Goal: Task Accomplishment & Management: Use online tool/utility

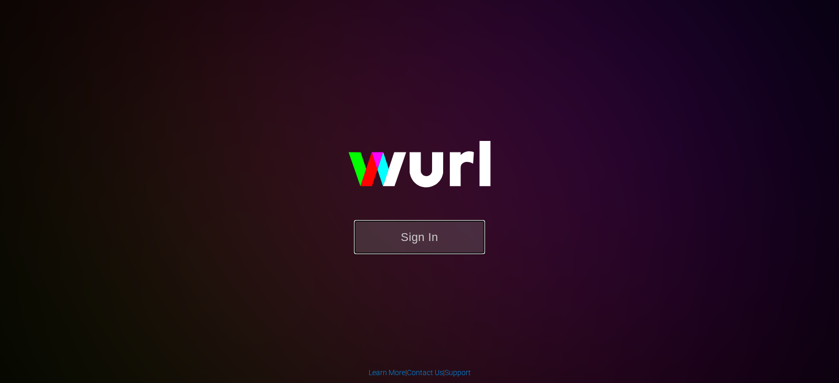
click at [428, 228] on button "Sign In" at bounding box center [419, 237] width 131 height 34
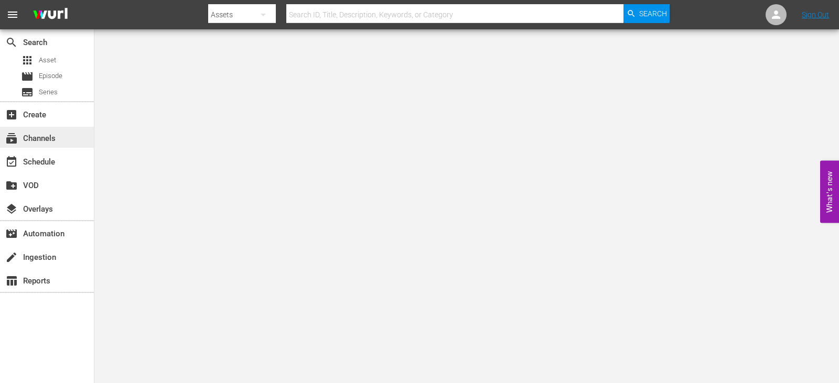
click at [46, 138] on div "subscriptions Channels" at bounding box center [29, 136] width 59 height 9
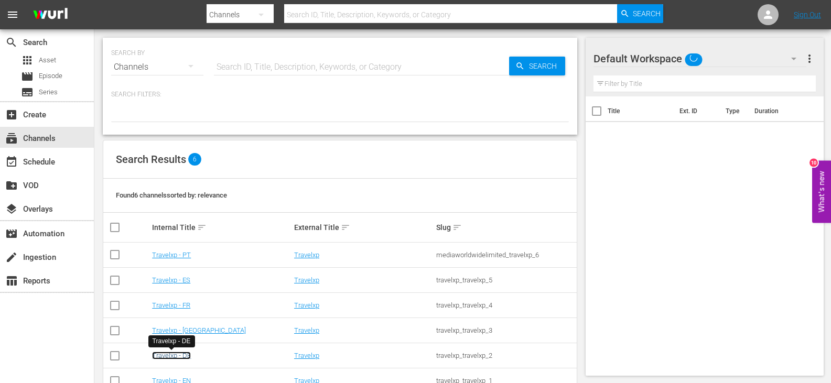
click at [163, 353] on link "Travelxp - DE" at bounding box center [171, 356] width 39 height 8
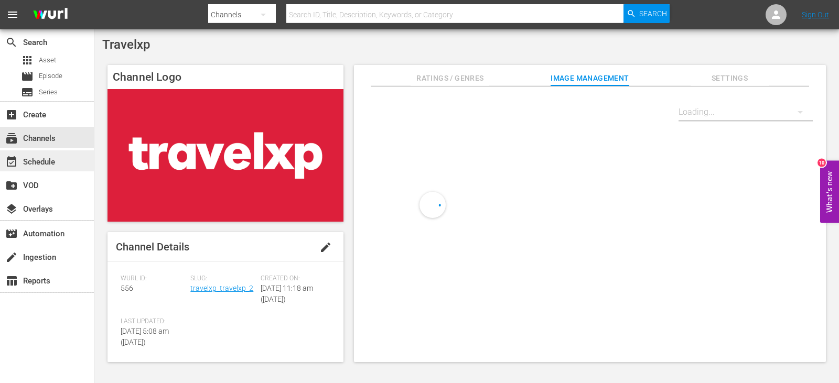
click at [35, 164] on div "event_available Schedule" at bounding box center [29, 160] width 59 height 9
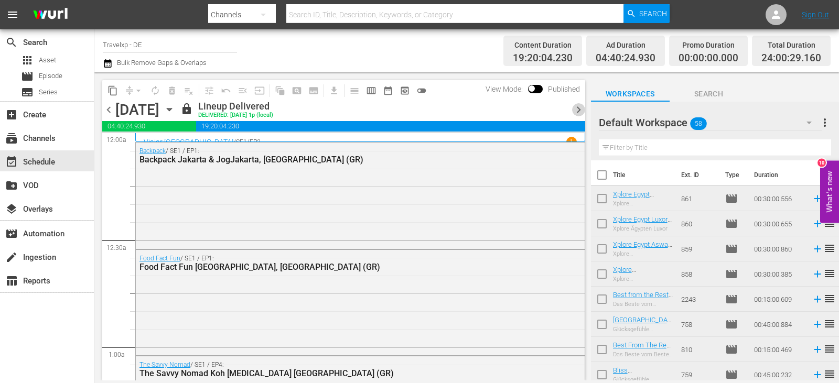
click at [573, 108] on span "chevron_right" at bounding box center [578, 109] width 13 height 13
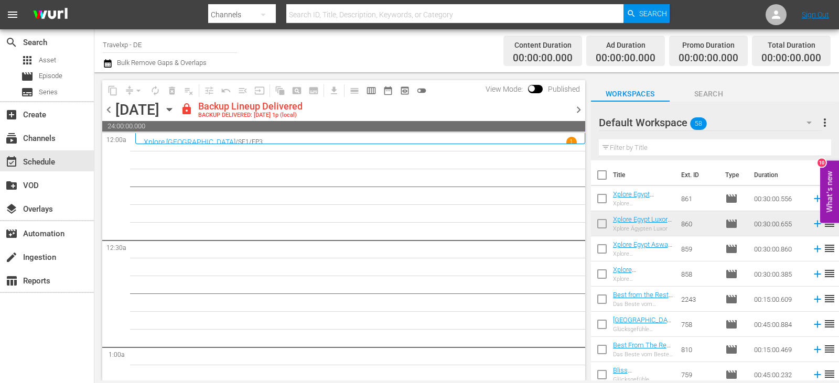
click at [573, 108] on span "chevron_right" at bounding box center [578, 109] width 13 height 13
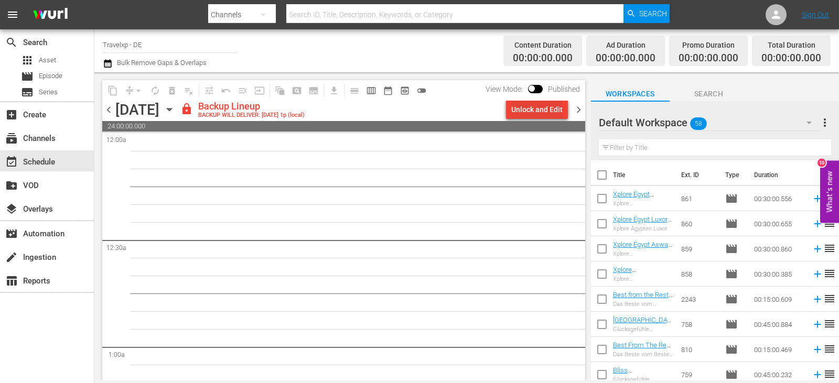
click at [547, 106] on div "Unlock and Edit" at bounding box center [536, 109] width 51 height 19
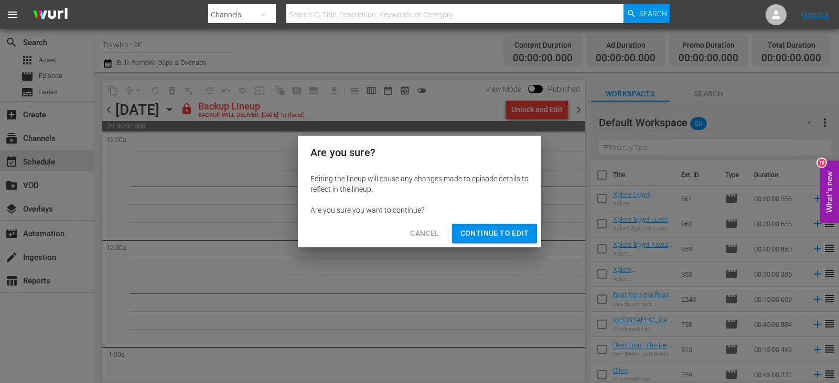
click at [499, 226] on button "Continue to Edit" at bounding box center [494, 233] width 85 height 19
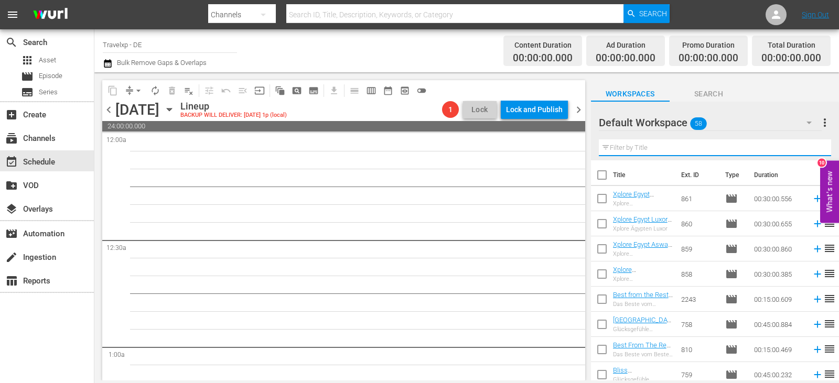
click at [637, 151] on input "text" at bounding box center [715, 148] width 232 height 17
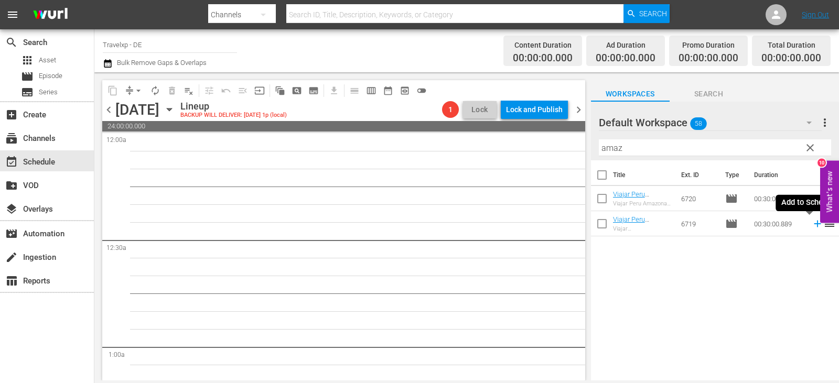
click at [812, 224] on icon at bounding box center [818, 224] width 12 height 12
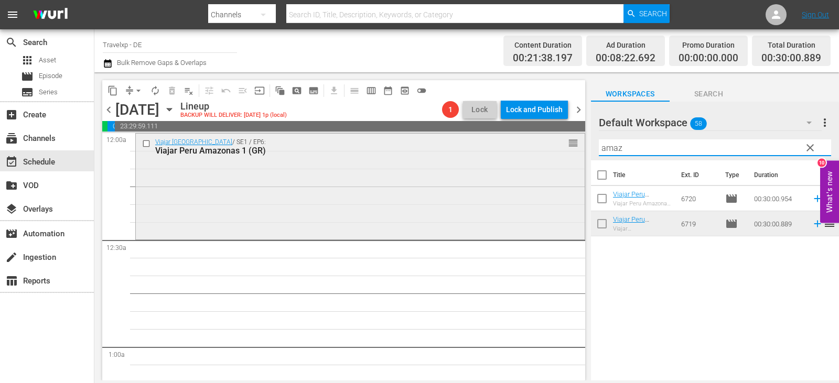
drag, startPoint x: 640, startPoint y: 144, endPoint x: 574, endPoint y: 147, distance: 66.1
click at [574, 147] on div "content_copy compress arrow_drop_down autorenew_outlined delete_forever_outline…" at bounding box center [466, 226] width 745 height 308
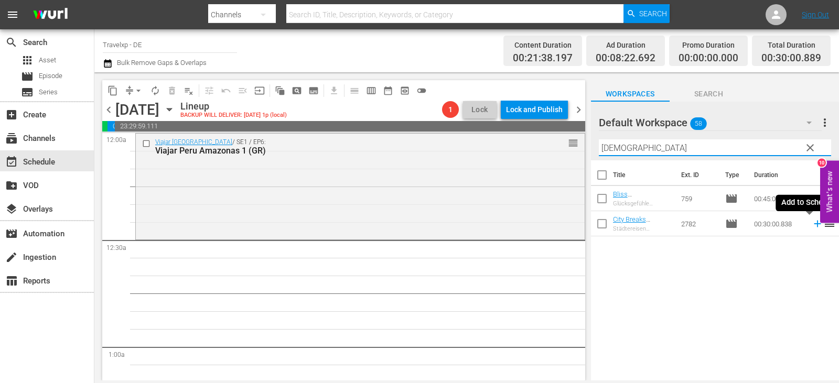
drag, startPoint x: 812, startPoint y: 224, endPoint x: 795, endPoint y: 224, distance: 17.8
click at [812, 224] on icon at bounding box center [818, 224] width 12 height 12
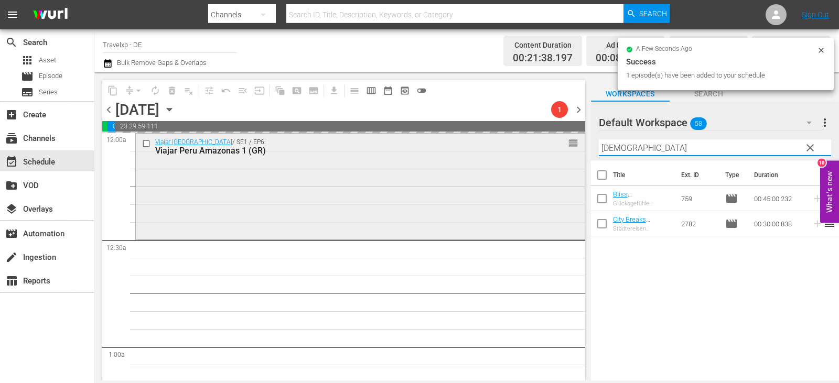
click at [562, 154] on div "content_copy compress arrow_drop_down autorenew_outlined delete_forever_outline…" at bounding box center [466, 226] width 745 height 308
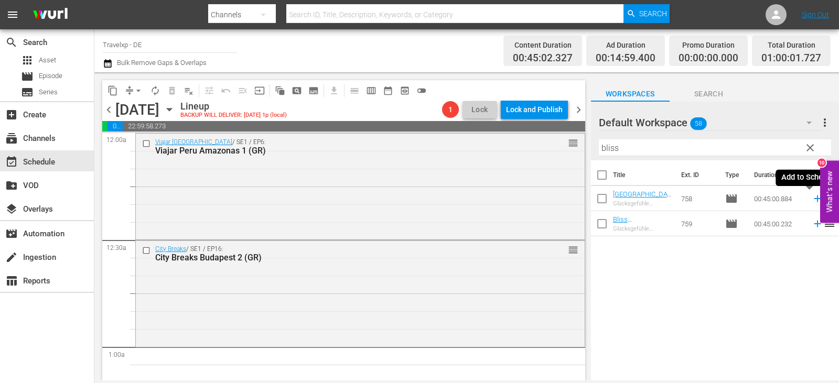
click at [812, 201] on icon at bounding box center [818, 199] width 12 height 12
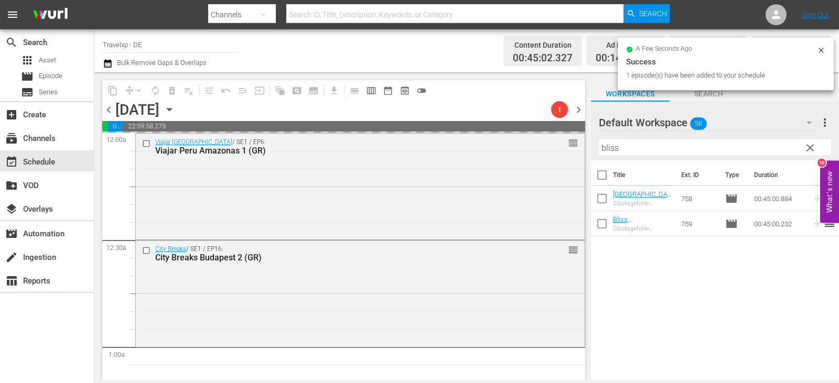
click at [576, 154] on div "content_copy compress arrow_drop_down autorenew_outlined delete_forever_outline…" at bounding box center [466, 226] width 745 height 308
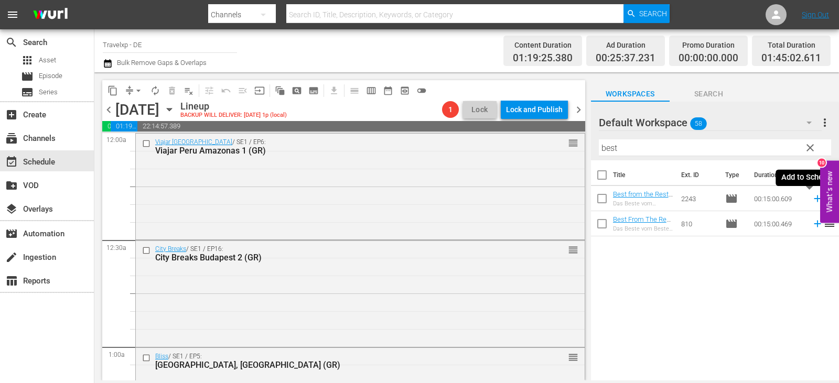
click at [812, 201] on icon at bounding box center [818, 199] width 12 height 12
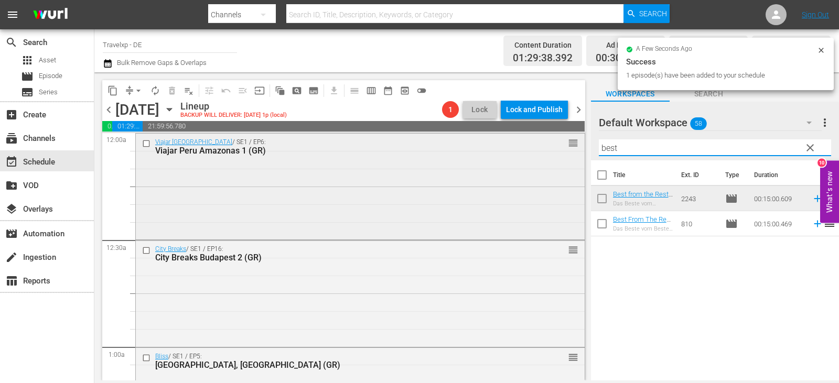
drag, startPoint x: 633, startPoint y: 156, endPoint x: 570, endPoint y: 144, distance: 64.1
click at [570, 144] on div "content_copy compress arrow_drop_down autorenew_outlined delete_forever_outline…" at bounding box center [466, 226] width 745 height 308
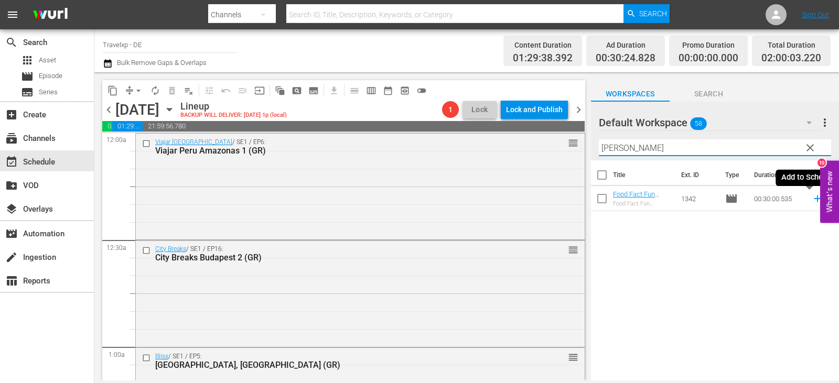
click at [812, 201] on icon at bounding box center [818, 199] width 12 height 12
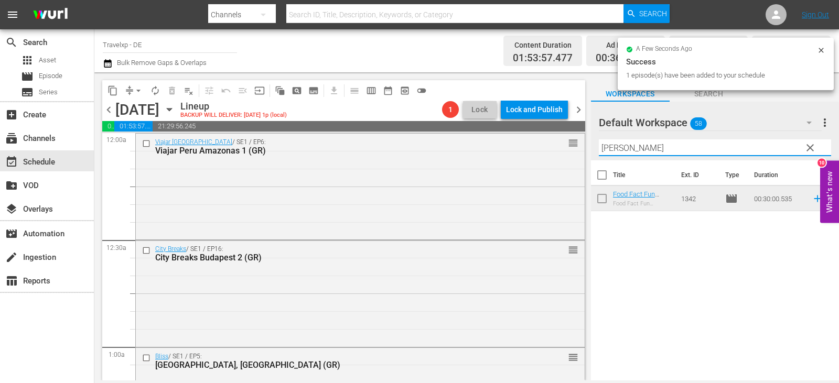
click at [569, 152] on div "content_copy compress arrow_drop_down autorenew_outlined delete_forever_outline…" at bounding box center [466, 226] width 745 height 308
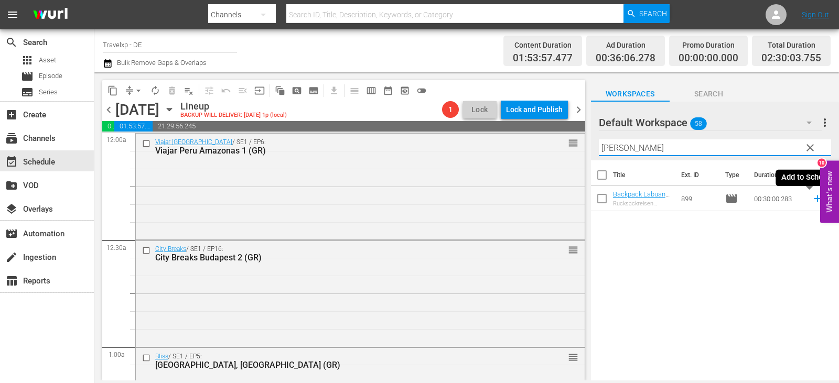
click at [812, 200] on icon at bounding box center [818, 199] width 12 height 12
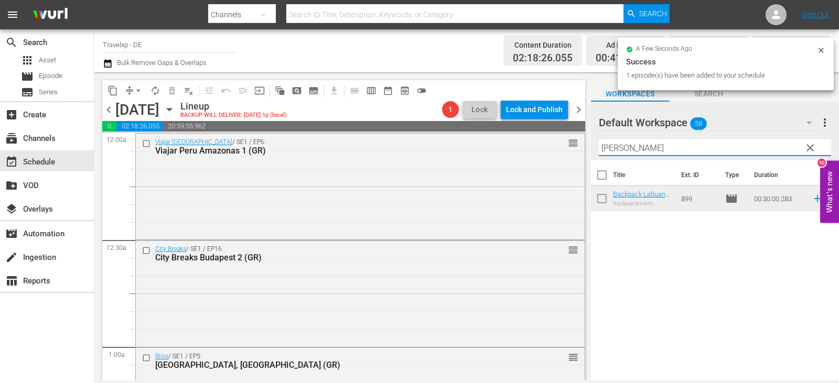
drag, startPoint x: 627, startPoint y: 154, endPoint x: 577, endPoint y: 153, distance: 49.8
click at [577, 153] on div "content_copy compress arrow_drop_down autorenew_outlined delete_forever_outline…" at bounding box center [466, 226] width 745 height 308
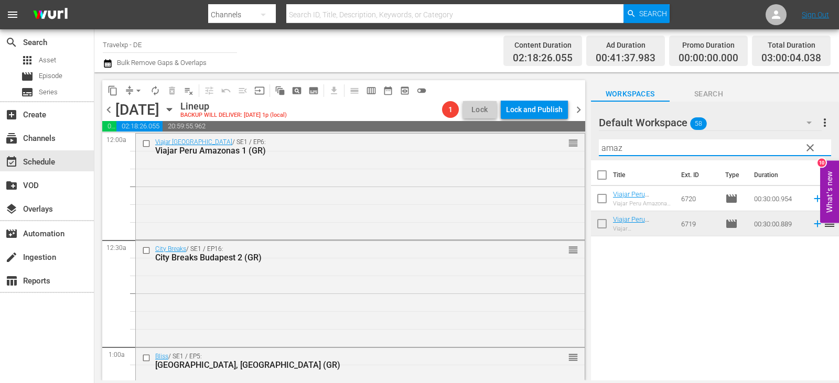
click at [812, 196] on icon at bounding box center [818, 199] width 12 height 12
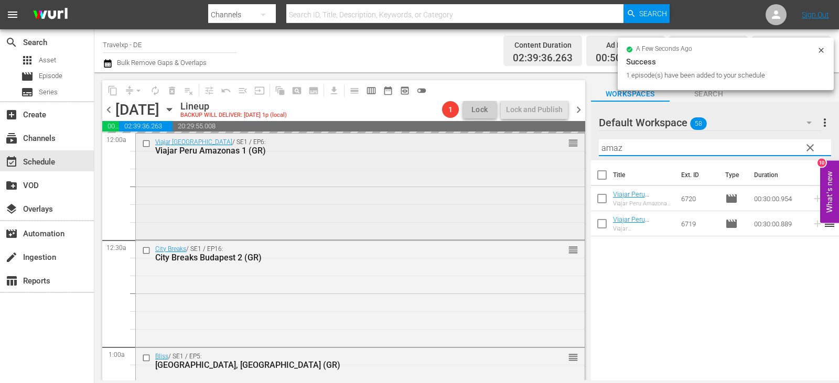
click at [563, 148] on div "content_copy compress arrow_drop_down autorenew_outlined delete_forever_outline…" at bounding box center [466, 226] width 745 height 308
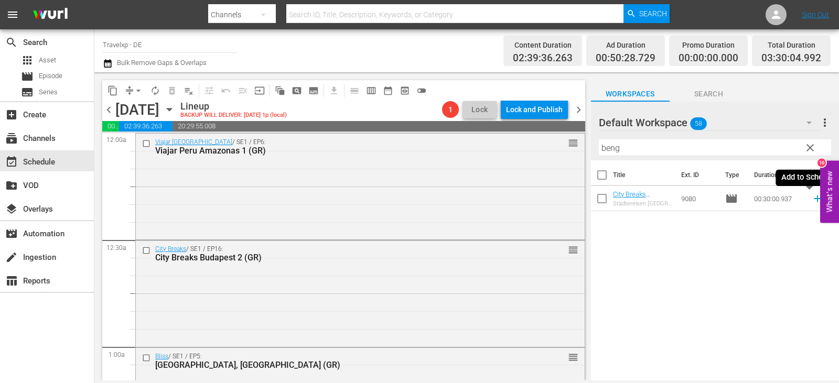
click at [812, 200] on icon at bounding box center [818, 199] width 12 height 12
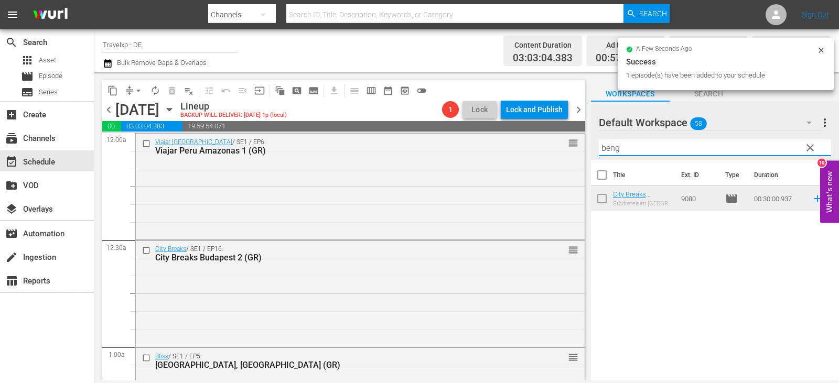
click at [536, 149] on div "content_copy compress arrow_drop_down autorenew_outlined delete_forever_outline…" at bounding box center [466, 226] width 745 height 308
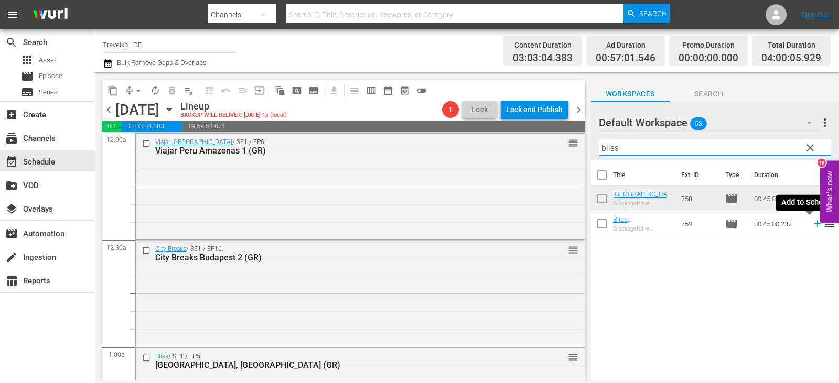
click at [812, 227] on icon at bounding box center [818, 224] width 12 height 12
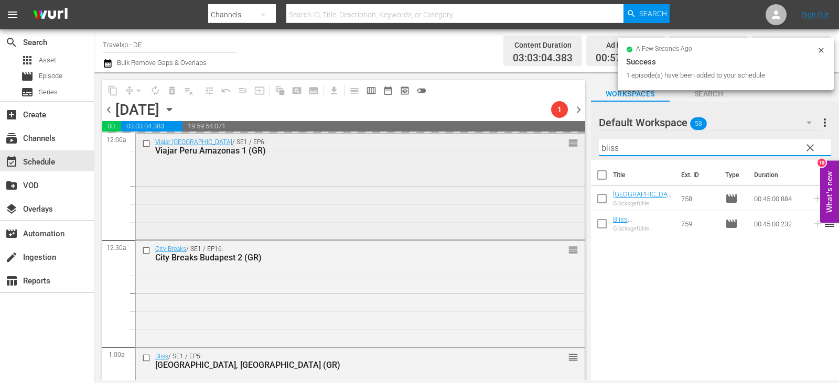
drag, startPoint x: 630, startPoint y: 149, endPoint x: 576, endPoint y: 149, distance: 53.5
click at [576, 149] on div "content_copy compress arrow_drop_down autorenew_outlined delete_forever_outline…" at bounding box center [466, 226] width 745 height 308
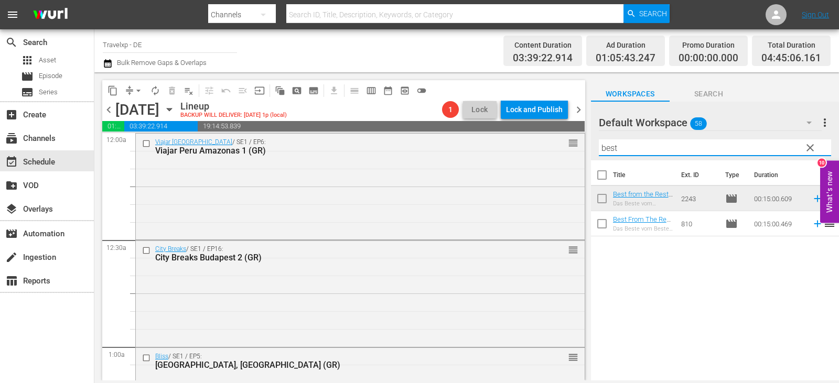
click at [812, 223] on icon at bounding box center [818, 224] width 12 height 12
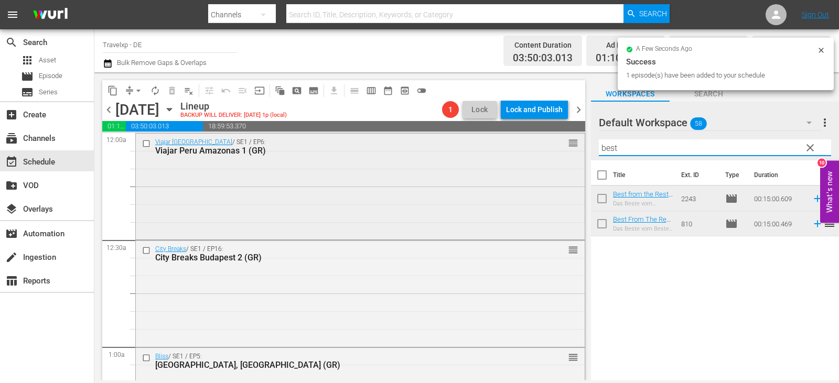
drag, startPoint x: 628, startPoint y: 151, endPoint x: 548, endPoint y: 151, distance: 80.8
click at [548, 151] on div "content_copy compress arrow_drop_down autorenew_outlined delete_forever_outline…" at bounding box center [466, 226] width 745 height 308
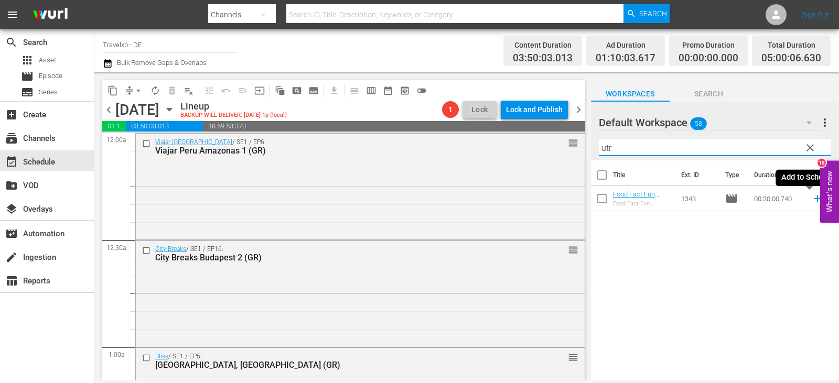
click at [812, 201] on icon at bounding box center [818, 199] width 12 height 12
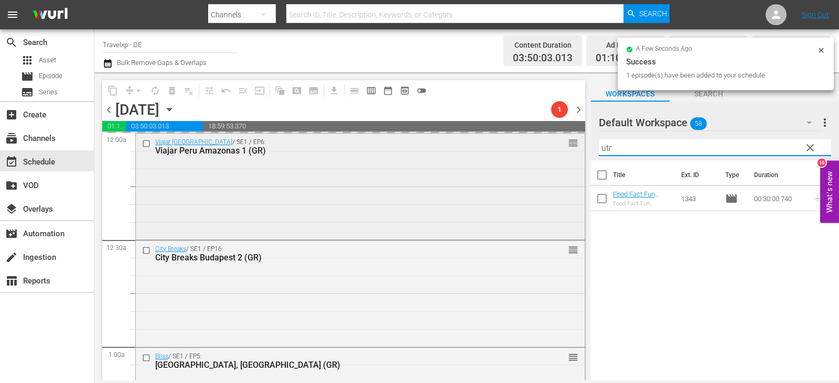
drag, startPoint x: 631, startPoint y: 151, endPoint x: 577, endPoint y: 151, distance: 54.6
click at [577, 151] on div "content_copy compress arrow_drop_down autorenew_outlined delete_forever_outline…" at bounding box center [466, 226] width 745 height 308
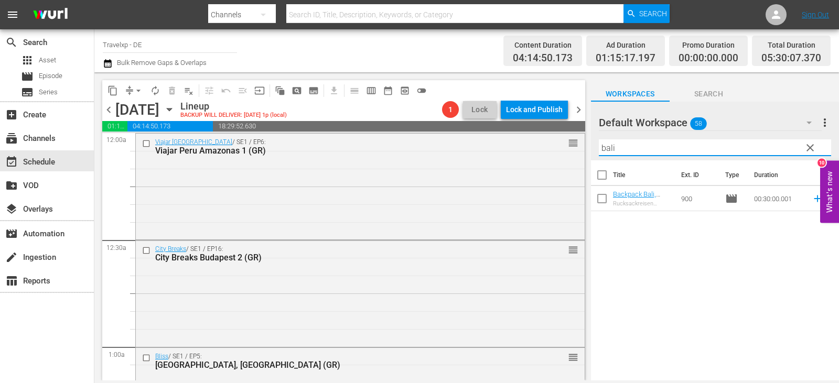
click at [823, 199] on span "reorder" at bounding box center [829, 198] width 13 height 13
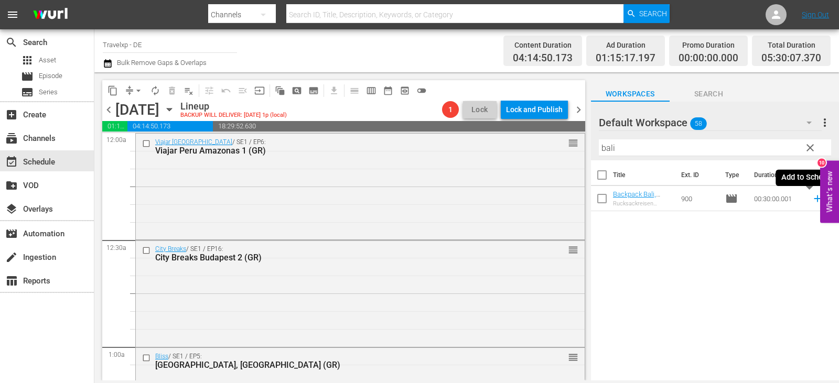
click at [812, 200] on icon at bounding box center [818, 199] width 12 height 12
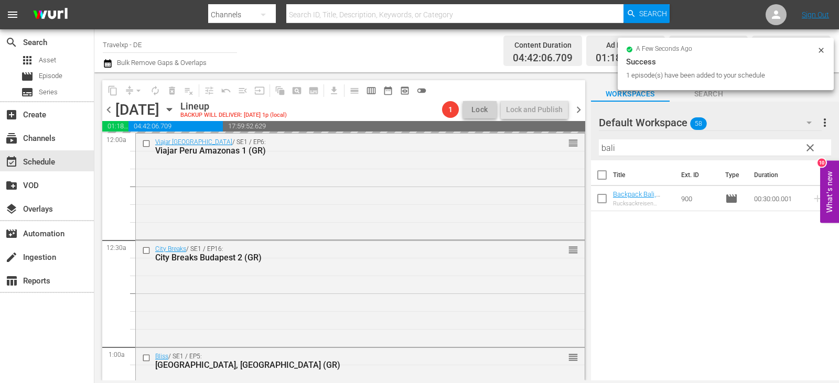
click at [539, 145] on div "content_copy compress arrow_drop_down autorenew_outlined delete_forever_outline…" at bounding box center [466, 226] width 745 height 308
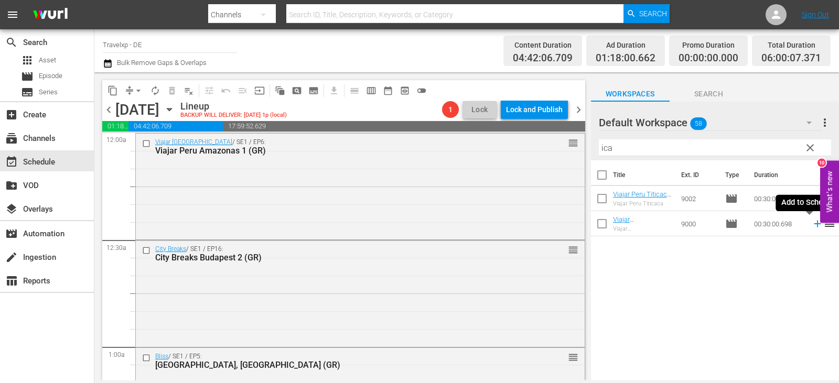
click at [812, 225] on icon at bounding box center [818, 224] width 12 height 12
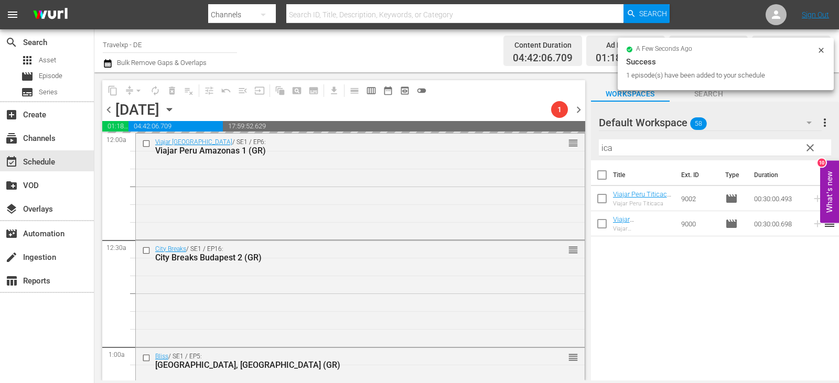
click at [542, 157] on div "content_copy compress arrow_drop_down autorenew_outlined delete_forever_outline…" at bounding box center [466, 226] width 745 height 308
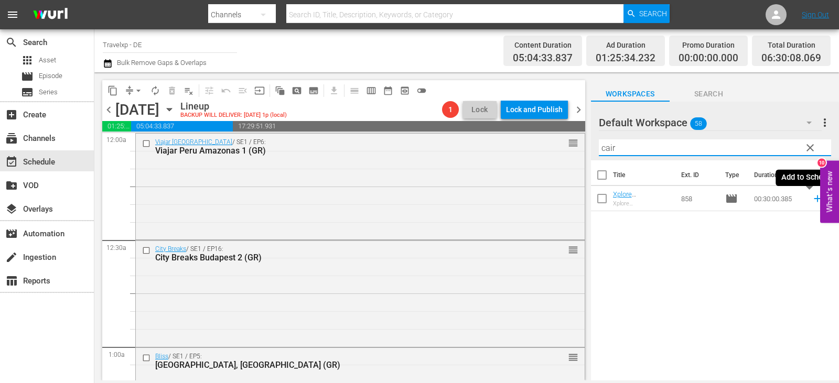
click at [814, 198] on icon at bounding box center [817, 199] width 7 height 7
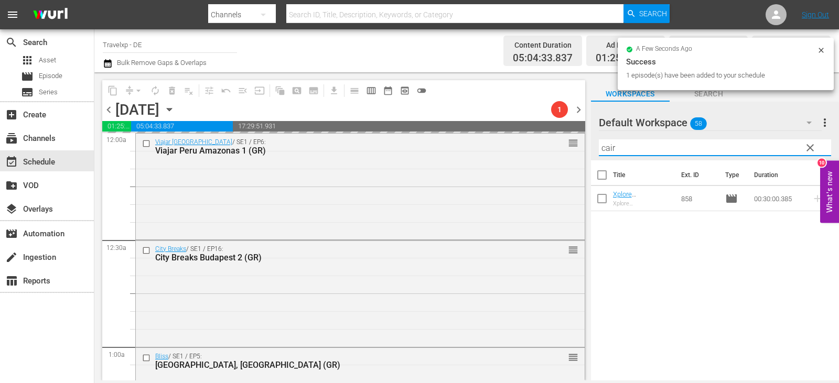
drag, startPoint x: 620, startPoint y: 145, endPoint x: 598, endPoint y: 151, distance: 22.6
click at [598, 151] on div "Default Workspace 58 Default more_vert clear Filter by Title cair" at bounding box center [715, 131] width 248 height 59
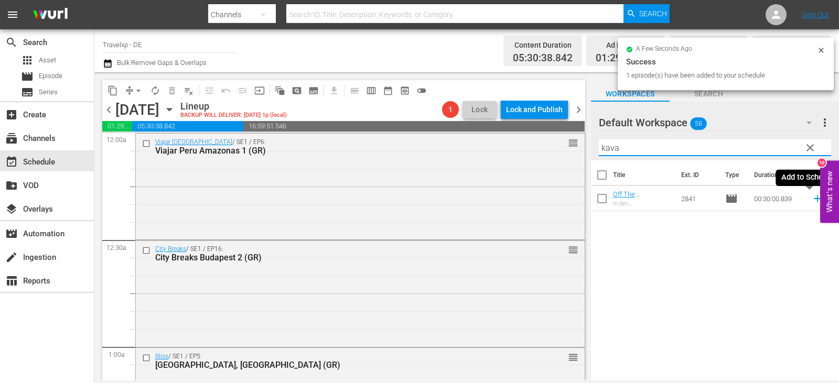
click at [812, 203] on icon at bounding box center [818, 199] width 12 height 12
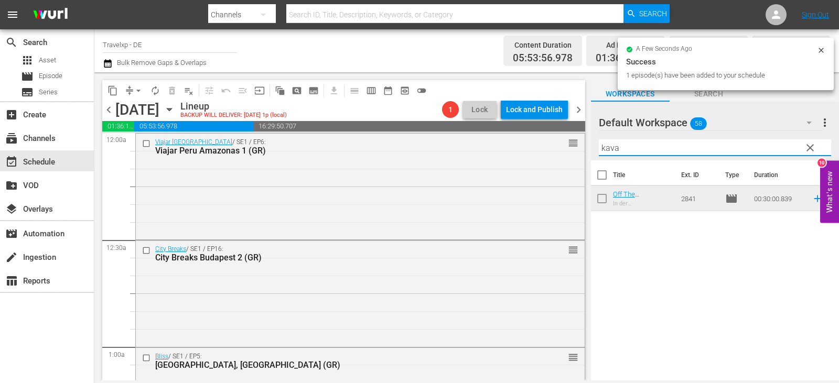
drag, startPoint x: 625, startPoint y: 151, endPoint x: 587, endPoint y: 156, distance: 38.2
click at [587, 156] on div "content_copy compress arrow_drop_down autorenew_outlined delete_forever_outline…" at bounding box center [466, 226] width 745 height 308
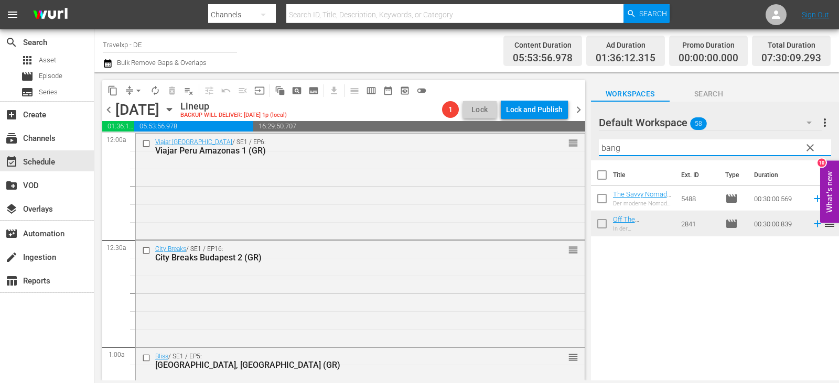
click at [814, 199] on icon at bounding box center [817, 199] width 7 height 7
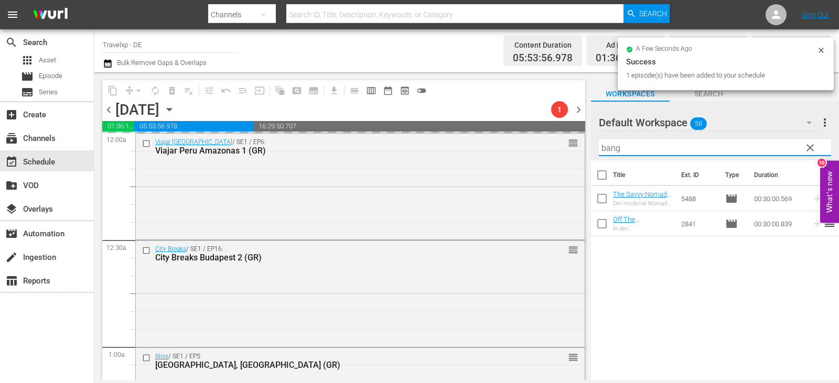
drag, startPoint x: 626, startPoint y: 154, endPoint x: 581, endPoint y: 154, distance: 45.6
click at [581, 154] on div "content_copy compress arrow_drop_down autorenew_outlined delete_forever_outline…" at bounding box center [466, 226] width 745 height 308
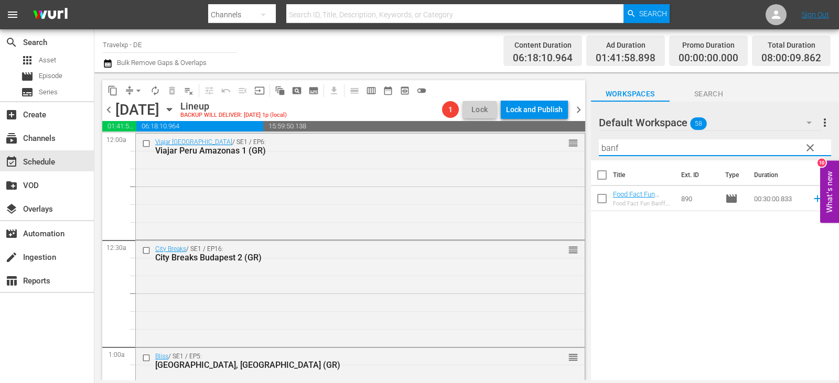
click at [812, 200] on icon at bounding box center [818, 199] width 12 height 12
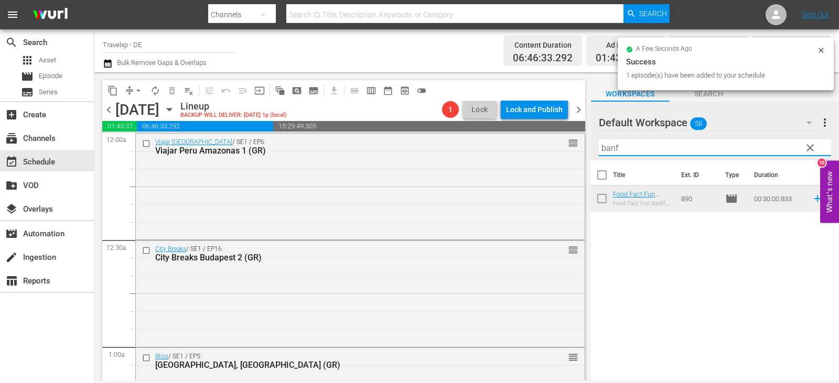
drag, startPoint x: 612, startPoint y: 151, endPoint x: 589, endPoint y: 153, distance: 23.2
click at [589, 153] on div "content_copy compress arrow_drop_down autorenew_outlined delete_forever_outline…" at bounding box center [466, 226] width 745 height 308
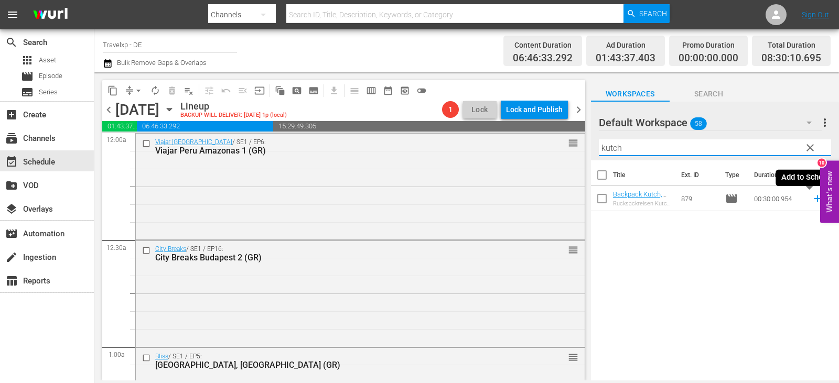
click at [812, 200] on icon at bounding box center [818, 199] width 12 height 12
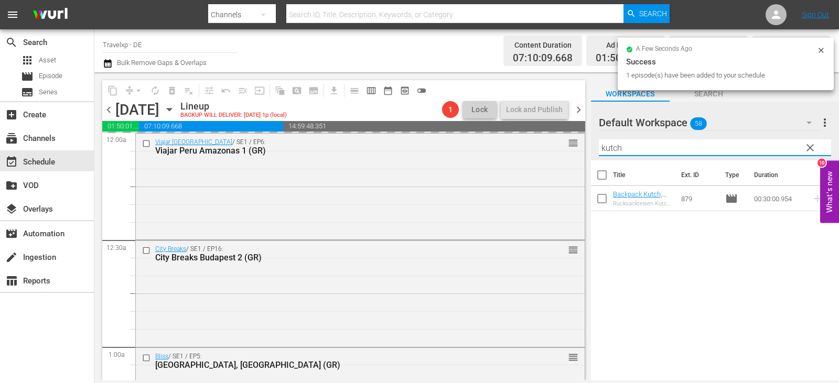
drag, startPoint x: 633, startPoint y: 152, endPoint x: 583, endPoint y: 152, distance: 49.3
click at [583, 152] on div "content_copy compress arrow_drop_down autorenew_outlined delete_forever_outline…" at bounding box center [466, 226] width 745 height 308
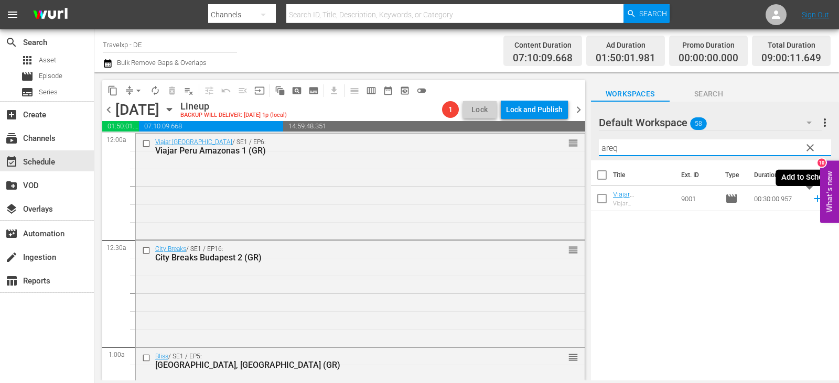
click at [812, 199] on icon at bounding box center [818, 199] width 12 height 12
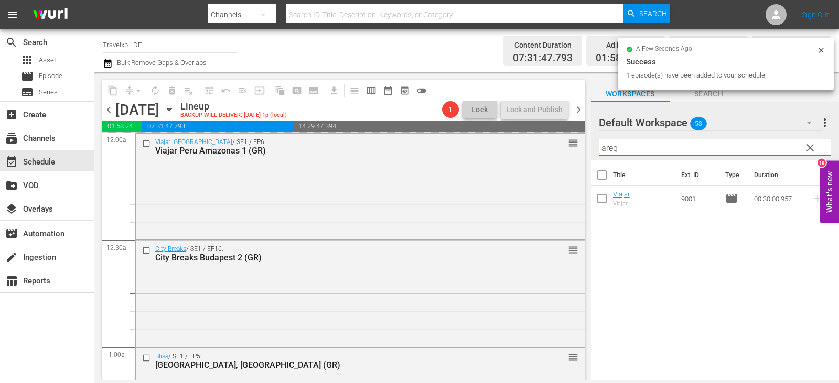
click at [577, 154] on div "content_copy compress arrow_drop_down autorenew_outlined delete_forever_outline…" at bounding box center [466, 226] width 745 height 308
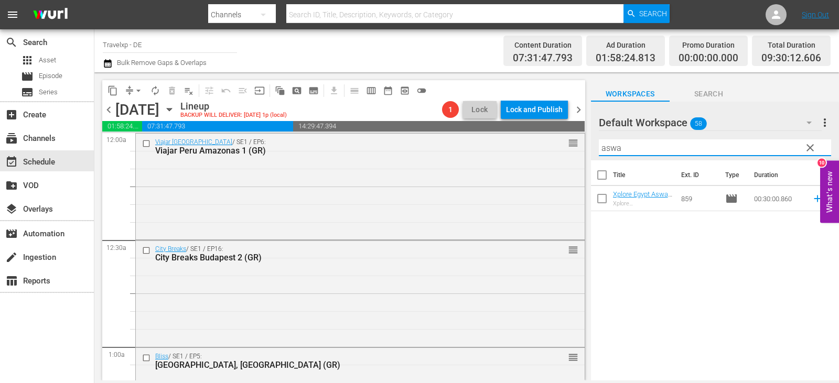
click at [812, 200] on icon at bounding box center [818, 199] width 12 height 12
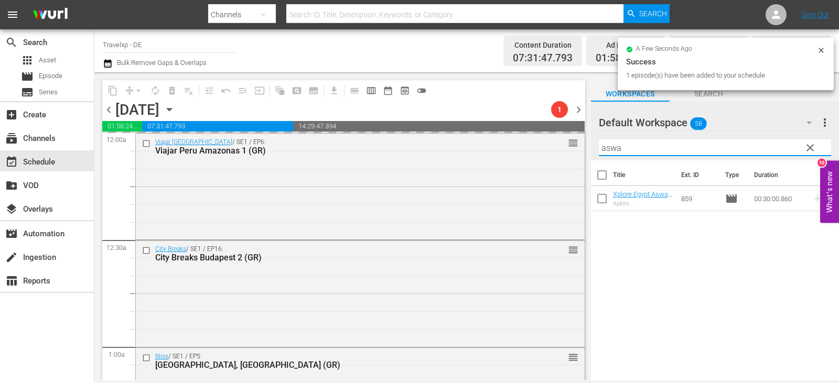
drag, startPoint x: 636, startPoint y: 149, endPoint x: 579, endPoint y: 153, distance: 56.8
click at [579, 153] on div "content_copy compress arrow_drop_down autorenew_outlined delete_forever_outline…" at bounding box center [466, 226] width 745 height 308
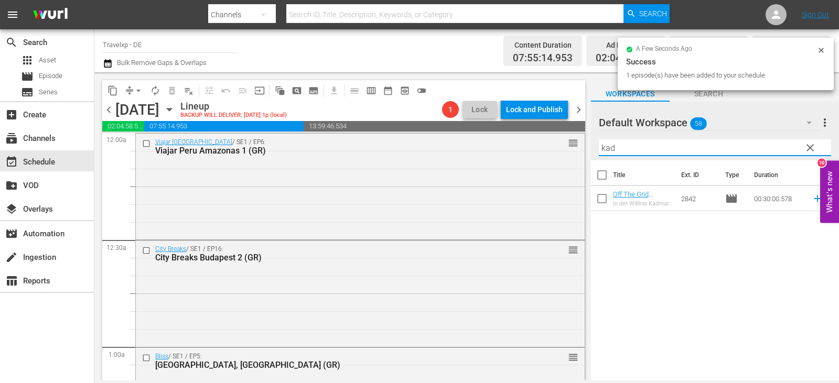
click at [823, 197] on span "reorder" at bounding box center [829, 198] width 13 height 13
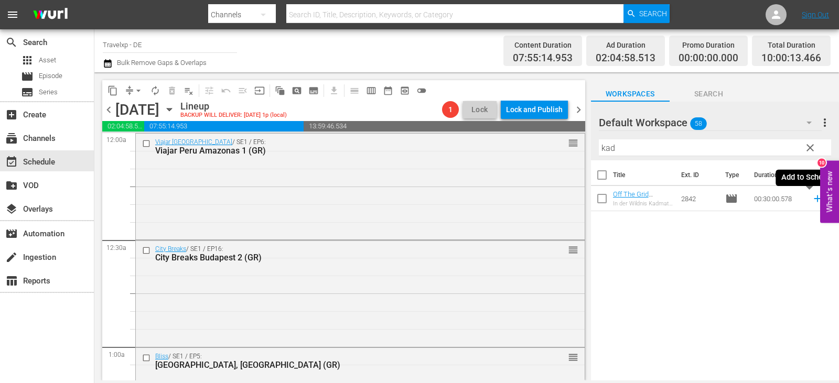
click at [823, 197] on span "reorder" at bounding box center [829, 198] width 13 height 13
click at [812, 200] on icon at bounding box center [818, 199] width 12 height 12
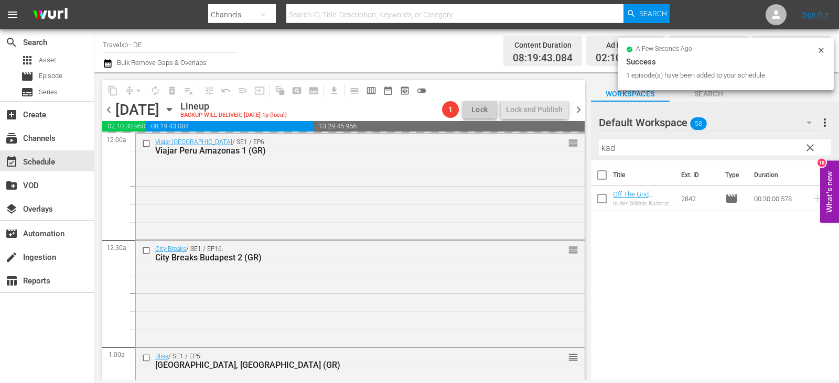
click at [577, 153] on div "content_copy compress arrow_drop_down autorenew_outlined delete_forever_outline…" at bounding box center [466, 226] width 745 height 308
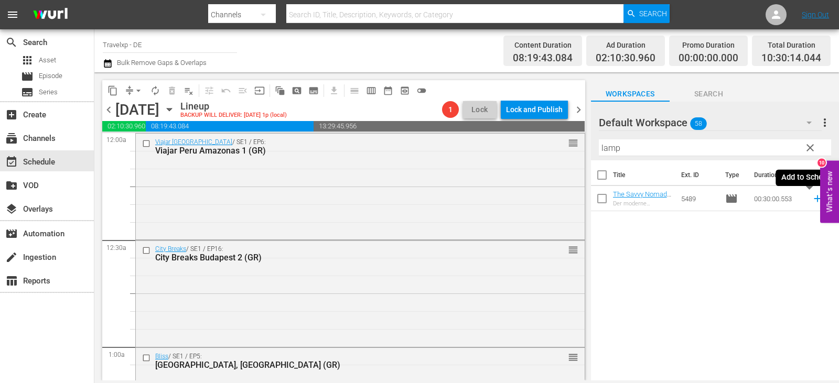
click at [813, 201] on icon at bounding box center [818, 199] width 12 height 12
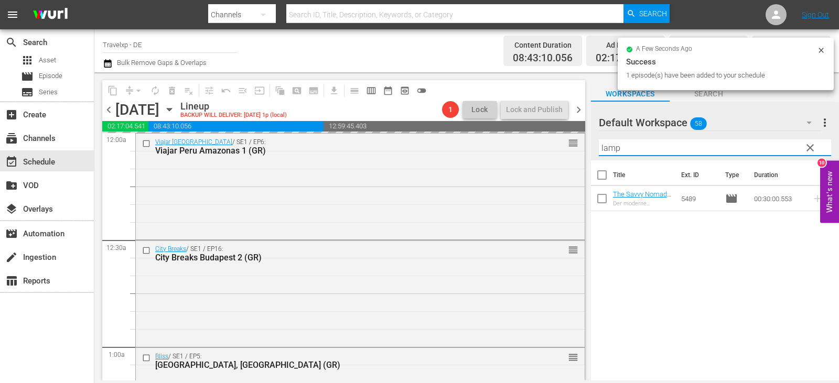
drag, startPoint x: 626, startPoint y: 151, endPoint x: 589, endPoint y: 151, distance: 37.2
click at [589, 151] on div "content_copy compress arrow_drop_down autorenew_outlined delete_forever_outline…" at bounding box center [466, 226] width 745 height 308
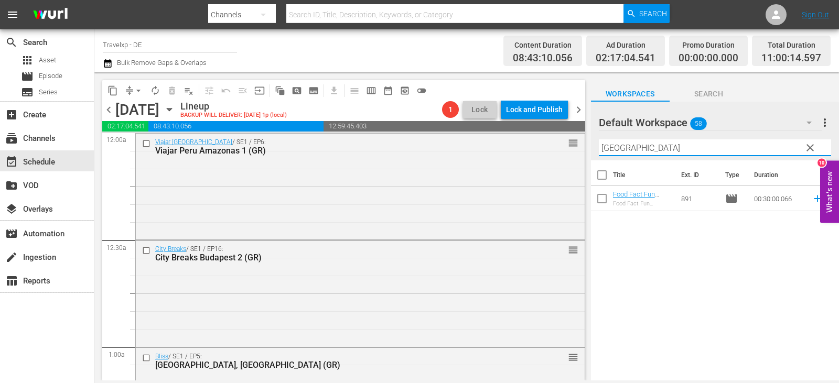
click at [812, 199] on icon at bounding box center [818, 199] width 12 height 12
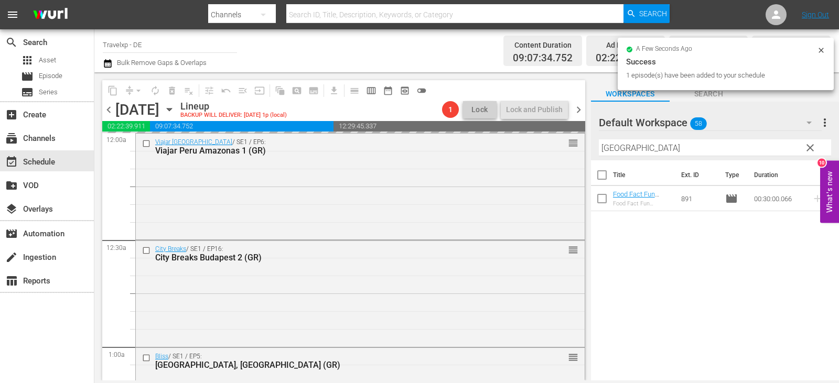
click at [568, 146] on div "content_copy compress arrow_drop_down autorenew_outlined delete_forever_outline…" at bounding box center [466, 226] width 745 height 308
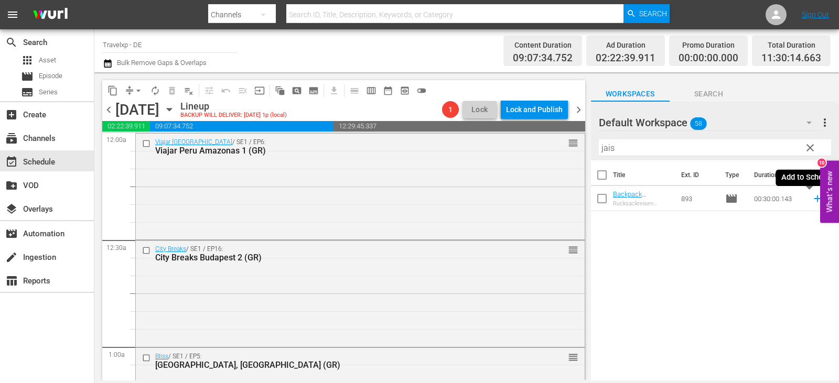
click at [812, 197] on icon at bounding box center [818, 199] width 12 height 12
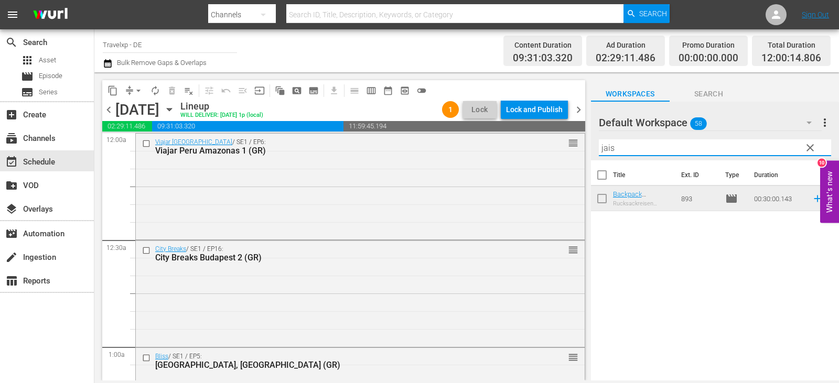
drag, startPoint x: 635, startPoint y: 143, endPoint x: 589, endPoint y: 152, distance: 47.1
click at [589, 152] on div "content_copy compress arrow_drop_down autorenew_outlined delete_forever_outline…" at bounding box center [466, 226] width 745 height 308
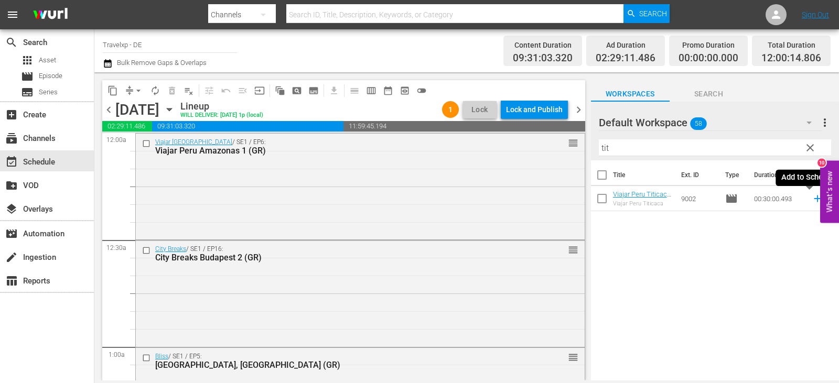
click at [812, 199] on icon at bounding box center [818, 199] width 12 height 12
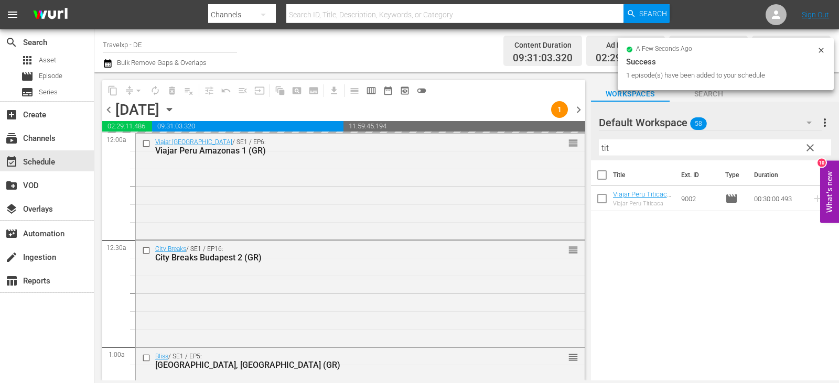
click at [571, 146] on div "content_copy compress arrow_drop_down autorenew_outlined delete_forever_outline…" at bounding box center [466, 226] width 745 height 308
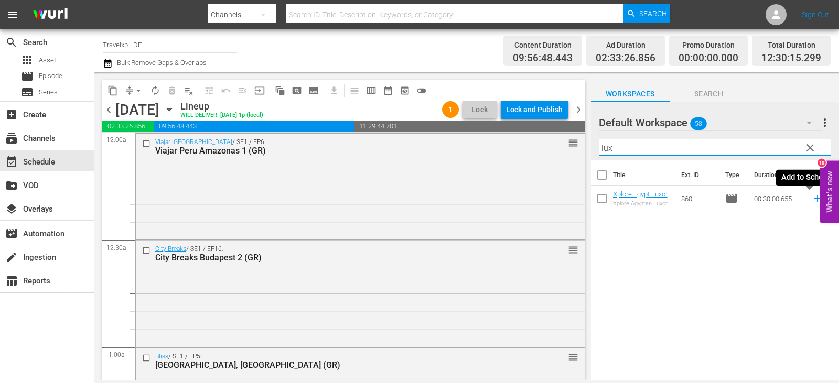
click at [814, 202] on icon at bounding box center [817, 199] width 7 height 7
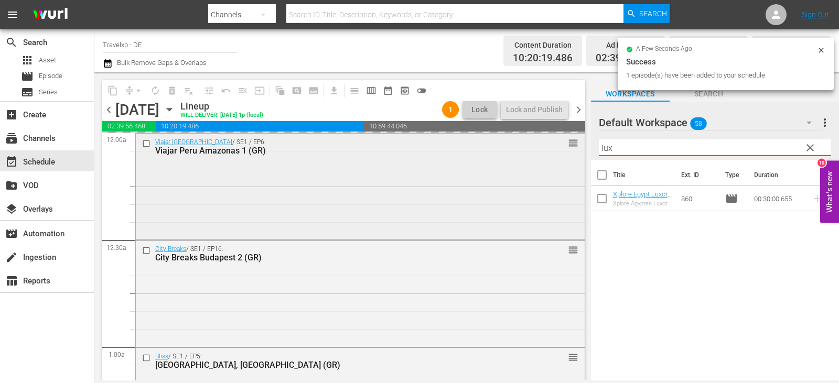
click at [571, 151] on div "content_copy compress arrow_drop_down autorenew_outlined delete_forever_outline…" at bounding box center [466, 226] width 745 height 308
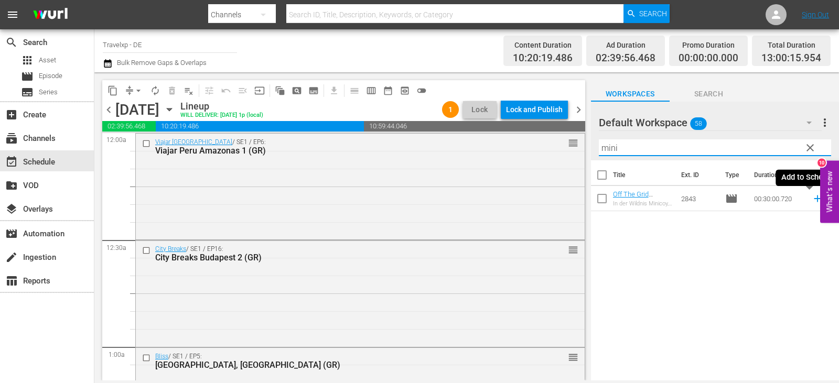
click at [812, 201] on icon at bounding box center [818, 199] width 12 height 12
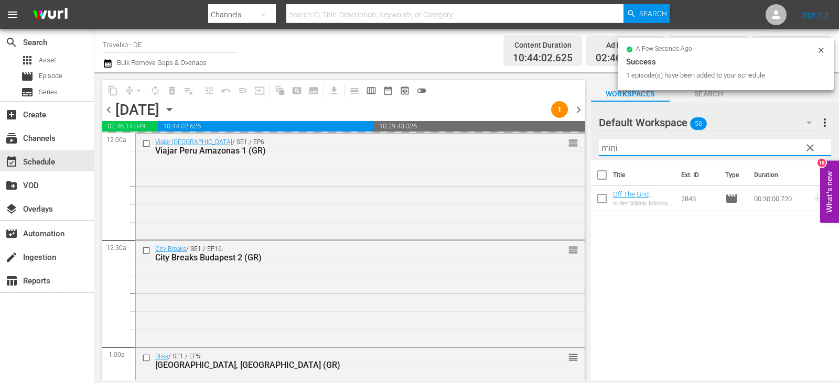
click at [569, 146] on div "content_copy compress arrow_drop_down autorenew_outlined delete_forever_outline…" at bounding box center [466, 226] width 745 height 308
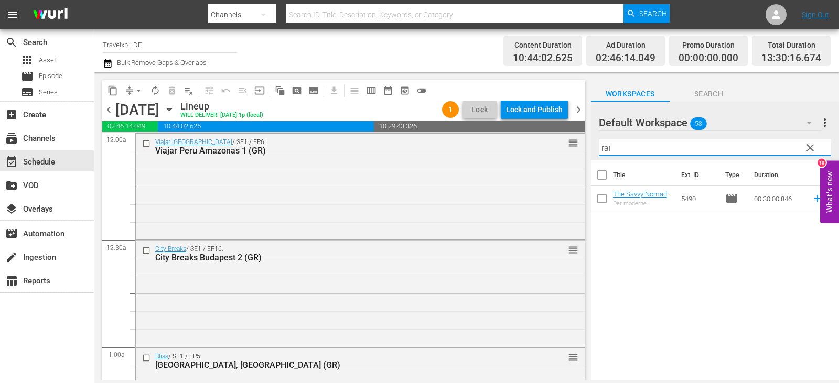
click at [812, 199] on icon at bounding box center [818, 199] width 12 height 12
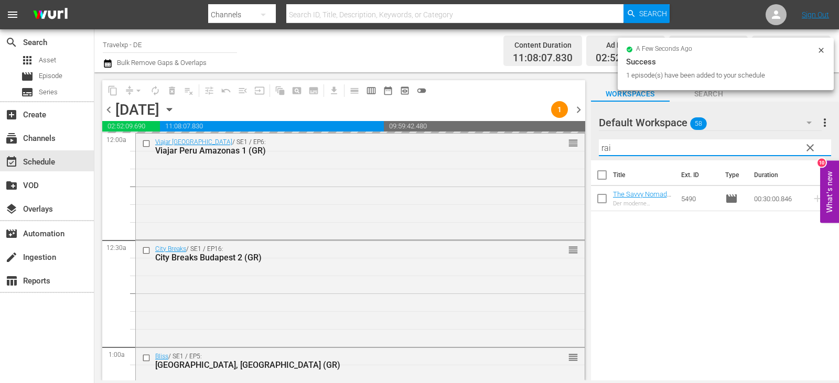
drag, startPoint x: 608, startPoint y: 149, endPoint x: 586, endPoint y: 149, distance: 21.5
click at [586, 149] on div "content_copy compress arrow_drop_down autorenew_outlined delete_forever_outline…" at bounding box center [466, 226] width 745 height 308
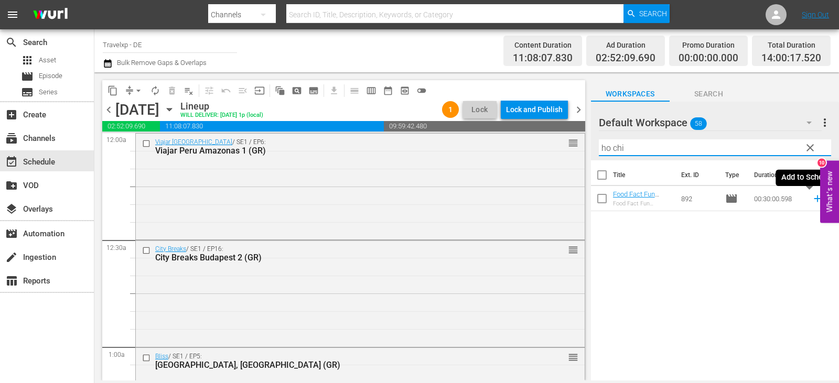
click at [812, 197] on icon at bounding box center [818, 199] width 12 height 12
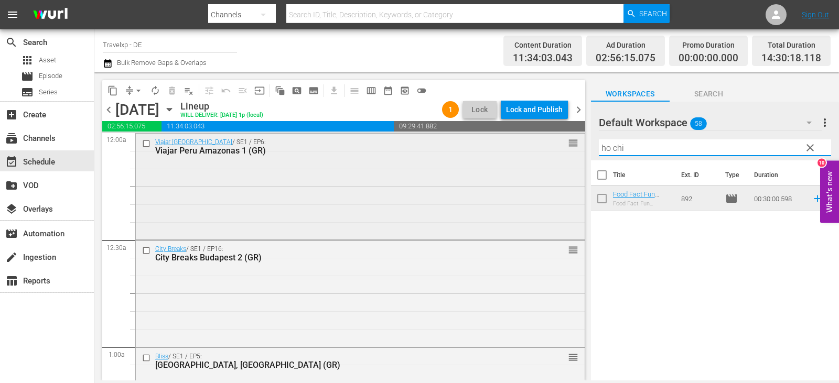
drag, startPoint x: 637, startPoint y: 146, endPoint x: 553, endPoint y: 146, distance: 83.9
click at [553, 146] on div "content_copy compress arrow_drop_down autorenew_outlined delete_forever_outline…" at bounding box center [466, 226] width 745 height 308
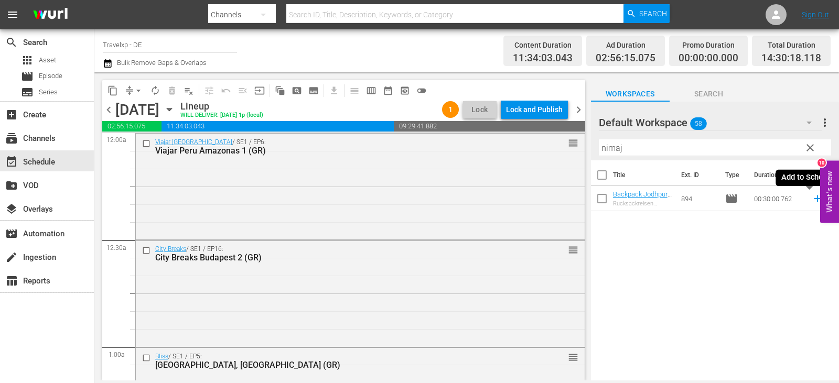
click at [812, 196] on icon at bounding box center [818, 199] width 12 height 12
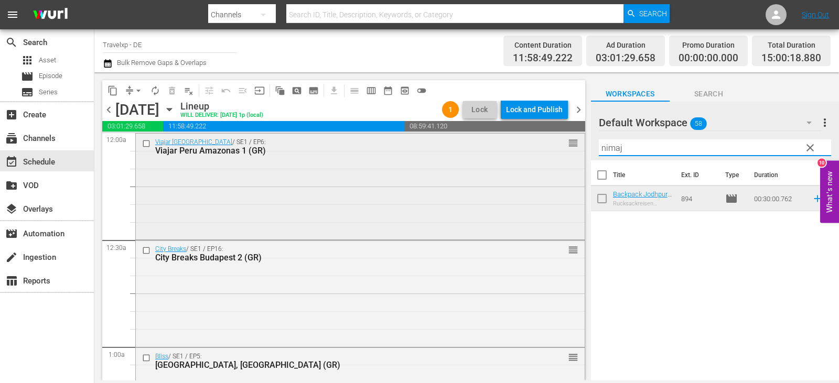
drag, startPoint x: 628, startPoint y: 150, endPoint x: 572, endPoint y: 157, distance: 56.6
click at [572, 157] on div "content_copy compress arrow_drop_down autorenew_outlined delete_forever_outline…" at bounding box center [466, 226] width 745 height 308
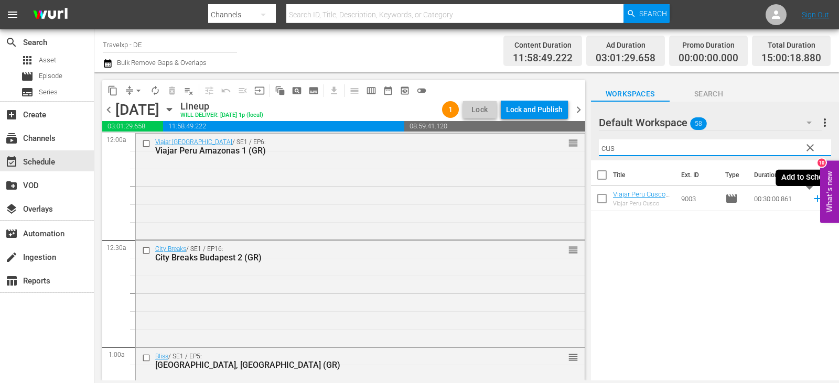
drag, startPoint x: 808, startPoint y: 201, endPoint x: 796, endPoint y: 201, distance: 12.1
click at [812, 201] on icon at bounding box center [818, 199] width 12 height 12
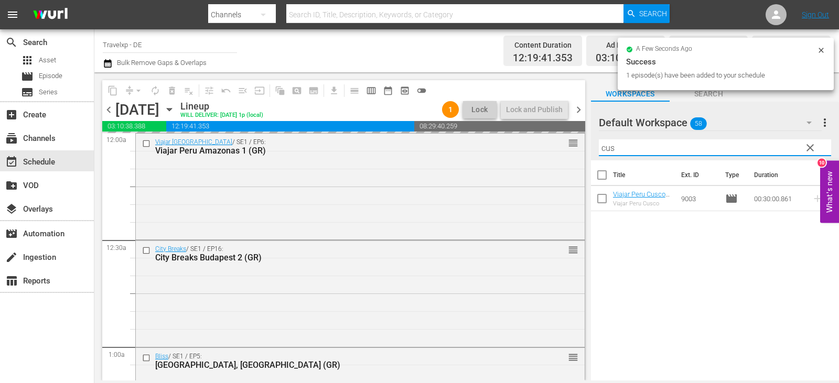
drag, startPoint x: 626, startPoint y: 152, endPoint x: 594, endPoint y: 151, distance: 32.0
click at [594, 151] on div "Default Workspace 58 Default more_vert clear Filter by Title cus" at bounding box center [715, 131] width 248 height 59
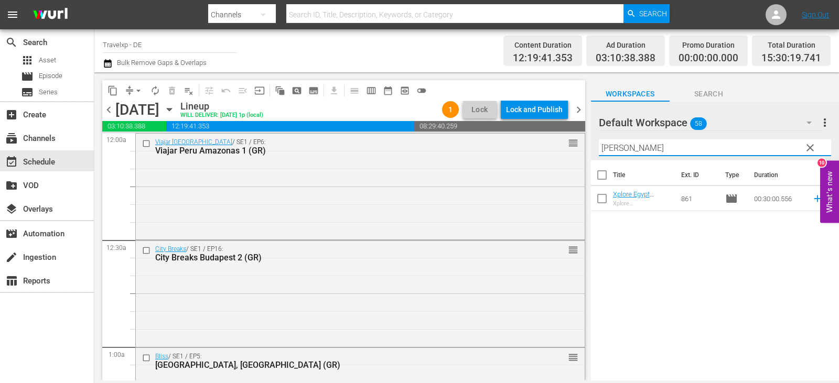
click at [814, 198] on icon at bounding box center [817, 199] width 7 height 7
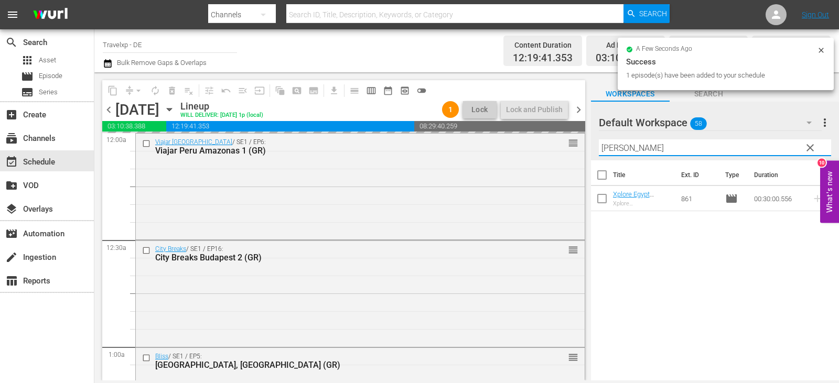
drag, startPoint x: 627, startPoint y: 147, endPoint x: 585, endPoint y: 153, distance: 42.4
click at [585, 153] on div "content_copy compress arrow_drop_down autorenew_outlined delete_forever_outline…" at bounding box center [466, 226] width 745 height 308
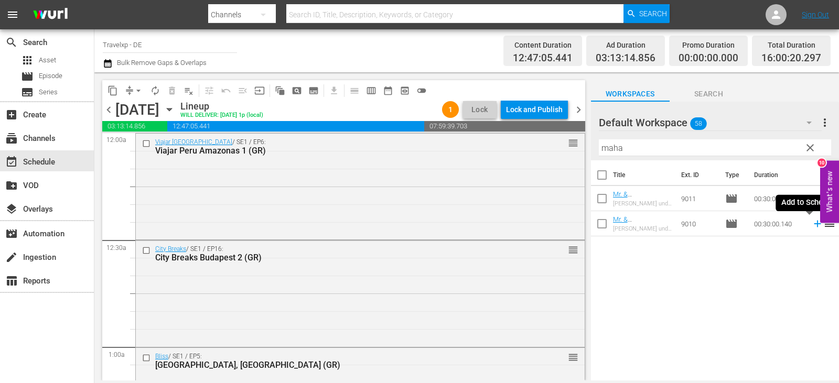
click at [812, 226] on icon at bounding box center [818, 224] width 12 height 12
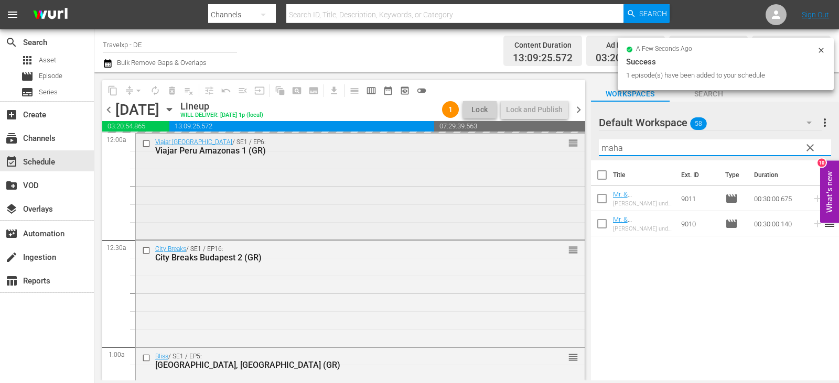
drag, startPoint x: 606, startPoint y: 149, endPoint x: 548, endPoint y: 156, distance: 58.7
click at [548, 156] on div "content_copy compress arrow_drop_down autorenew_outlined delete_forever_outline…" at bounding box center [466, 226] width 745 height 308
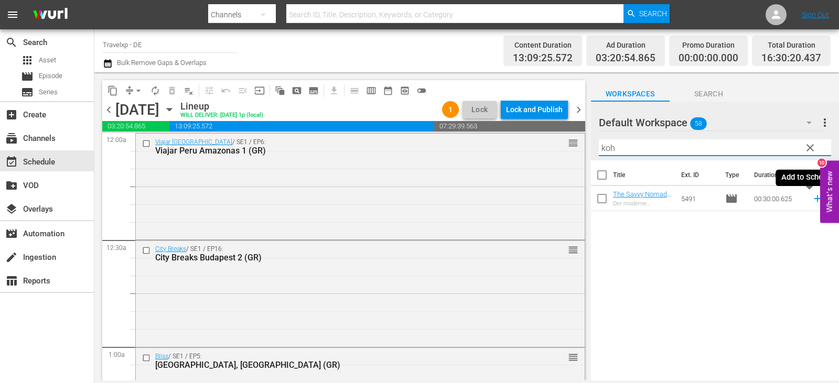
click at [812, 201] on icon at bounding box center [818, 199] width 12 height 12
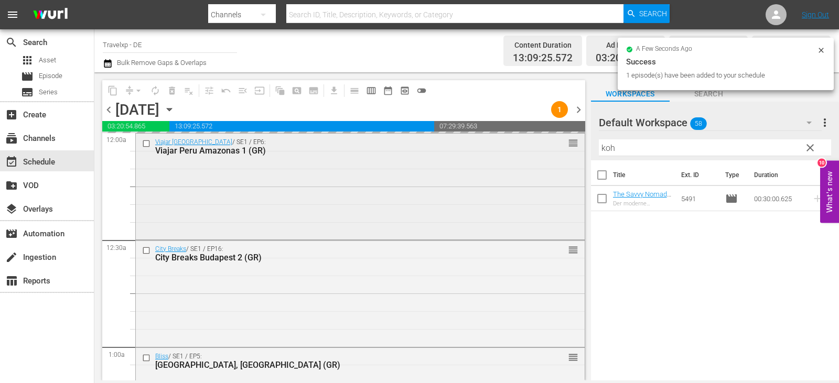
click at [566, 151] on div "content_copy compress arrow_drop_down autorenew_outlined delete_forever_outline…" at bounding box center [466, 226] width 745 height 308
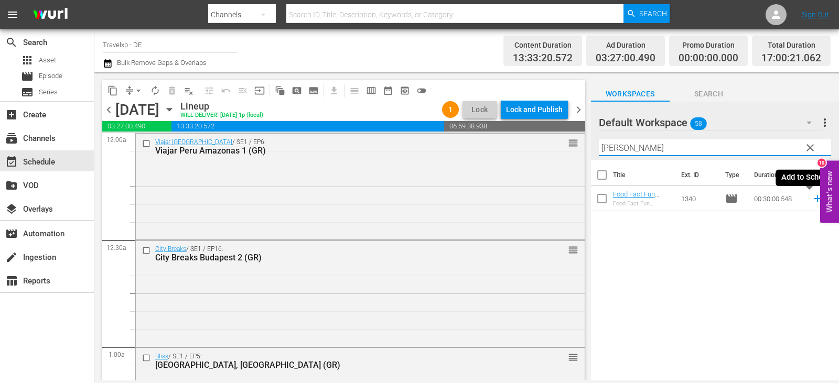
click at [814, 198] on icon at bounding box center [817, 199] width 7 height 7
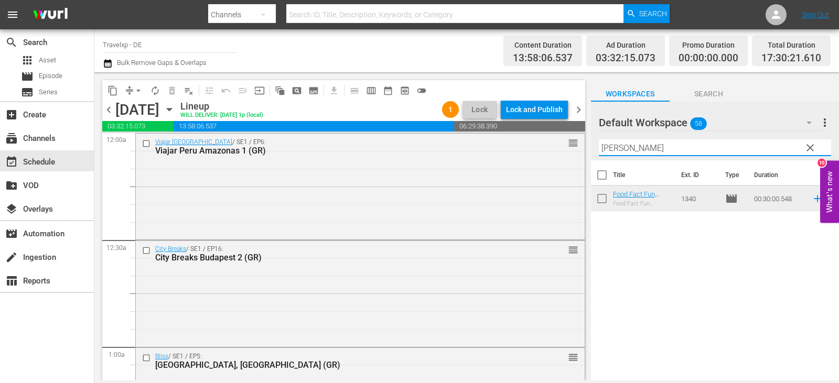
drag, startPoint x: 644, startPoint y: 148, endPoint x: 586, endPoint y: 148, distance: 57.7
click at [586, 148] on div "content_copy compress arrow_drop_down autorenew_outlined delete_forever_outline…" at bounding box center [466, 226] width 745 height 308
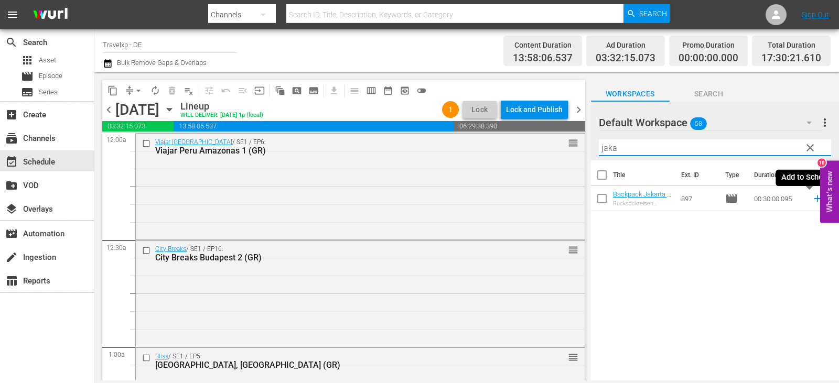
click at [812, 196] on icon at bounding box center [818, 199] width 12 height 12
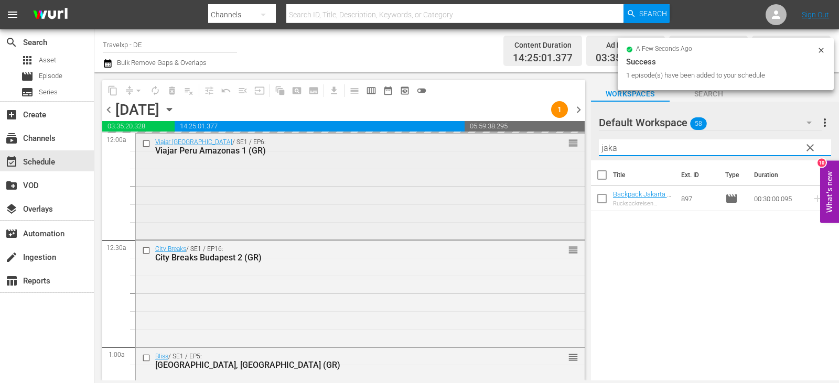
click at [564, 149] on div "content_copy compress arrow_drop_down autorenew_outlined delete_forever_outline…" at bounding box center [466, 226] width 745 height 308
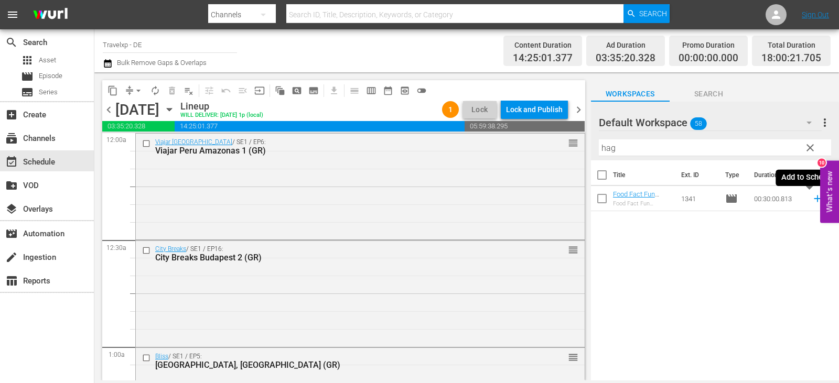
click at [812, 200] on icon at bounding box center [818, 199] width 12 height 12
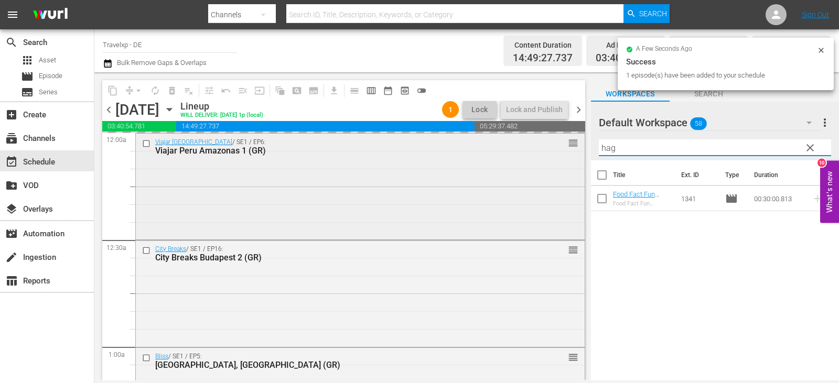
drag, startPoint x: 590, startPoint y: 150, endPoint x: 550, endPoint y: 153, distance: 40.5
click at [550, 153] on div "content_copy compress arrow_drop_down autorenew_outlined delete_forever_outline…" at bounding box center [466, 226] width 745 height 308
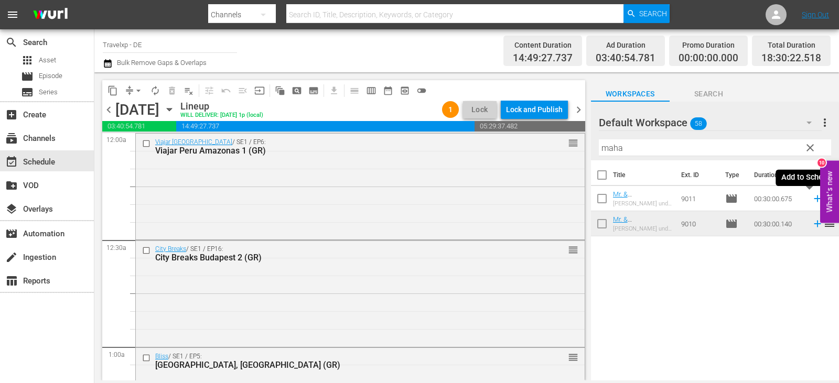
click at [812, 201] on icon at bounding box center [818, 199] width 12 height 12
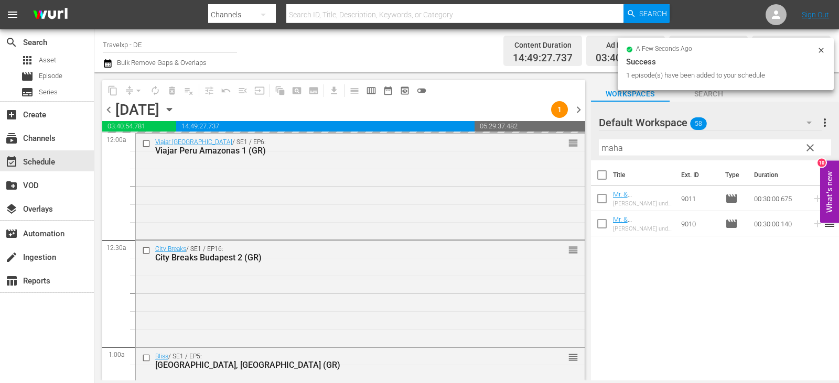
click at [570, 149] on div "content_copy compress arrow_drop_down autorenew_outlined delete_forever_outline…" at bounding box center [466, 226] width 745 height 308
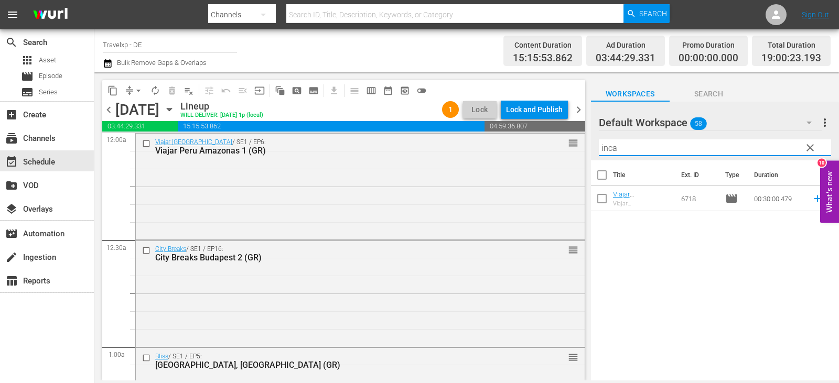
click at [812, 199] on icon at bounding box center [818, 199] width 12 height 12
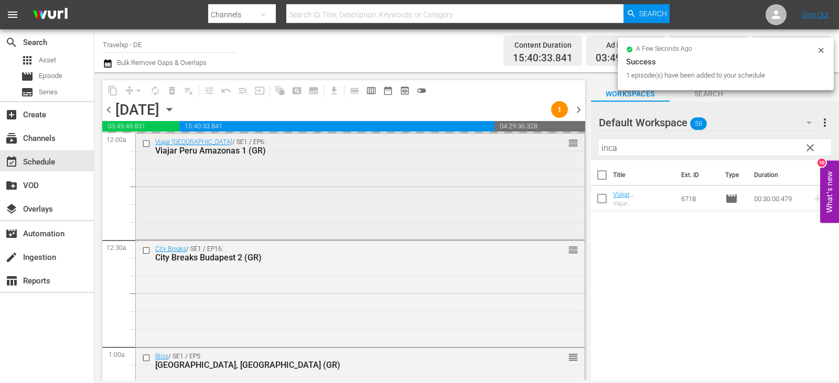
click at [547, 156] on div "content_copy compress arrow_drop_down autorenew_outlined delete_forever_outline…" at bounding box center [466, 226] width 745 height 308
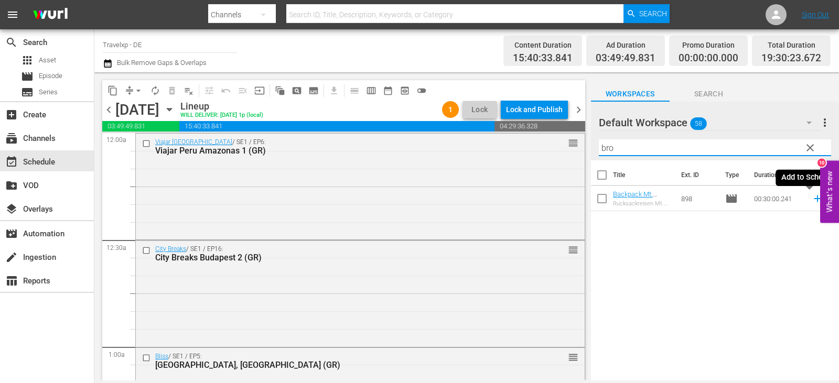
click at [814, 197] on icon at bounding box center [817, 199] width 7 height 7
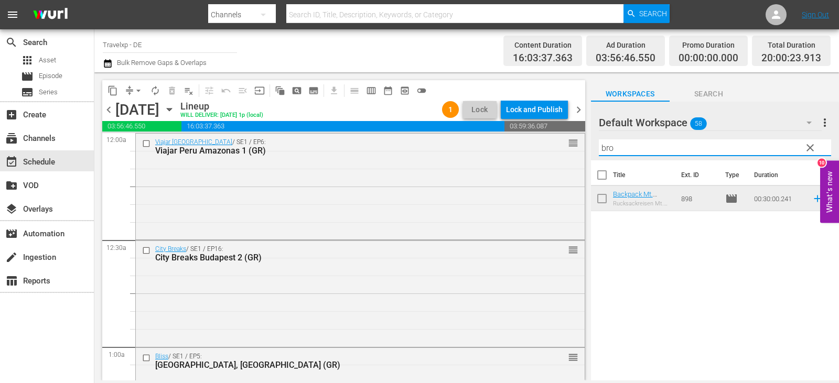
drag, startPoint x: 617, startPoint y: 148, endPoint x: 577, endPoint y: 149, distance: 39.4
click at [577, 149] on div "content_copy compress arrow_drop_down autorenew_outlined delete_forever_outline…" at bounding box center [466, 226] width 745 height 308
click at [812, 200] on icon at bounding box center [818, 199] width 12 height 12
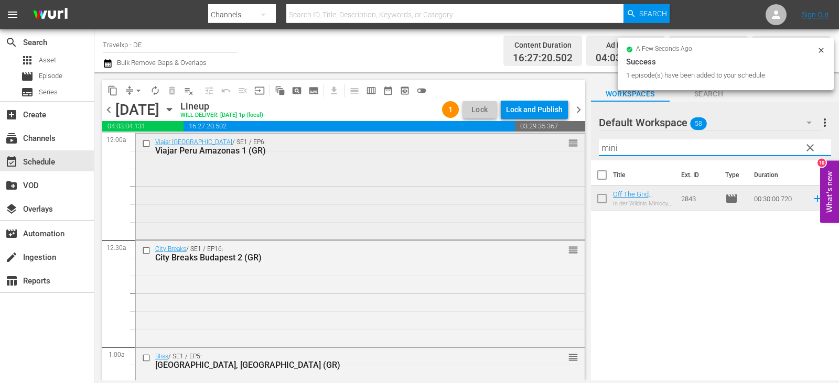
drag, startPoint x: 640, startPoint y: 152, endPoint x: 556, endPoint y: 152, distance: 83.4
click at [556, 152] on div "content_copy compress arrow_drop_down autorenew_outlined delete_forever_outline…" at bounding box center [466, 226] width 745 height 308
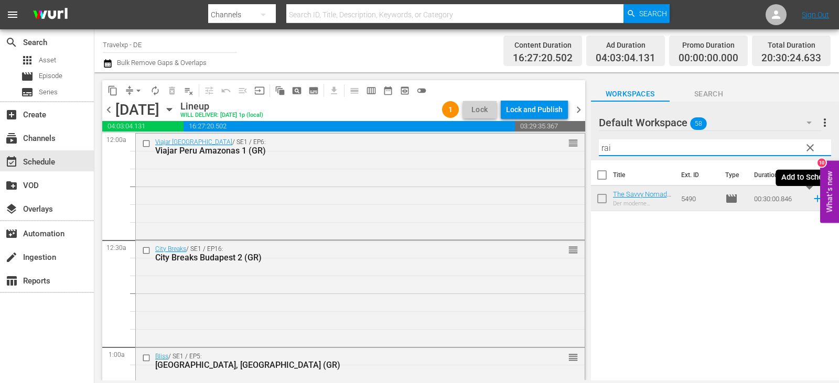
drag, startPoint x: 808, startPoint y: 200, endPoint x: 703, endPoint y: 199, distance: 105.4
click at [812, 200] on icon at bounding box center [818, 199] width 12 height 12
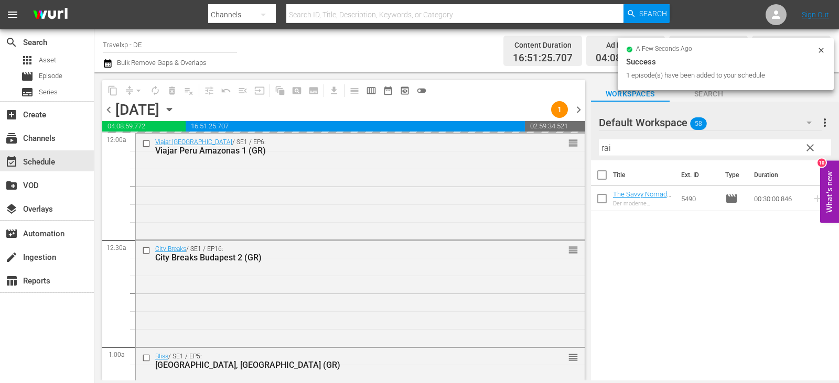
click at [580, 154] on div "content_copy compress arrow_drop_down autorenew_outlined delete_forever_outline…" at bounding box center [466, 226] width 745 height 308
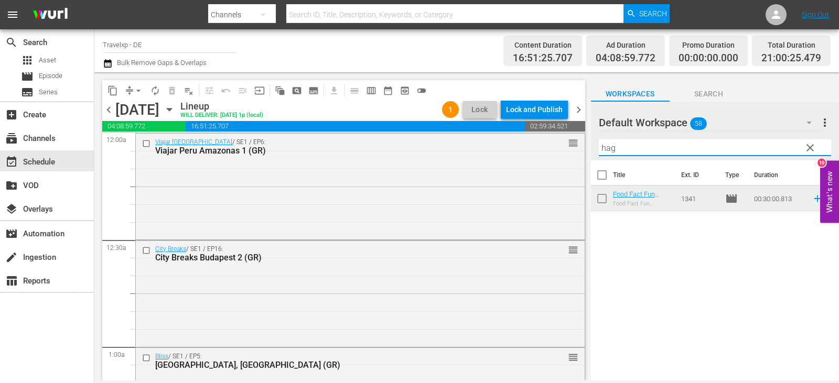
click at [814, 201] on icon at bounding box center [817, 199] width 7 height 7
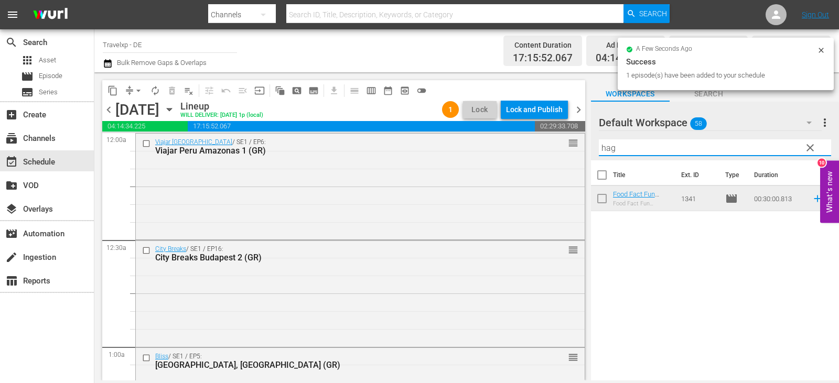
drag, startPoint x: 614, startPoint y: 151, endPoint x: 592, endPoint y: 151, distance: 21.5
click at [592, 151] on div "Default Workspace 58 Default more_vert clear Filter by Title hag" at bounding box center [715, 131] width 248 height 59
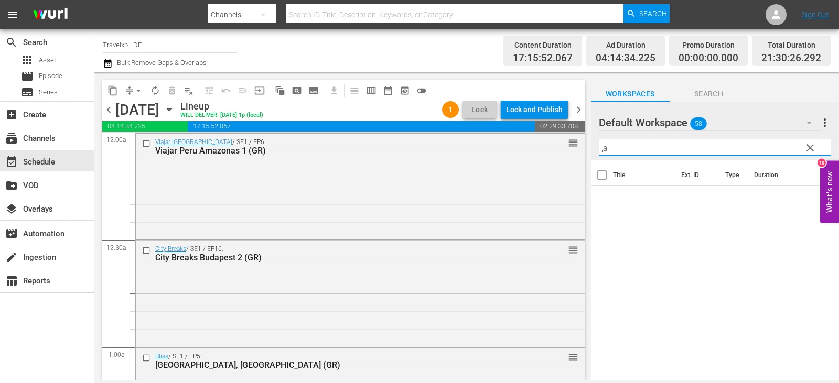
type input ","
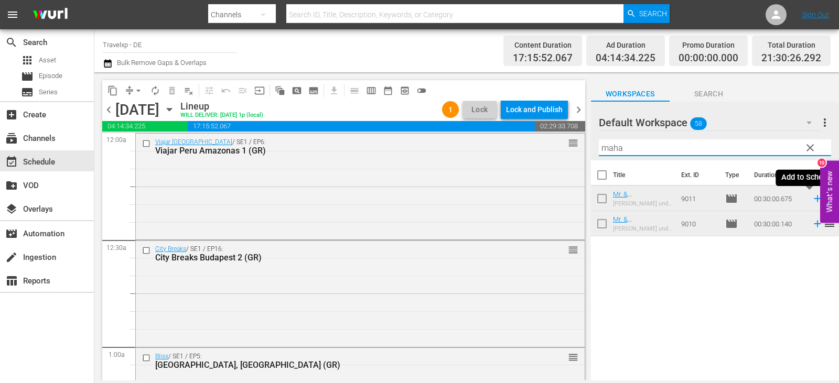
drag, startPoint x: 809, startPoint y: 200, endPoint x: 798, endPoint y: 196, distance: 11.1
click at [812, 200] on icon at bounding box center [818, 199] width 12 height 12
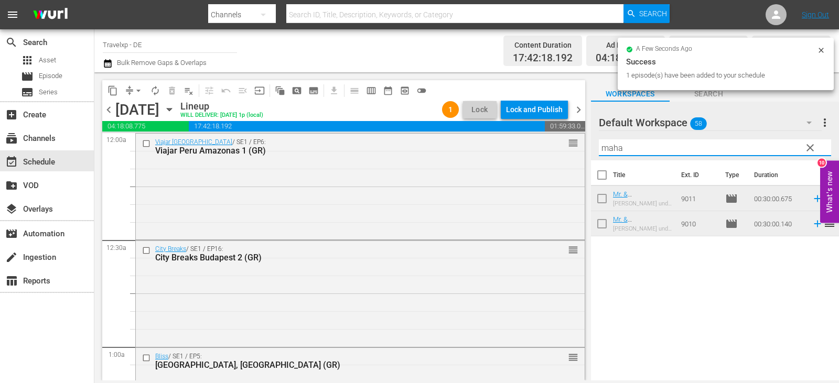
click at [576, 154] on div "content_copy compress arrow_drop_down autorenew_outlined delete_forever_outline…" at bounding box center [466, 226] width 745 height 308
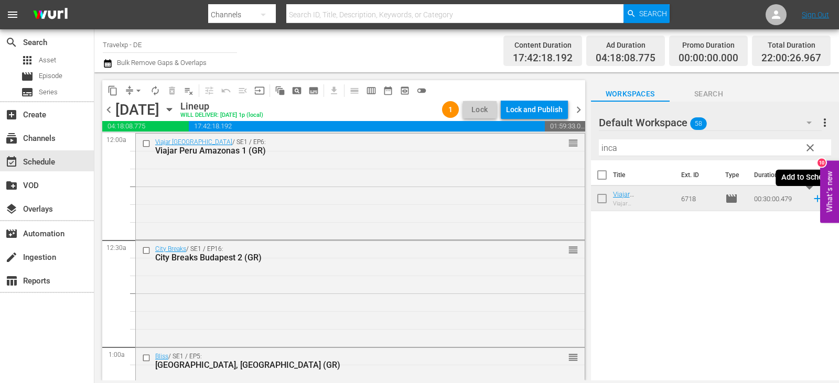
click at [812, 202] on icon at bounding box center [818, 199] width 12 height 12
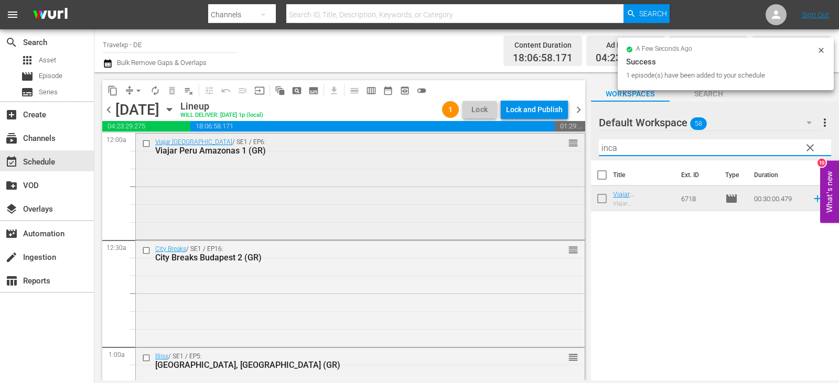
drag, startPoint x: 629, startPoint y: 145, endPoint x: 575, endPoint y: 149, distance: 54.7
click at [575, 149] on div "content_copy compress arrow_drop_down autorenew_outlined delete_forever_outline…" at bounding box center [466, 226] width 745 height 308
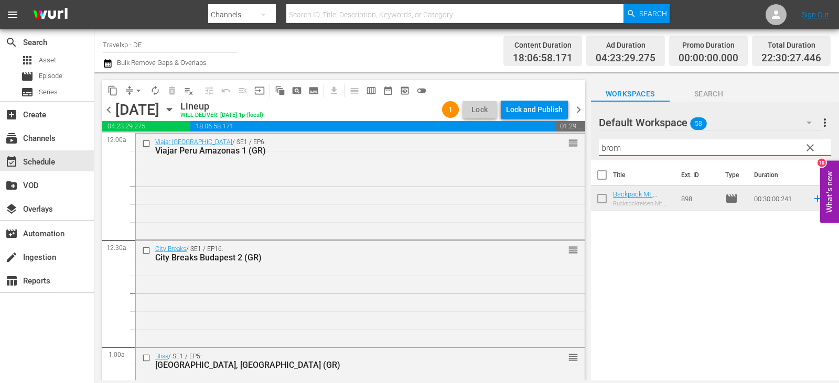
click at [814, 199] on icon at bounding box center [817, 199] width 7 height 7
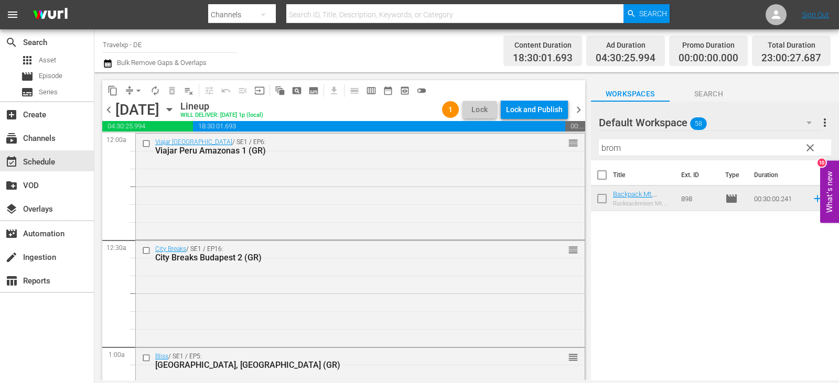
click at [633, 151] on input "brom" at bounding box center [715, 148] width 232 height 17
drag, startPoint x: 629, startPoint y: 149, endPoint x: 588, endPoint y: 154, distance: 41.2
click at [588, 154] on div "content_copy compress arrow_drop_down autorenew_outlined delete_forever_outline…" at bounding box center [466, 226] width 745 height 308
click at [812, 201] on icon at bounding box center [818, 199] width 12 height 12
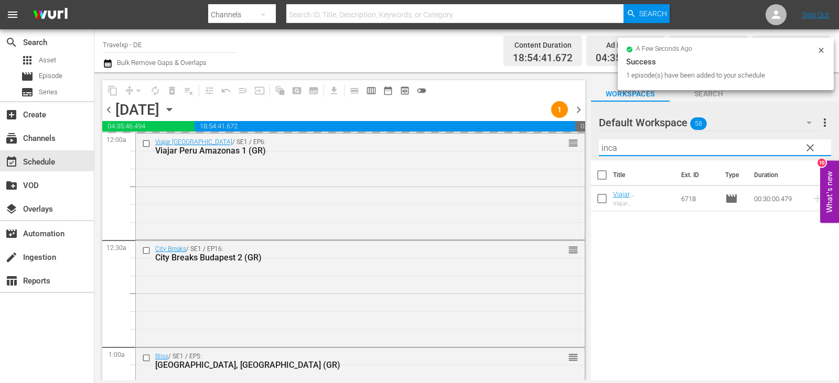
drag, startPoint x: 619, startPoint y: 152, endPoint x: 587, endPoint y: 158, distance: 32.7
click at [587, 158] on div "content_copy compress arrow_drop_down autorenew_outlined delete_forever_outline…" at bounding box center [466, 226] width 745 height 308
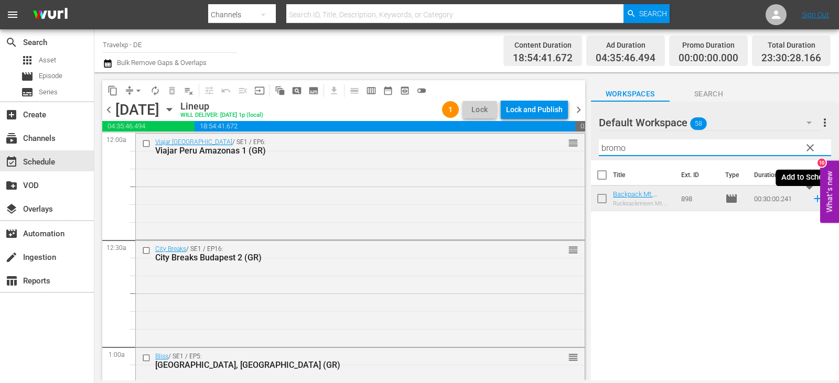
click at [812, 202] on icon at bounding box center [818, 199] width 12 height 12
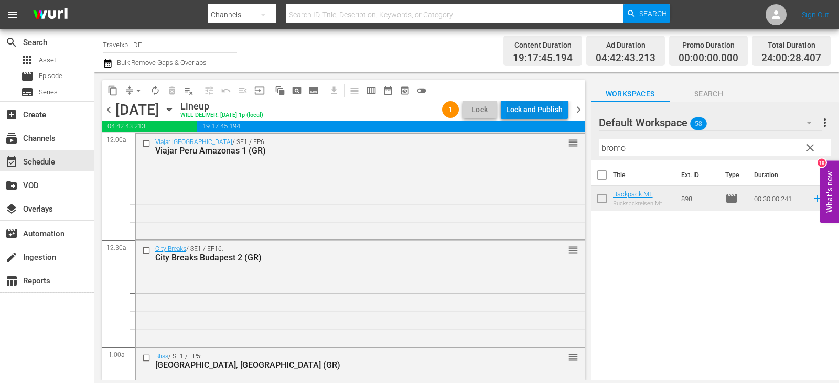
click at [552, 102] on div "Lock and Publish" at bounding box center [534, 109] width 57 height 19
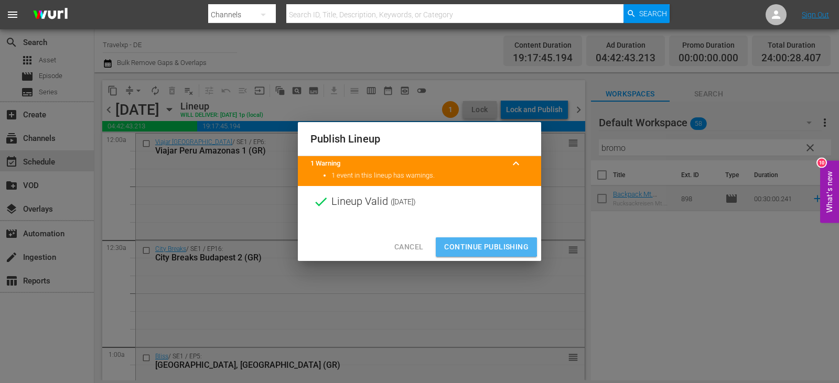
click at [484, 247] on span "Continue Publishing" at bounding box center [486, 247] width 84 height 13
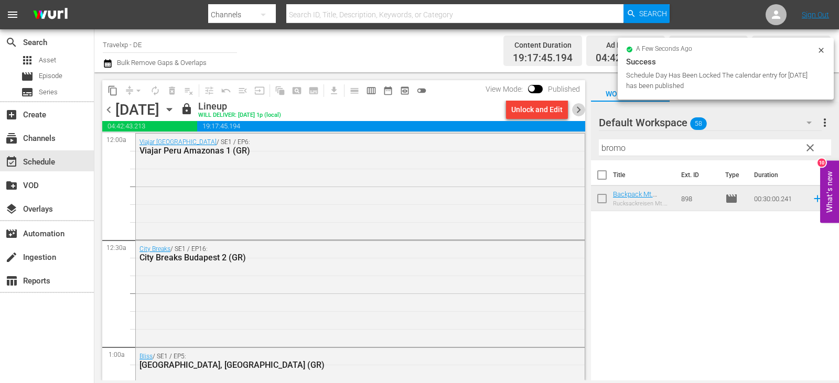
click at [579, 111] on span "chevron_right" at bounding box center [578, 109] width 13 height 13
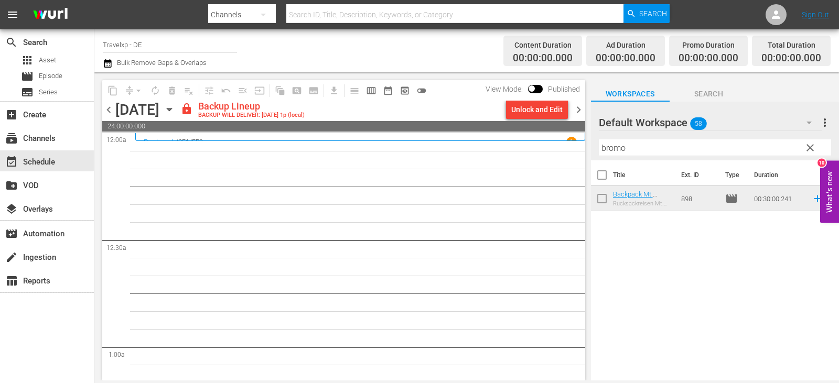
click at [554, 111] on div "Unlock and Edit" at bounding box center [536, 109] width 51 height 19
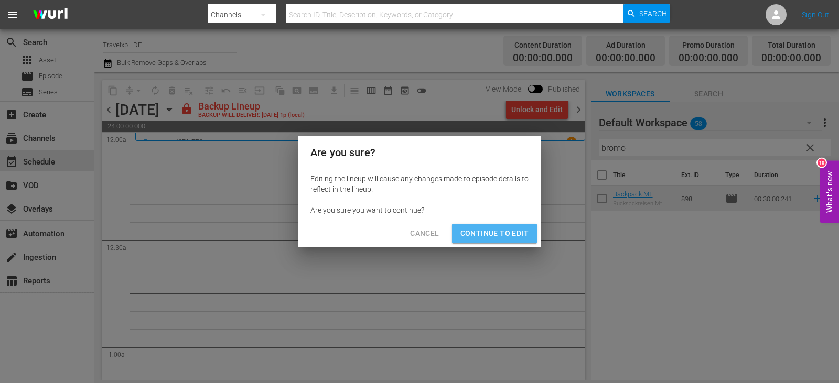
click at [510, 231] on span "Continue to Edit" at bounding box center [495, 233] width 68 height 13
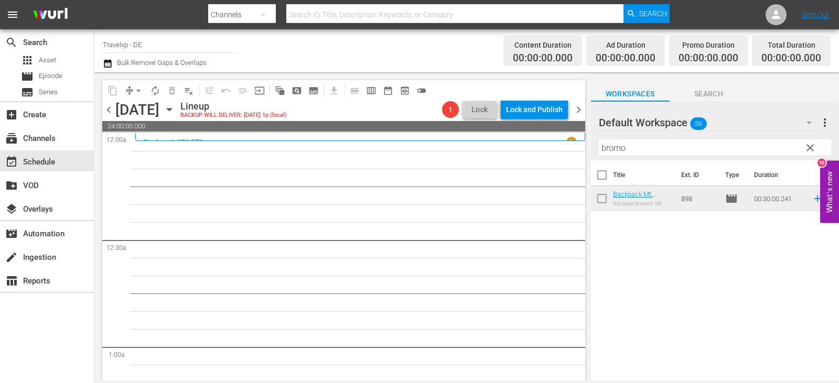
drag, startPoint x: 640, startPoint y: 149, endPoint x: 590, endPoint y: 160, distance: 51.4
click at [590, 160] on div "content_copy compress arrow_drop_down autorenew_outlined delete_forever_outline…" at bounding box center [466, 226] width 745 height 308
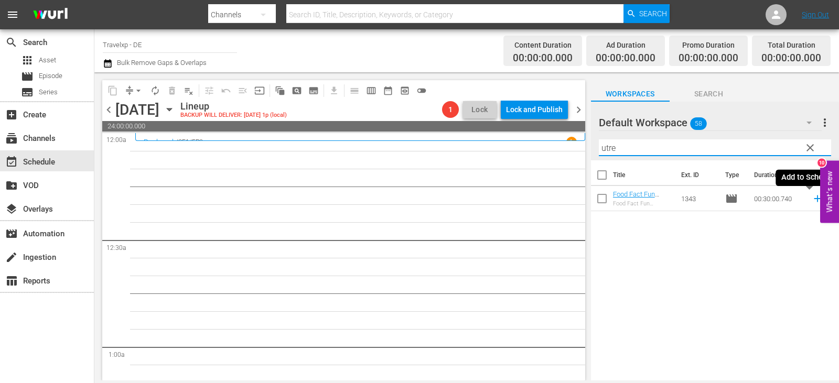
click at [813, 199] on icon at bounding box center [818, 199] width 12 height 12
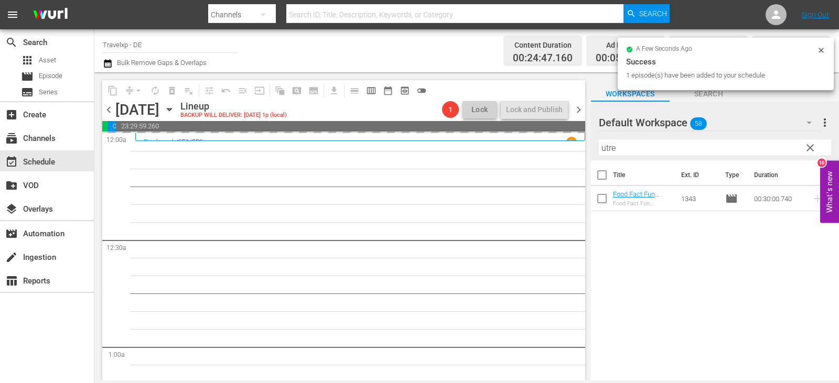
drag, startPoint x: 623, startPoint y: 148, endPoint x: 580, endPoint y: 152, distance: 43.1
click at [580, 152] on div "content_copy compress arrow_drop_down autorenew_outlined delete_forever_outline…" at bounding box center [466, 226] width 745 height 308
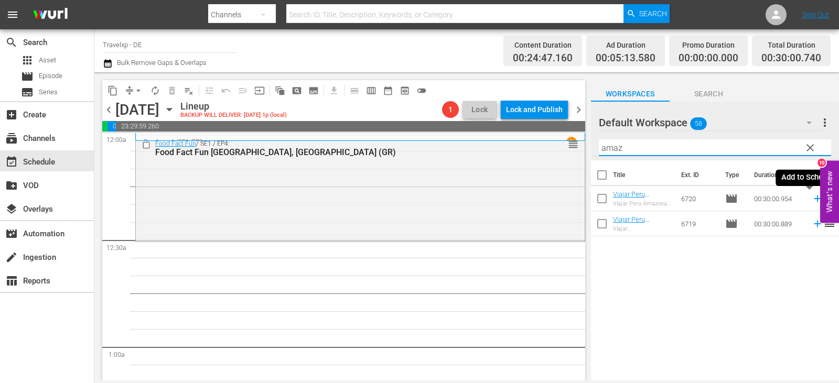
drag, startPoint x: 807, startPoint y: 201, endPoint x: 796, endPoint y: 199, distance: 10.6
click at [812, 201] on icon at bounding box center [818, 199] width 12 height 12
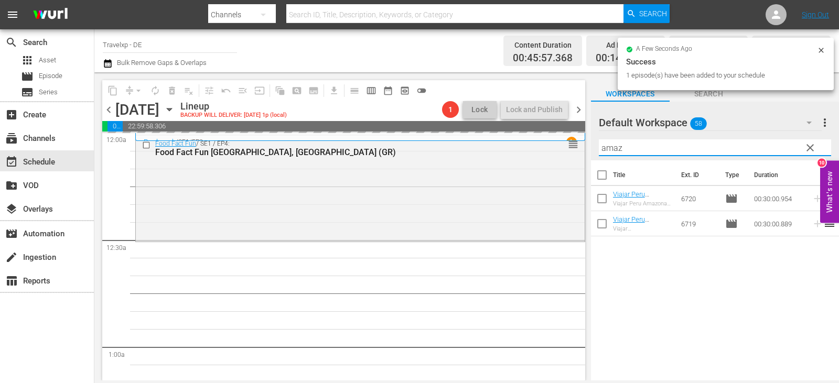
drag, startPoint x: 623, startPoint y: 148, endPoint x: 593, endPoint y: 148, distance: 29.9
click at [593, 148] on div "Default Workspace 58 Default more_vert clear Filter by Title amaz" at bounding box center [715, 131] width 248 height 59
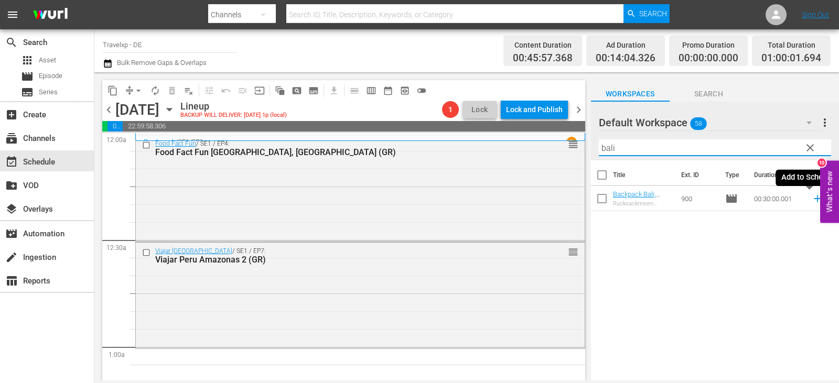
click at [812, 201] on icon at bounding box center [818, 199] width 12 height 12
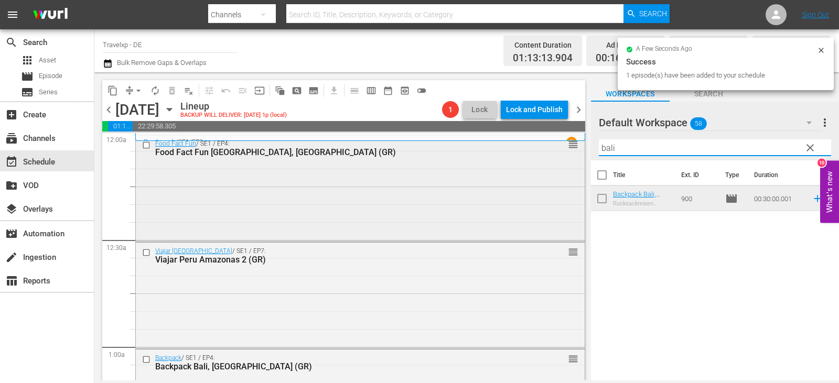
drag, startPoint x: 562, startPoint y: 148, endPoint x: 516, endPoint y: 152, distance: 46.3
click at [516, 152] on div "content_copy compress arrow_drop_down autorenew_outlined delete_forever_outline…" at bounding box center [466, 226] width 745 height 308
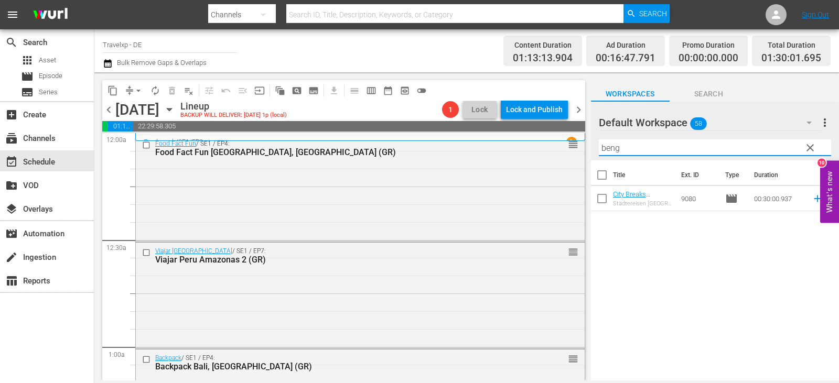
click at [810, 192] on td at bounding box center [816, 198] width 16 height 25
click at [812, 201] on icon at bounding box center [818, 199] width 12 height 12
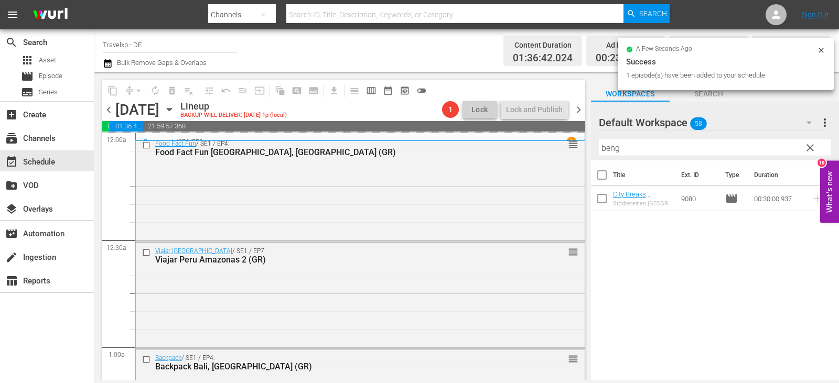
click at [573, 153] on div "content_copy compress arrow_drop_down autorenew_outlined delete_forever_outline…" at bounding box center [466, 226] width 745 height 308
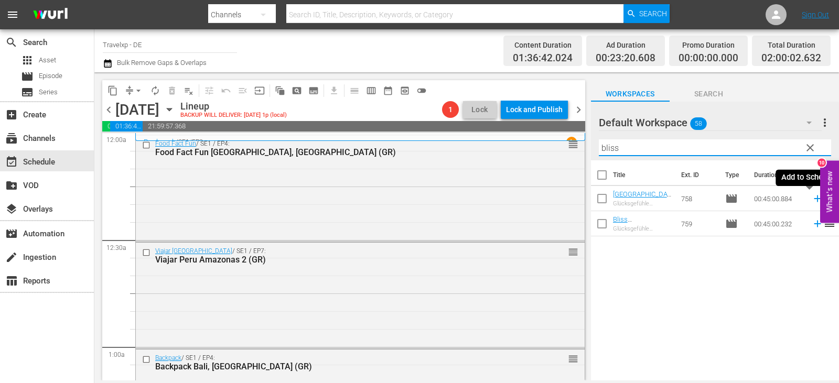
drag, startPoint x: 811, startPoint y: 201, endPoint x: 776, endPoint y: 202, distance: 34.6
click at [812, 201] on icon at bounding box center [818, 199] width 12 height 12
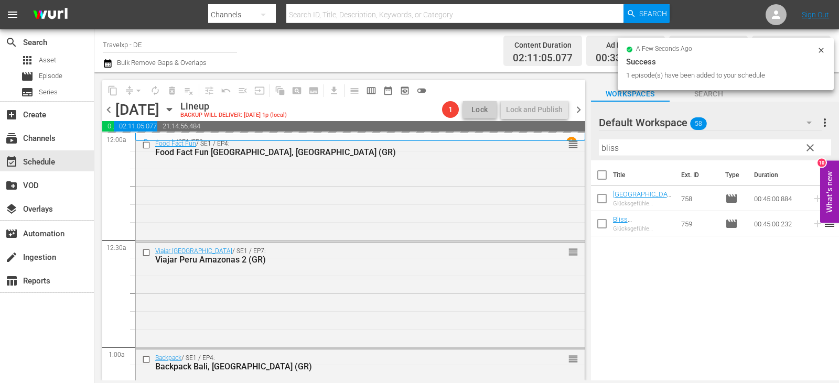
click at [571, 156] on div "content_copy compress arrow_drop_down autorenew_outlined delete_forever_outline…" at bounding box center [466, 226] width 745 height 308
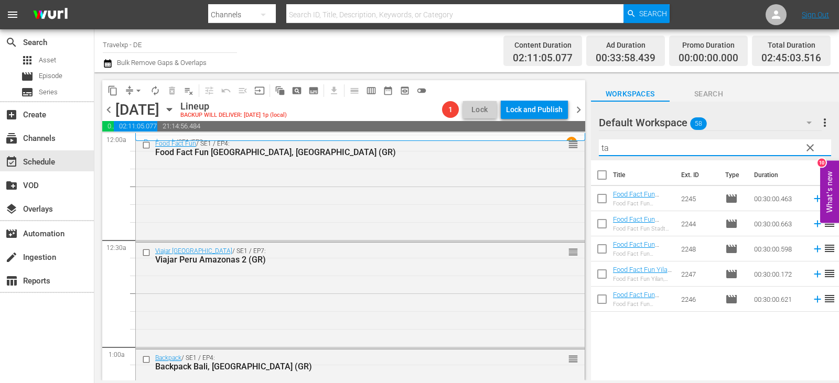
type input "t"
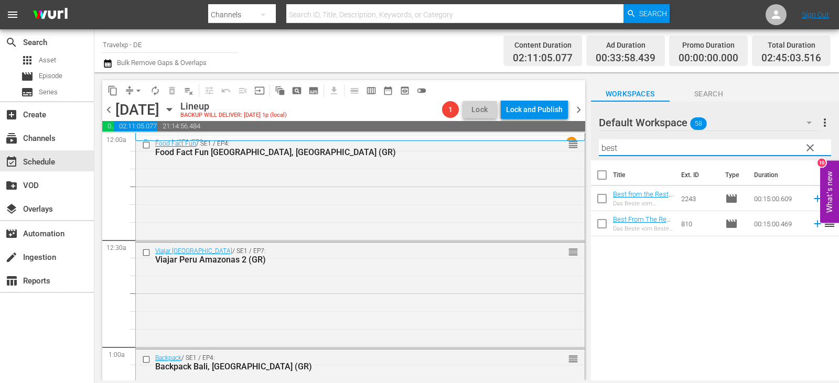
click at [823, 197] on span "reorder" at bounding box center [829, 198] width 13 height 13
click at [814, 199] on icon at bounding box center [817, 199] width 7 height 7
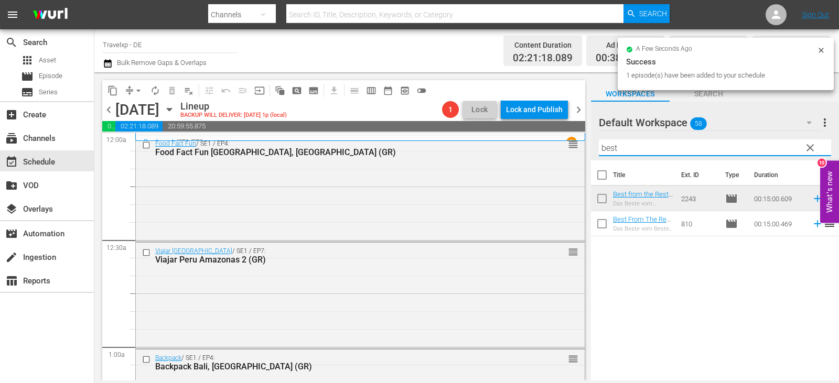
drag, startPoint x: 640, startPoint y: 154, endPoint x: 590, endPoint y: 156, distance: 49.9
click at [590, 156] on div "content_copy compress arrow_drop_down autorenew_outlined delete_forever_outline…" at bounding box center [466, 226] width 745 height 308
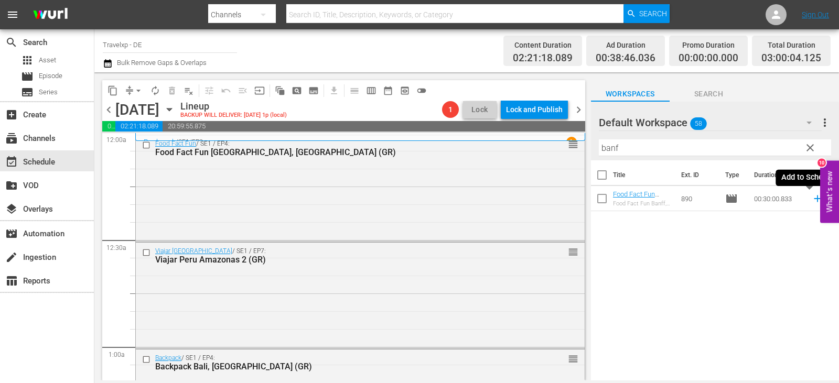
click at [812, 194] on icon at bounding box center [818, 199] width 12 height 12
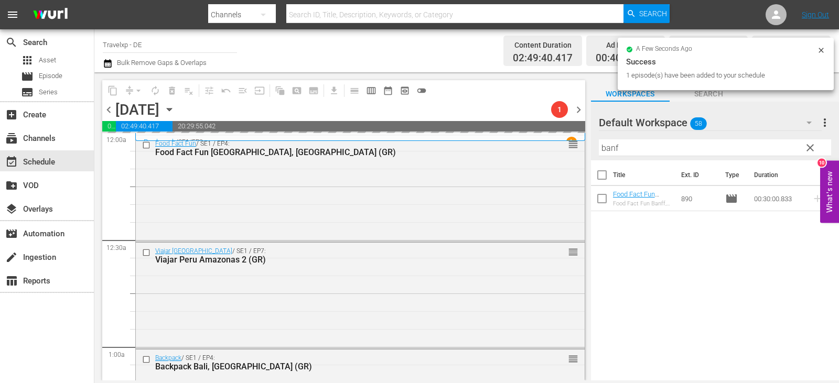
click at [557, 156] on div "content_copy compress arrow_drop_down autorenew_outlined delete_forever_outline…" at bounding box center [466, 226] width 745 height 308
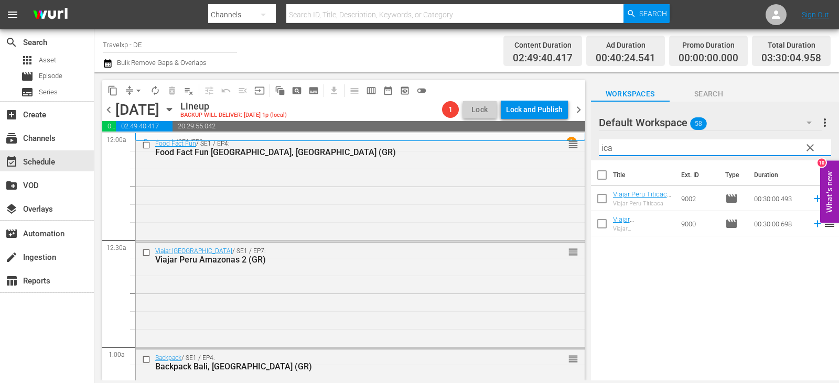
click at [812, 226] on icon at bounding box center [818, 224] width 12 height 12
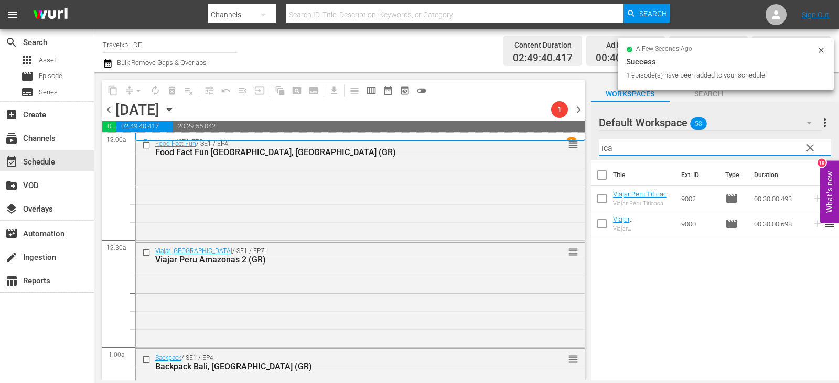
drag, startPoint x: 628, startPoint y: 147, endPoint x: 584, endPoint y: 147, distance: 43.5
click at [584, 147] on div "content_copy compress arrow_drop_down autorenew_outlined delete_forever_outline…" at bounding box center [466, 226] width 745 height 308
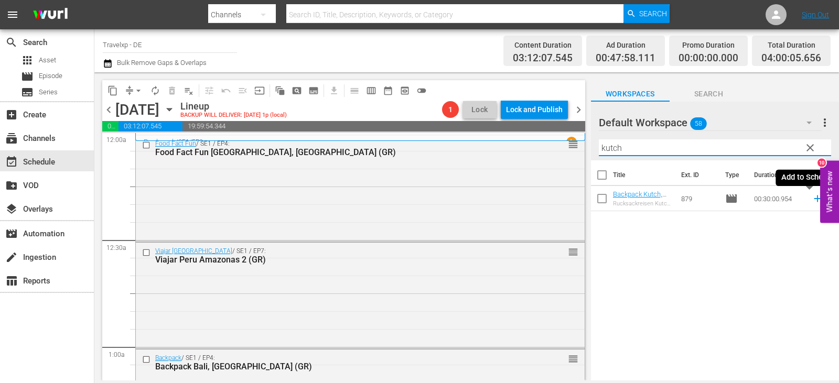
click at [812, 198] on icon at bounding box center [818, 199] width 12 height 12
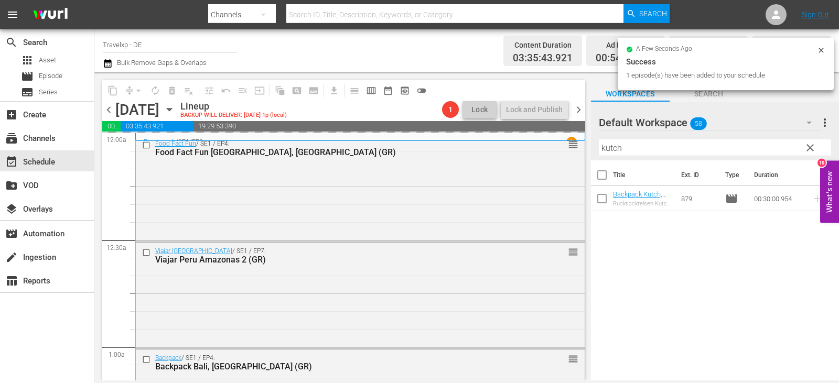
drag, startPoint x: 631, startPoint y: 149, endPoint x: 602, endPoint y: 148, distance: 28.9
click at [603, 148] on input "kutch" at bounding box center [715, 148] width 232 height 17
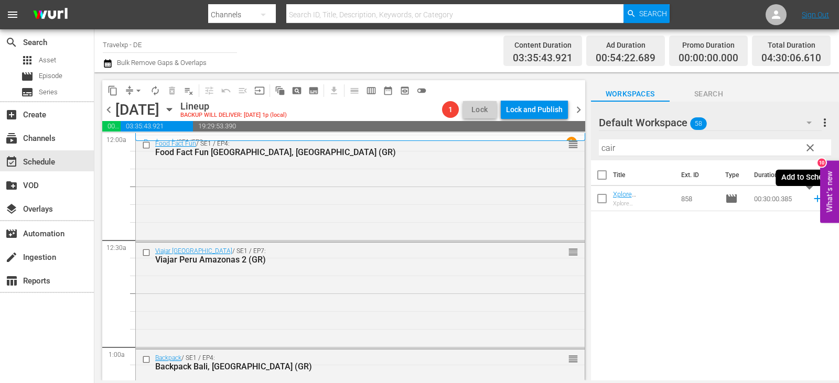
click at [812, 201] on icon at bounding box center [818, 199] width 12 height 12
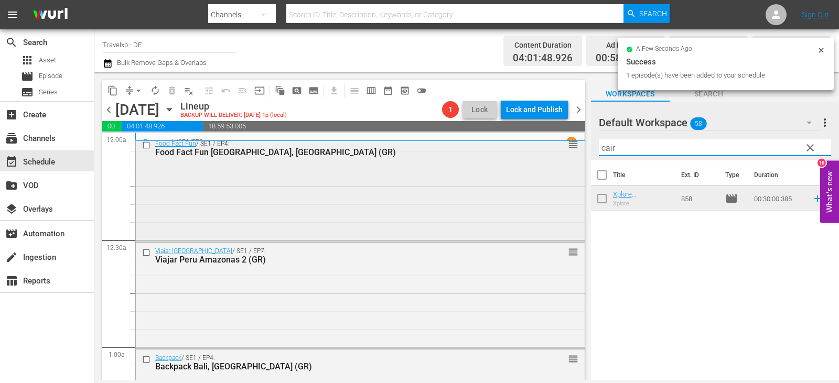
drag, startPoint x: 620, startPoint y: 152, endPoint x: 566, endPoint y: 157, distance: 54.3
click at [566, 157] on div "content_copy compress arrow_drop_down autorenew_outlined delete_forever_outline…" at bounding box center [466, 226] width 745 height 308
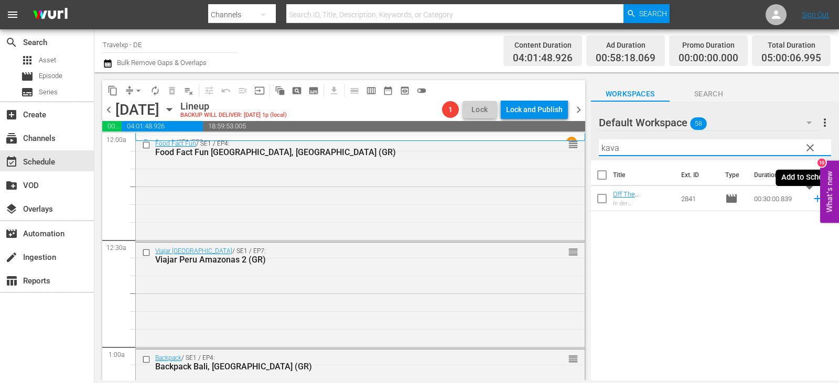
click at [812, 201] on icon at bounding box center [818, 199] width 12 height 12
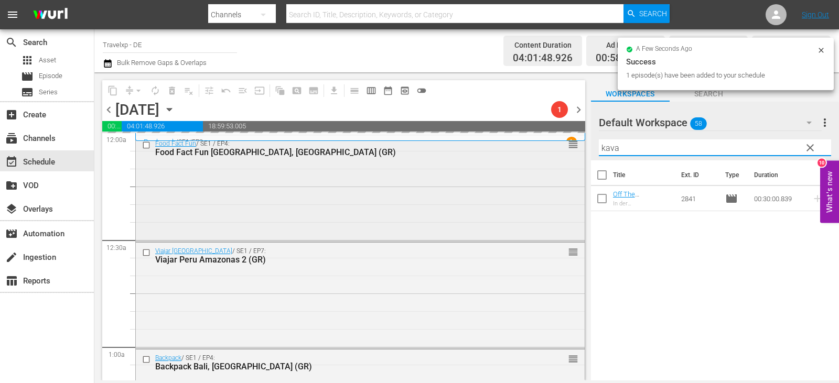
drag, startPoint x: 635, startPoint y: 149, endPoint x: 573, endPoint y: 151, distance: 61.4
click at [573, 151] on div "content_copy compress arrow_drop_down autorenew_outlined delete_forever_outline…" at bounding box center [466, 226] width 745 height 308
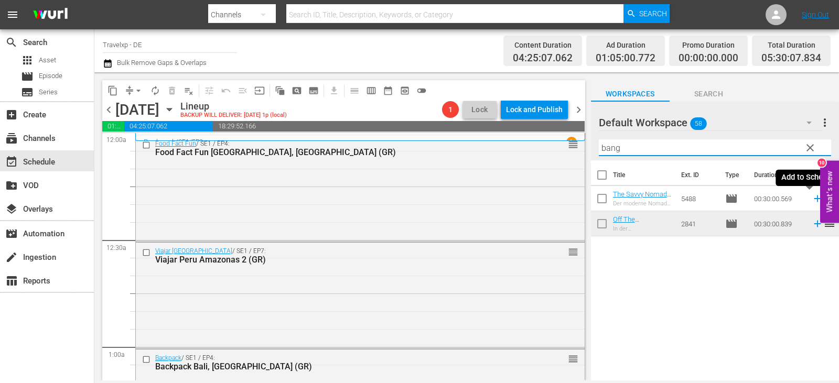
click at [812, 202] on icon at bounding box center [818, 199] width 12 height 12
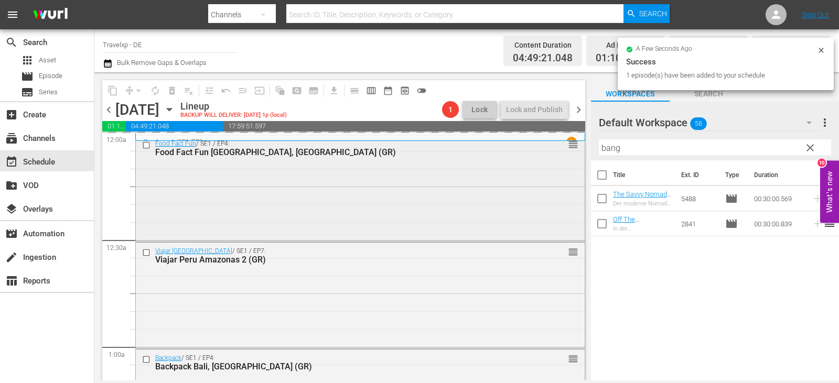
click at [557, 147] on div "content_copy compress arrow_drop_down autorenew_outlined delete_forever_outline…" at bounding box center [466, 226] width 745 height 308
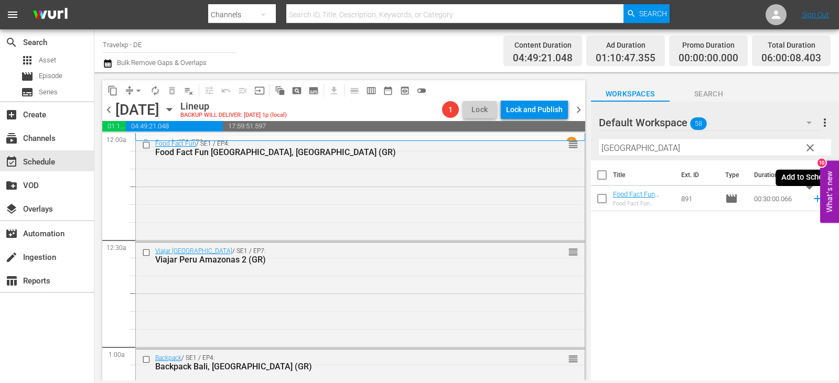
click at [812, 198] on icon at bounding box center [818, 199] width 12 height 12
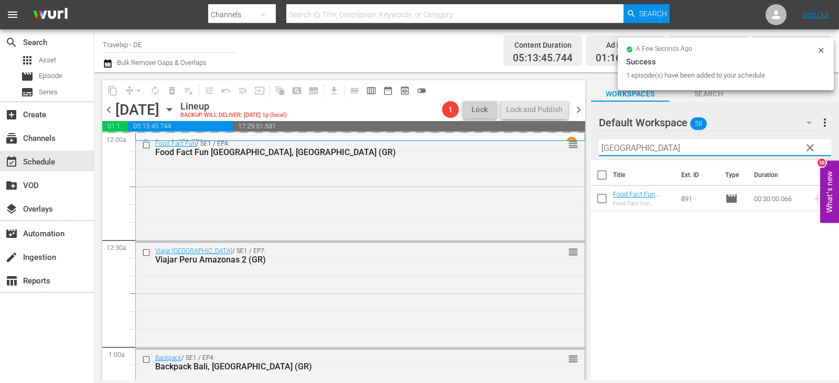
drag, startPoint x: 642, startPoint y: 153, endPoint x: 591, endPoint y: 153, distance: 50.9
click at [591, 153] on div "Default Workspace 58 Default more_vert clear Filter by Title hanoi" at bounding box center [715, 131] width 248 height 59
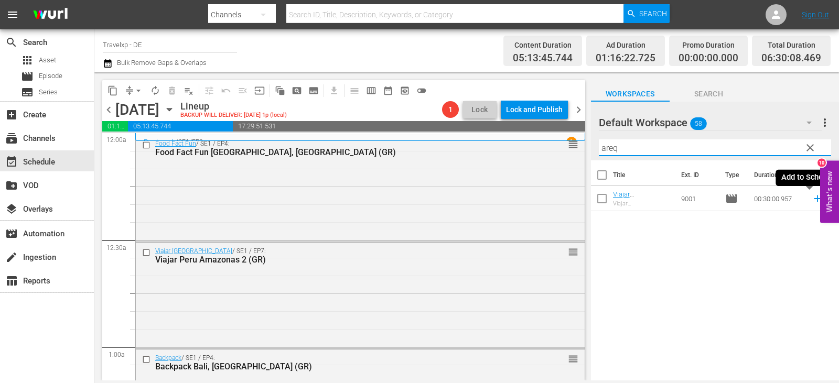
click at [814, 199] on icon at bounding box center [817, 199] width 7 height 7
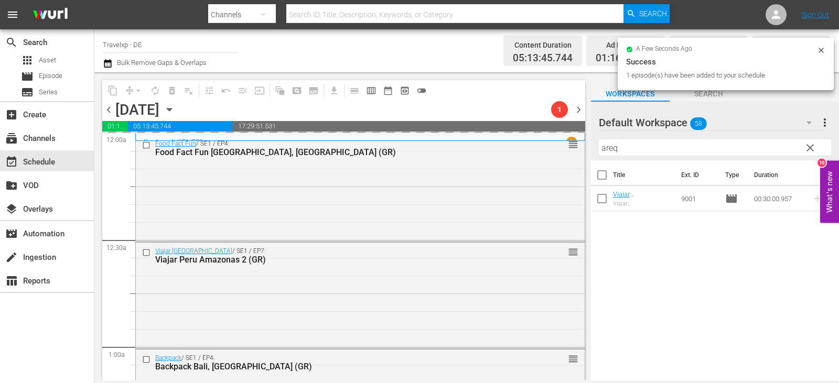
drag, startPoint x: 644, startPoint y: 149, endPoint x: 588, endPoint y: 153, distance: 55.2
click at [588, 153] on div "content_copy compress arrow_drop_down autorenew_outlined delete_forever_outline…" at bounding box center [466, 226] width 745 height 308
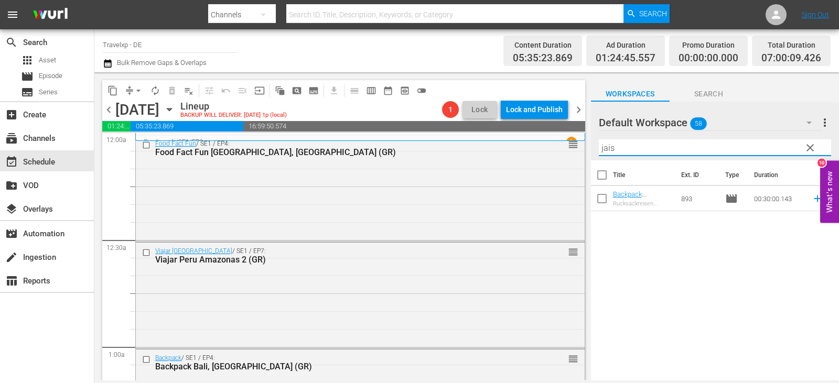
click at [812, 201] on icon at bounding box center [818, 199] width 12 height 12
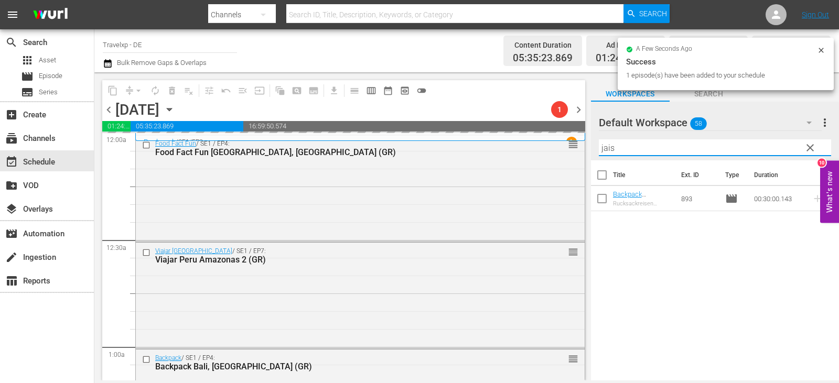
drag, startPoint x: 629, startPoint y: 152, endPoint x: 587, endPoint y: 152, distance: 41.4
click at [587, 152] on div "content_copy compress arrow_drop_down autorenew_outlined delete_forever_outline…" at bounding box center [466, 226] width 745 height 308
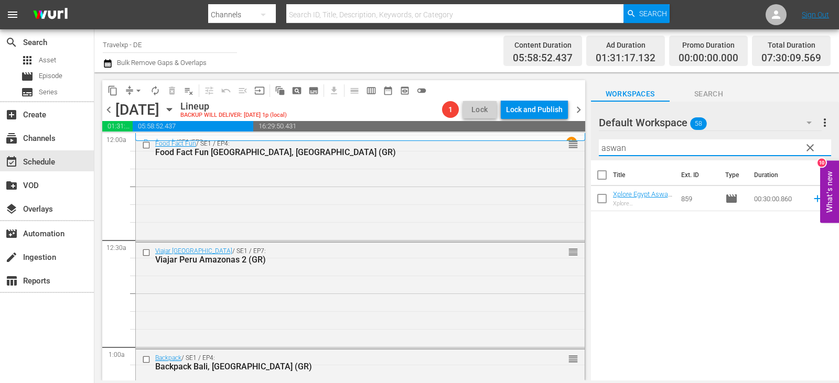
click at [814, 200] on icon at bounding box center [817, 199] width 7 height 7
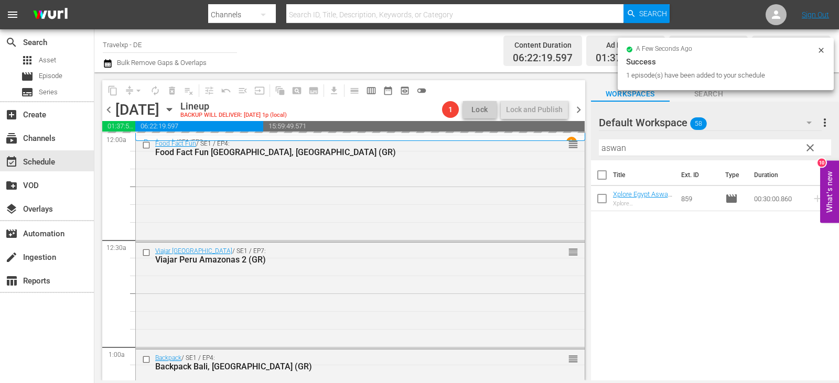
click at [593, 151] on div "Default Workspace 58 Default more_vert clear Filter by Title aswan" at bounding box center [715, 131] width 248 height 59
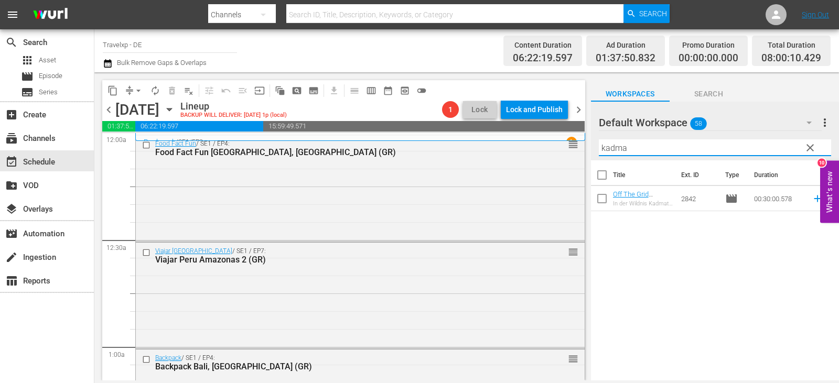
click at [812, 198] on icon at bounding box center [818, 199] width 12 height 12
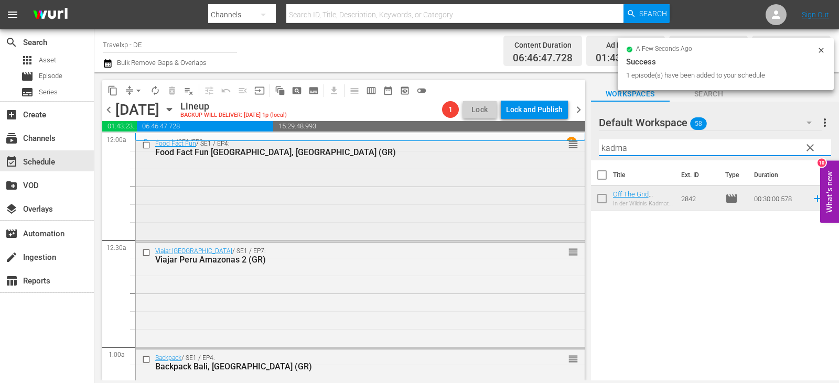
drag, startPoint x: 643, startPoint y: 149, endPoint x: 570, endPoint y: 153, distance: 73.0
click at [583, 151] on div "content_copy compress arrow_drop_down autorenew_outlined delete_forever_outline…" at bounding box center [466, 226] width 745 height 308
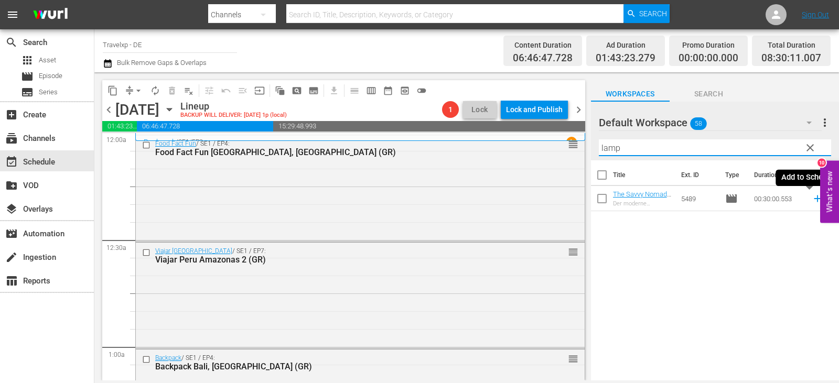
click at [812, 199] on icon at bounding box center [818, 199] width 12 height 12
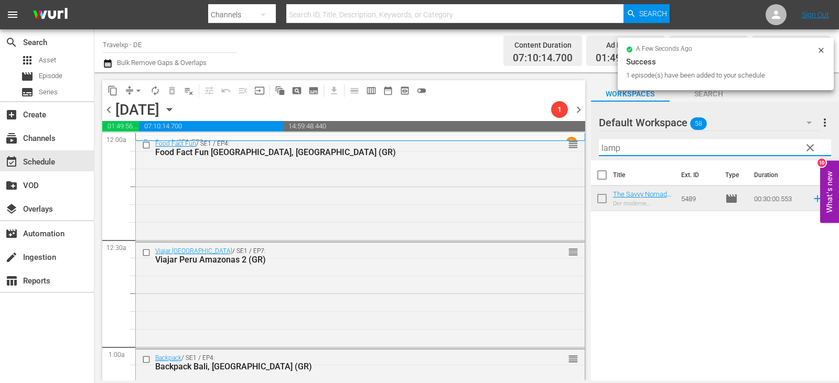
drag, startPoint x: 632, startPoint y: 145, endPoint x: 606, endPoint y: 148, distance: 25.9
click at [606, 148] on input "lamp" at bounding box center [715, 148] width 232 height 17
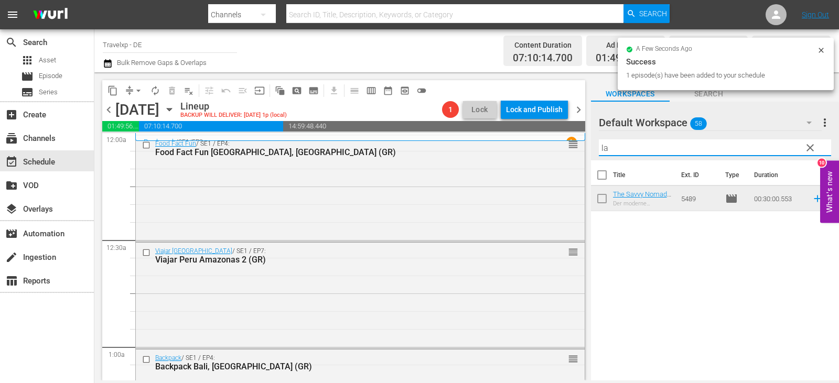
type input "l"
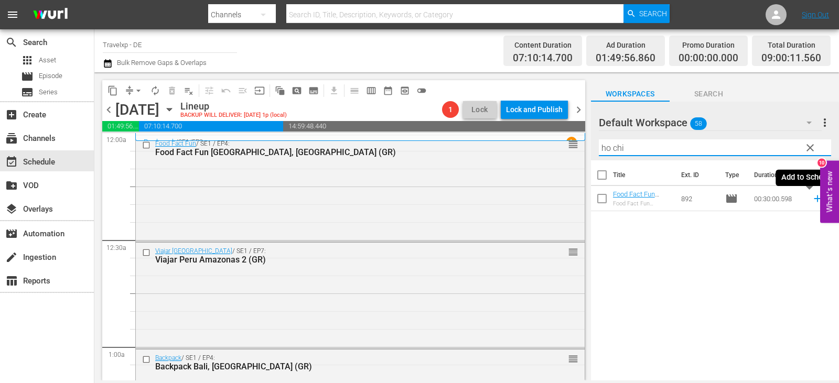
click at [812, 200] on icon at bounding box center [818, 199] width 12 height 12
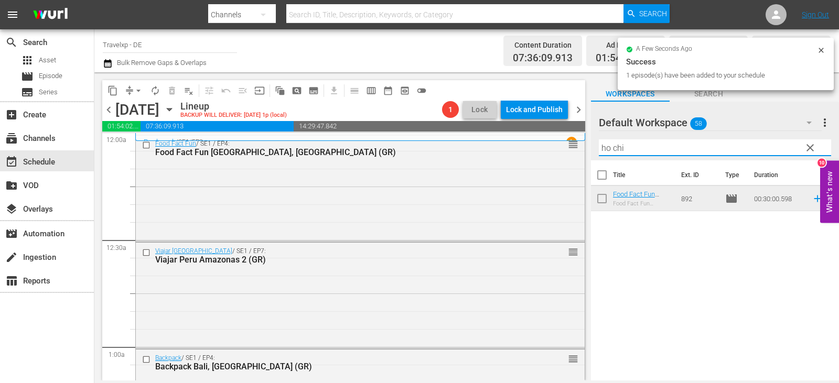
drag, startPoint x: 628, startPoint y: 152, endPoint x: 581, endPoint y: 152, distance: 47.2
click at [581, 152] on div "content_copy compress arrow_drop_down autorenew_outlined delete_forever_outline…" at bounding box center [466, 226] width 745 height 308
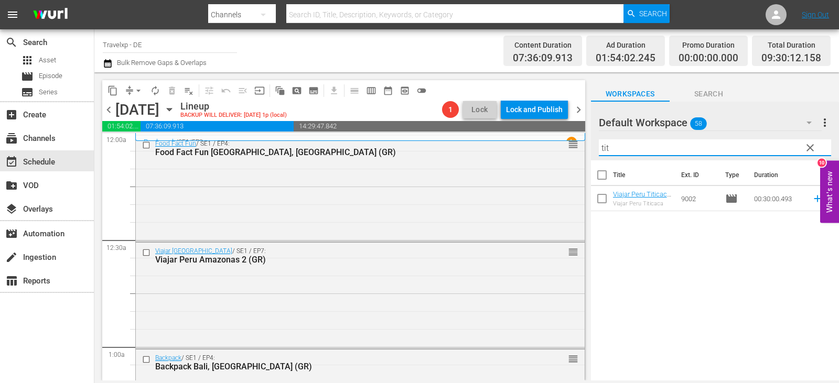
click at [812, 199] on icon at bounding box center [818, 199] width 12 height 12
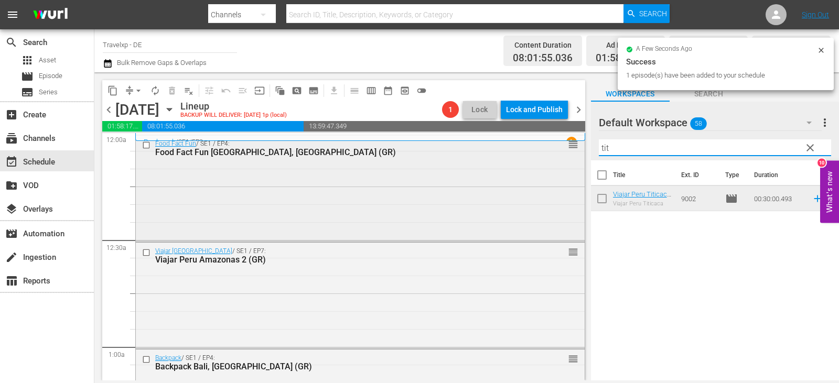
drag, startPoint x: 630, startPoint y: 153, endPoint x: 573, endPoint y: 153, distance: 56.6
click at [573, 153] on div "content_copy compress arrow_drop_down autorenew_outlined delete_forever_outline…" at bounding box center [466, 226] width 745 height 308
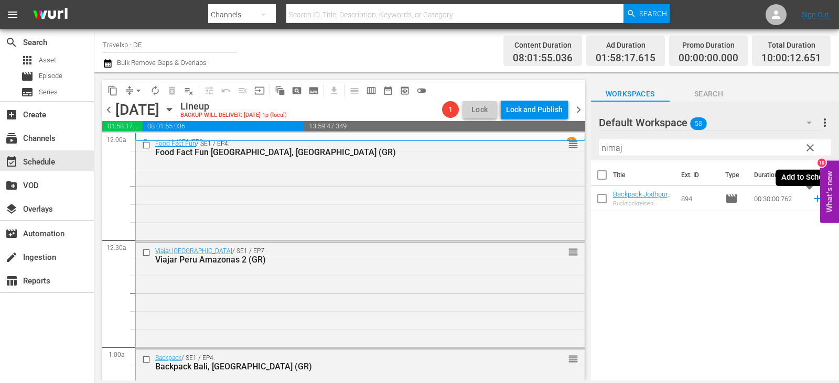
click at [814, 198] on icon at bounding box center [817, 199] width 7 height 7
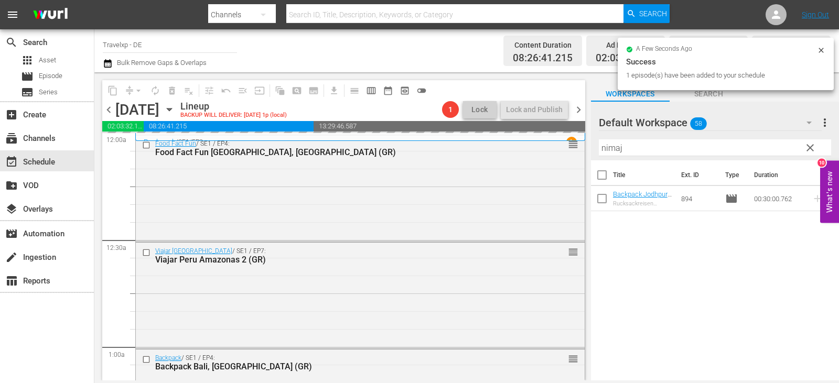
drag, startPoint x: 630, startPoint y: 150, endPoint x: 595, endPoint y: 151, distance: 35.7
click at [595, 151] on div "Default Workspace 58 Default more_vert clear Filter by Title nimaj" at bounding box center [715, 131] width 248 height 59
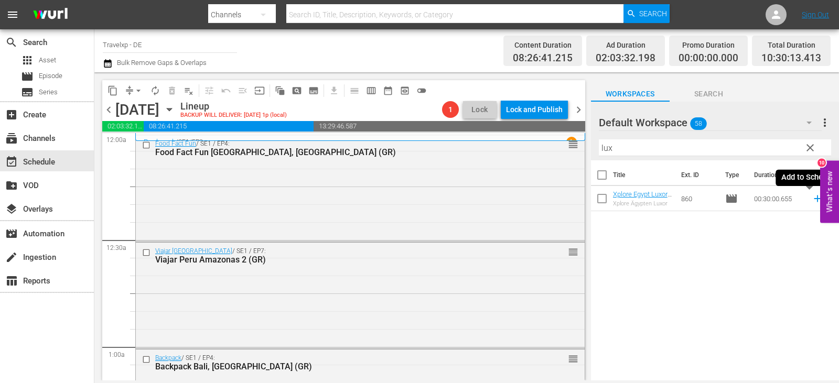
click at [812, 201] on icon at bounding box center [818, 199] width 12 height 12
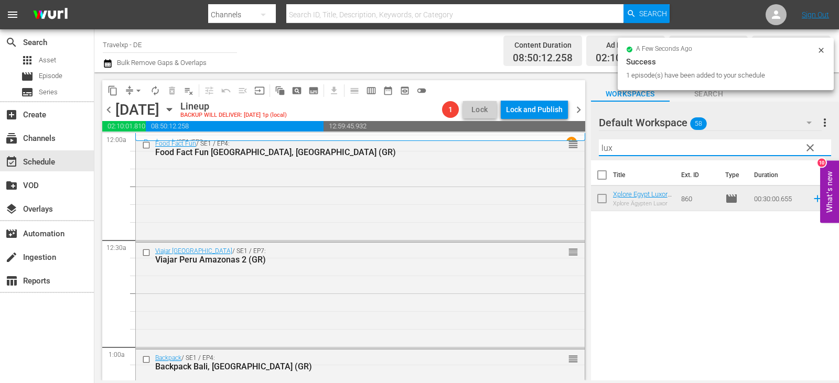
drag, startPoint x: 615, startPoint y: 149, endPoint x: 597, endPoint y: 152, distance: 18.5
click at [597, 152] on div "Default Workspace 58 Default more_vert clear Filter by Title lux" at bounding box center [715, 131] width 248 height 59
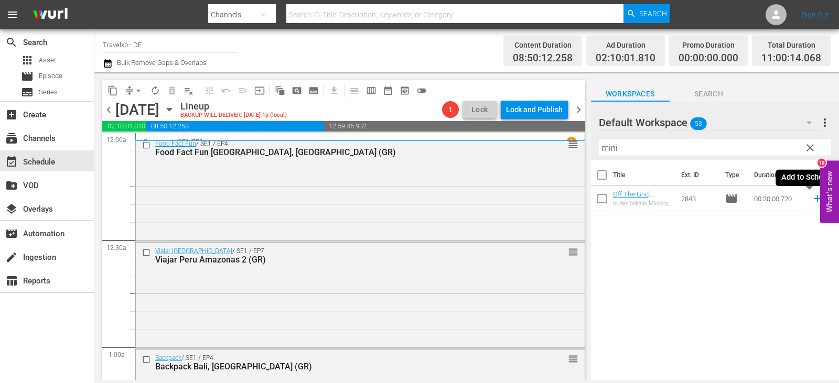
click at [812, 201] on icon at bounding box center [818, 199] width 12 height 12
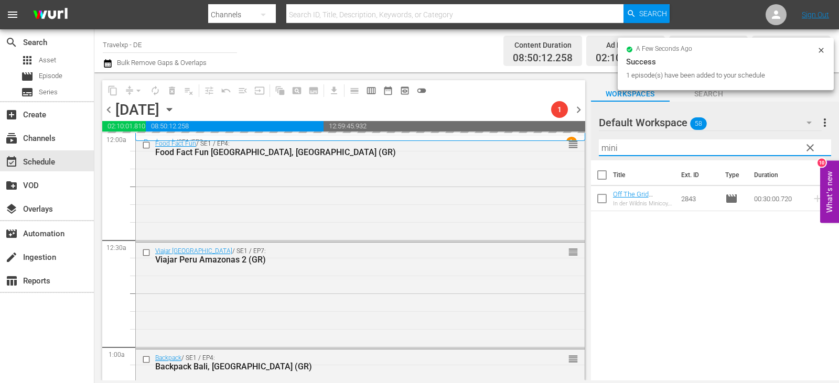
drag, startPoint x: 640, startPoint y: 152, endPoint x: 592, endPoint y: 158, distance: 48.7
click at [592, 158] on div "Default Workspace 58 Default more_vert clear Filter by Title mini" at bounding box center [715, 131] width 248 height 59
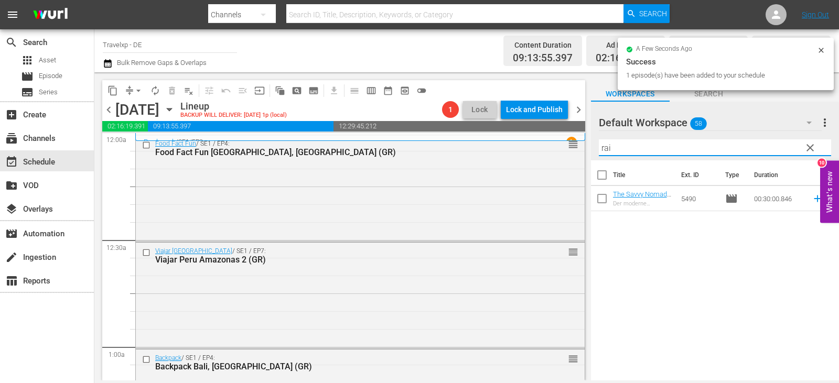
type input "rai"
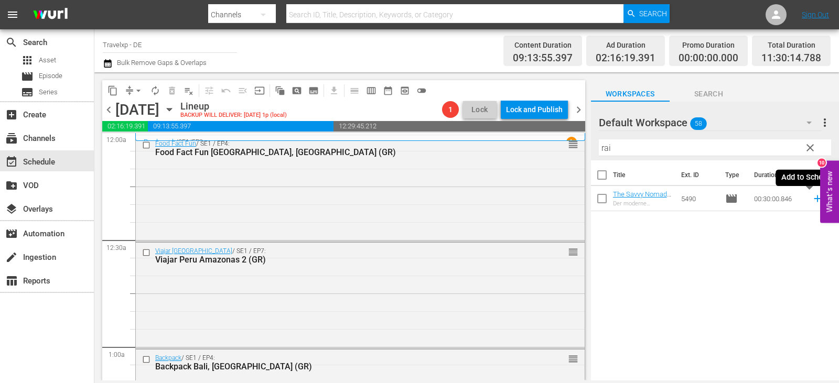
click at [812, 201] on icon at bounding box center [818, 199] width 12 height 12
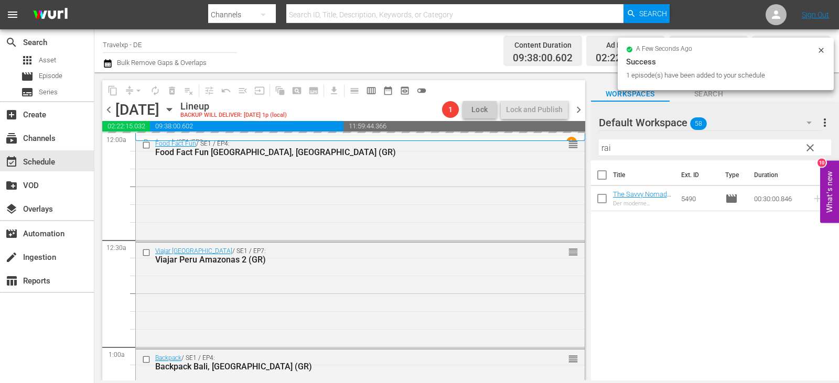
click at [584, 151] on div "content_copy compress arrow_drop_down autorenew_outlined delete_forever_outline…" at bounding box center [466, 226] width 745 height 308
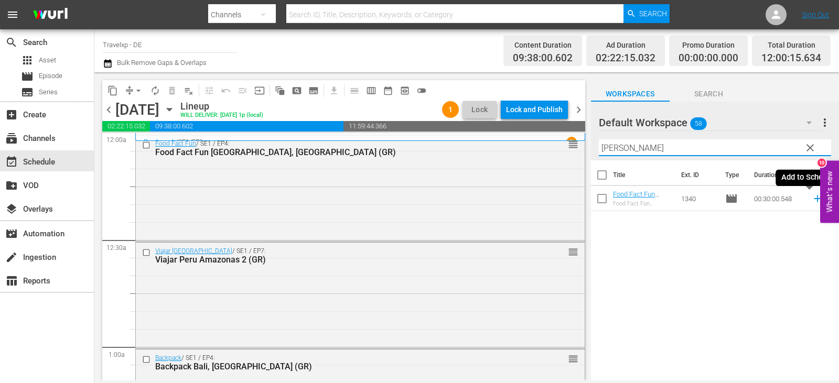
click at [812, 204] on icon at bounding box center [818, 199] width 12 height 12
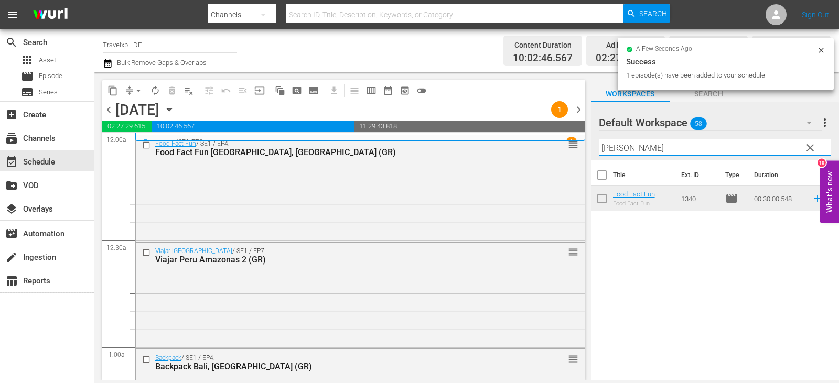
click at [590, 152] on div "content_copy compress arrow_drop_down autorenew_outlined delete_forever_outline…" at bounding box center [466, 226] width 745 height 308
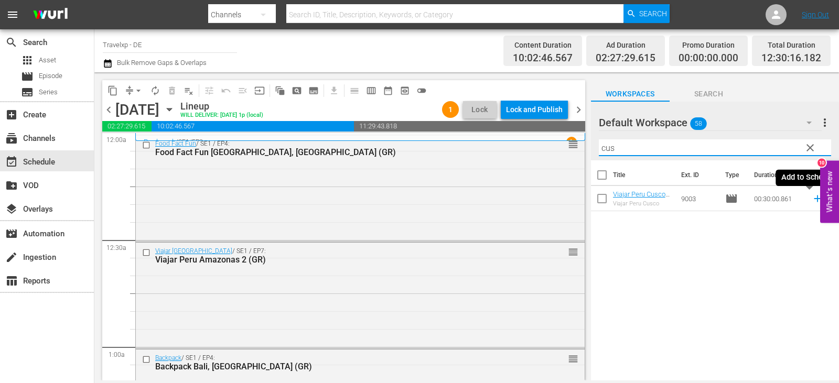
click at [812, 199] on icon at bounding box center [818, 199] width 12 height 12
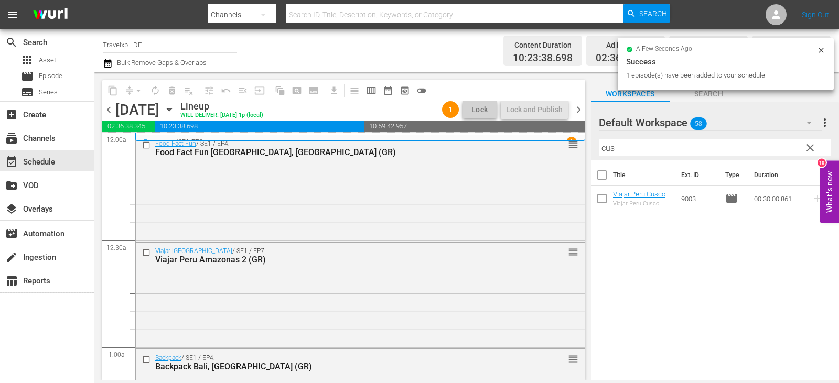
click at [599, 151] on input "cus" at bounding box center [715, 148] width 232 height 17
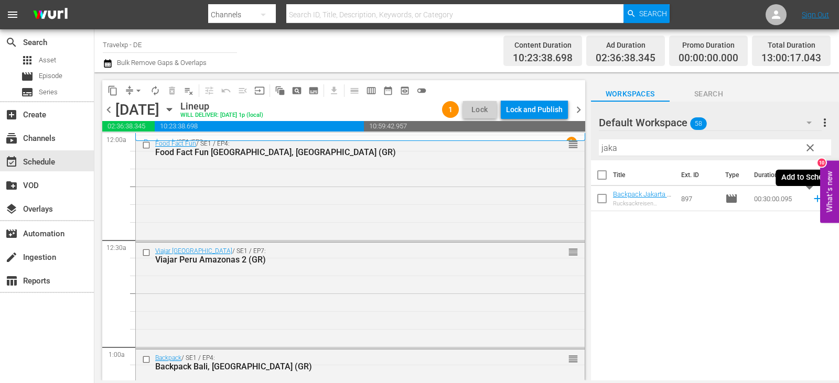
click at [812, 198] on icon at bounding box center [818, 199] width 12 height 12
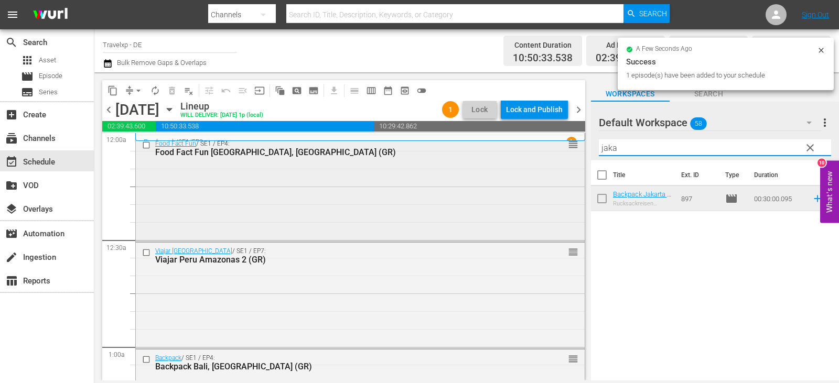
drag, startPoint x: 623, startPoint y: 151, endPoint x: 570, endPoint y: 151, distance: 52.4
click at [570, 151] on div "content_copy compress arrow_drop_down autorenew_outlined delete_forever_outline…" at bounding box center [466, 226] width 745 height 308
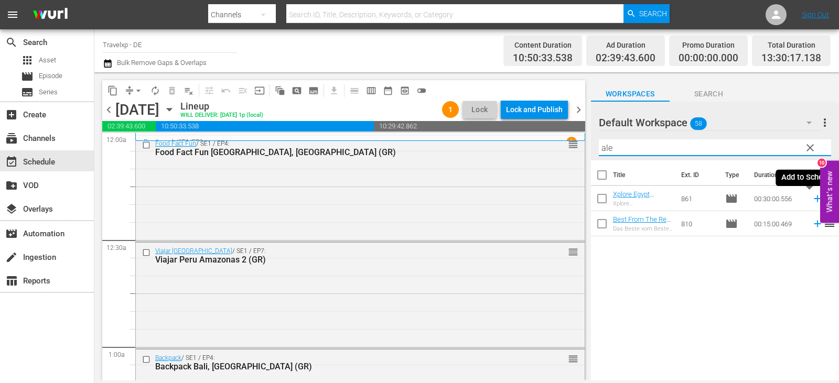
click at [812, 198] on icon at bounding box center [818, 199] width 12 height 12
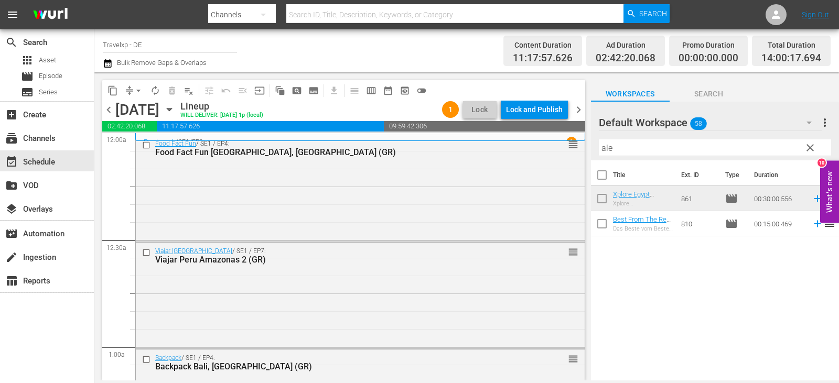
drag, startPoint x: 629, startPoint y: 149, endPoint x: 588, endPoint y: 147, distance: 41.0
click at [588, 147] on div "content_copy compress arrow_drop_down autorenew_outlined delete_forever_outline…" at bounding box center [466, 226] width 745 height 308
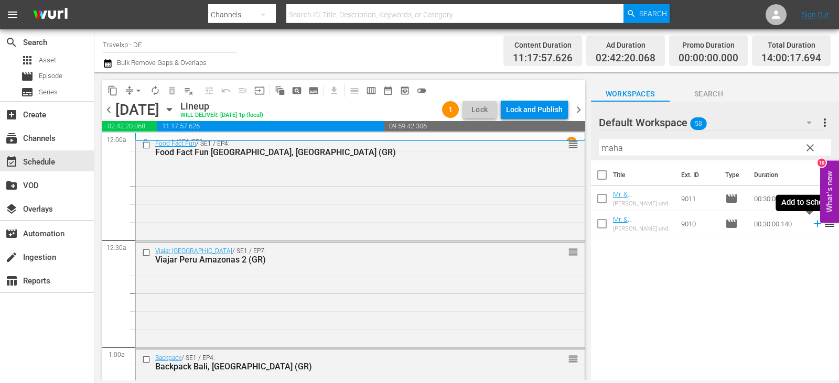
click at [812, 226] on icon at bounding box center [818, 224] width 12 height 12
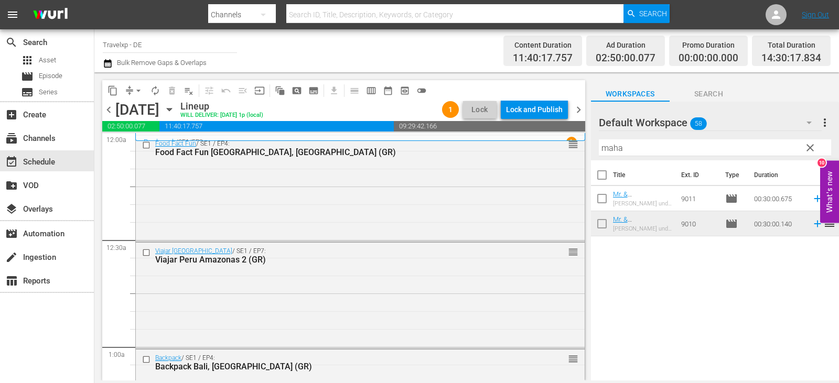
drag, startPoint x: 641, startPoint y: 146, endPoint x: 596, endPoint y: 153, distance: 46.1
click at [596, 153] on div "Default Workspace 58 Default more_vert clear Filter by Title maha" at bounding box center [715, 131] width 248 height 59
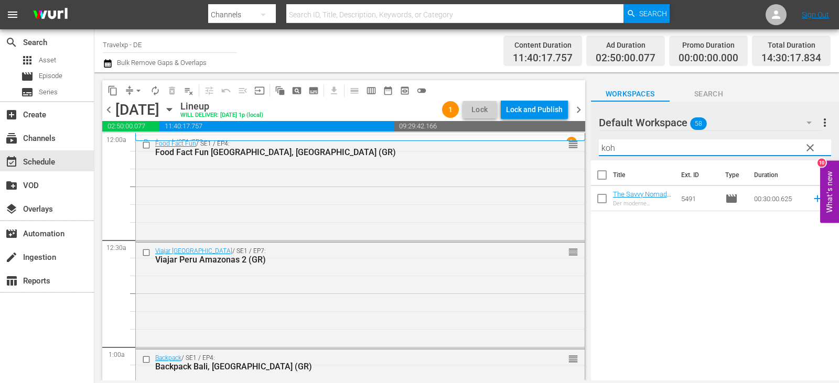
click at [812, 200] on icon at bounding box center [818, 199] width 12 height 12
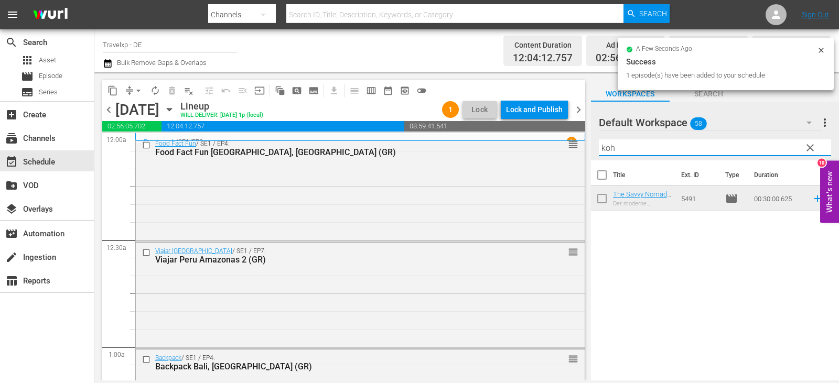
drag, startPoint x: 624, startPoint y: 148, endPoint x: 591, endPoint y: 153, distance: 32.9
click at [591, 153] on div "Default Workspace 58 Default more_vert clear Filter by Title koh" at bounding box center [715, 131] width 248 height 59
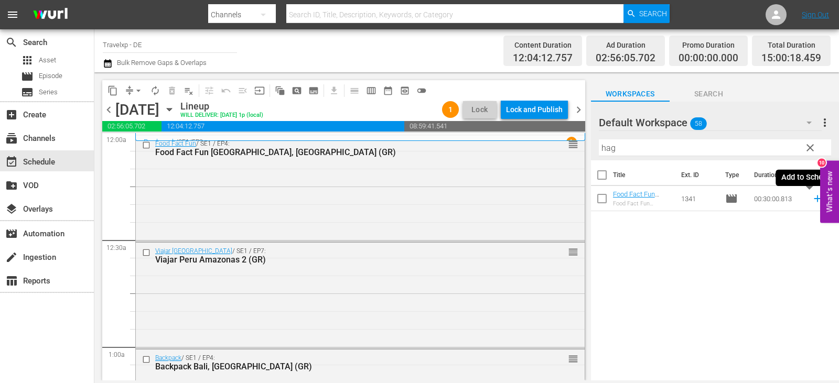
click at [812, 198] on icon at bounding box center [818, 199] width 12 height 12
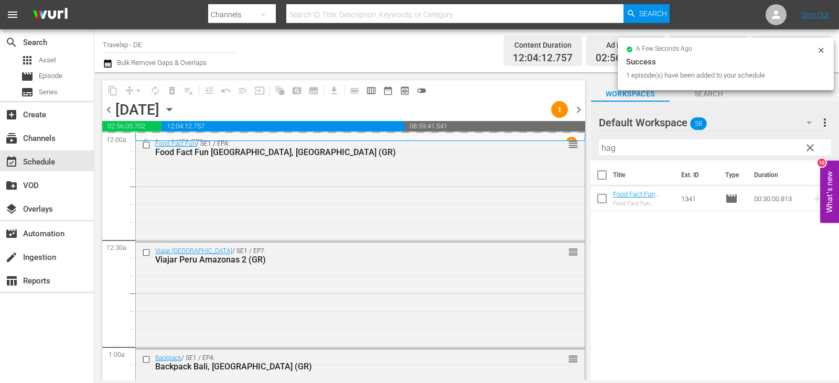
click at [565, 150] on div "content_copy compress arrow_drop_down autorenew_outlined delete_forever_outline…" at bounding box center [466, 226] width 745 height 308
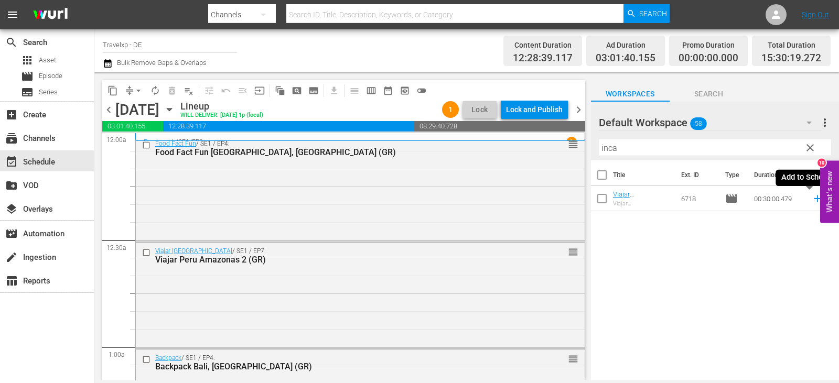
click at [814, 199] on icon at bounding box center [817, 199] width 7 height 7
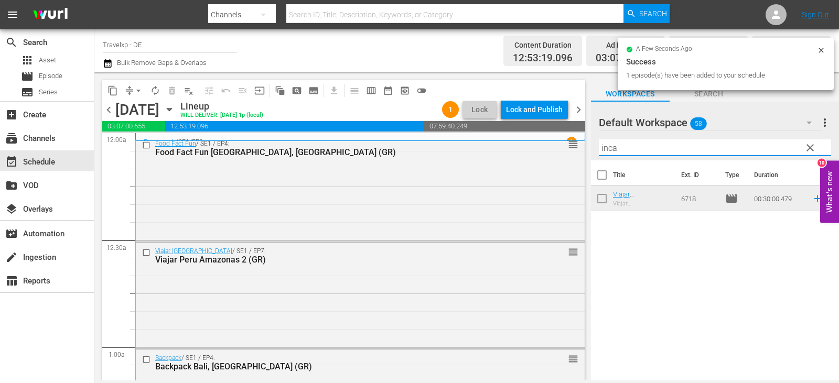
click at [578, 155] on div "content_copy compress arrow_drop_down autorenew_outlined delete_forever_outline…" at bounding box center [466, 226] width 745 height 308
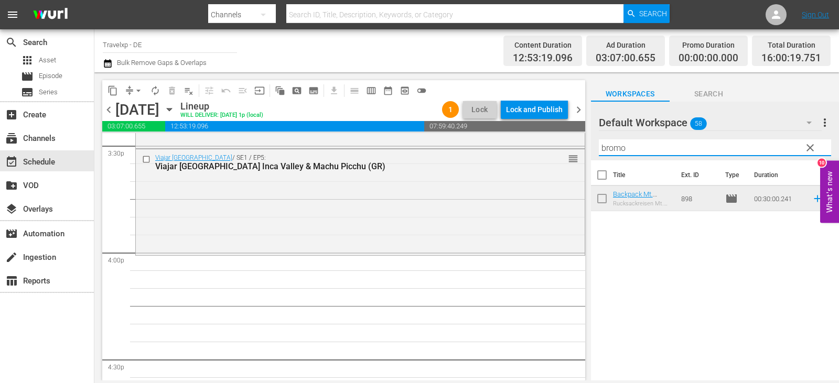
scroll to position [3252, 0]
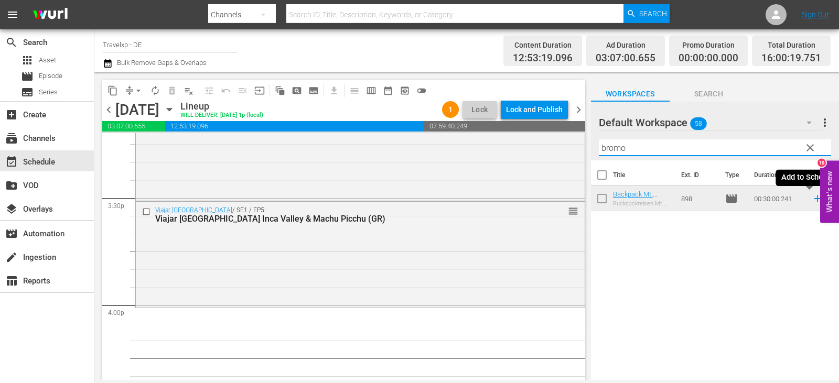
drag, startPoint x: 809, startPoint y: 201, endPoint x: 767, endPoint y: 224, distance: 48.1
click at [814, 201] on icon at bounding box center [817, 199] width 7 height 7
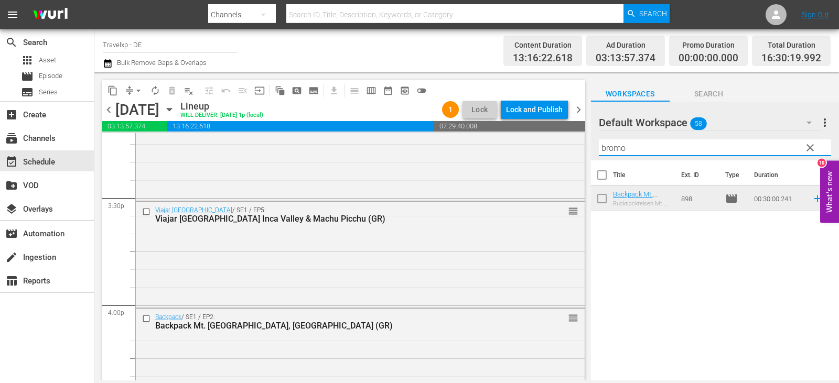
drag, startPoint x: 648, startPoint y: 151, endPoint x: 583, endPoint y: 148, distance: 64.6
click at [583, 148] on div "content_copy compress arrow_drop_down autorenew_outlined delete_forever_outline…" at bounding box center [466, 226] width 745 height 308
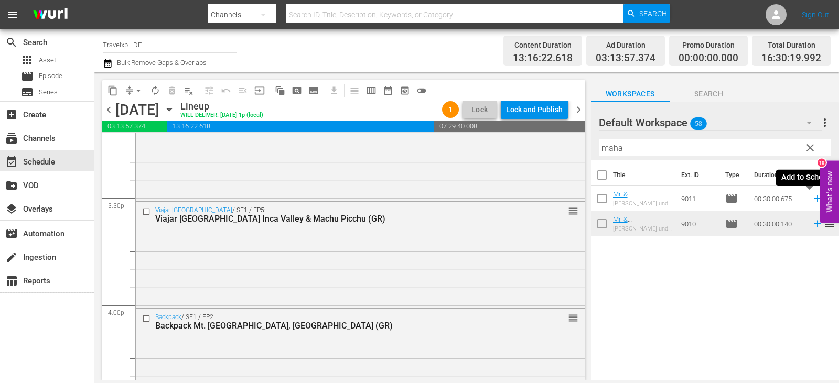
drag, startPoint x: 811, startPoint y: 198, endPoint x: 801, endPoint y: 198, distance: 9.4
click at [812, 198] on icon at bounding box center [818, 199] width 12 height 12
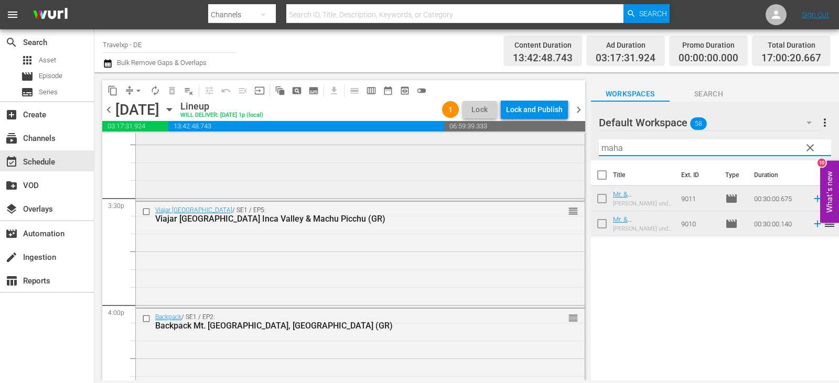
drag, startPoint x: 626, startPoint y: 153, endPoint x: 551, endPoint y: 153, distance: 75.0
click at [551, 153] on div "content_copy compress arrow_drop_down autorenew_outlined delete_forever_outline…" at bounding box center [466, 226] width 745 height 308
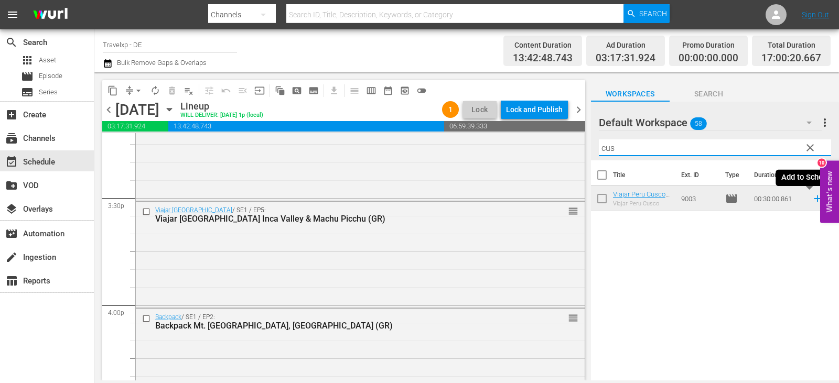
click at [812, 200] on icon at bounding box center [818, 199] width 12 height 12
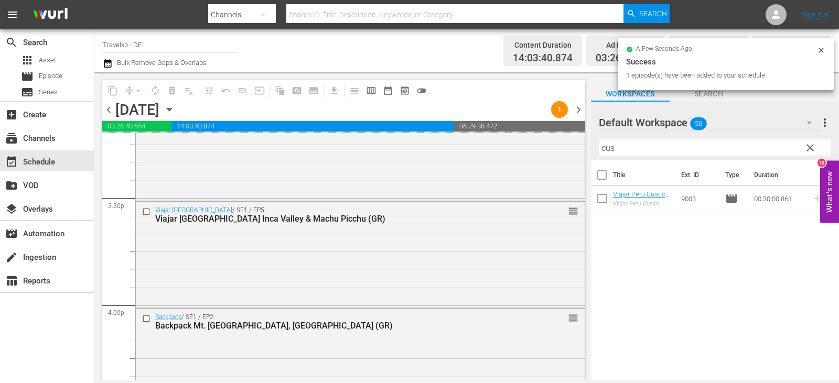
click at [585, 159] on div "content_copy compress arrow_drop_down autorenew_outlined delete_forever_outline…" at bounding box center [466, 226] width 745 height 308
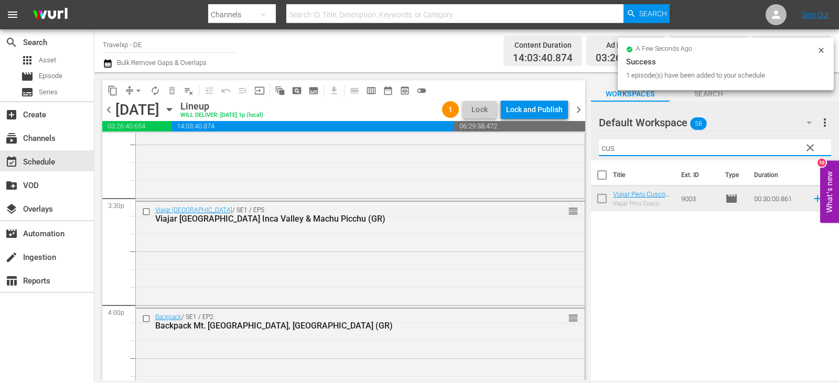
drag, startPoint x: 622, startPoint y: 149, endPoint x: 583, endPoint y: 154, distance: 39.7
click at [583, 154] on div "content_copy compress arrow_drop_down autorenew_outlined delete_forever_outline…" at bounding box center [466, 226] width 745 height 308
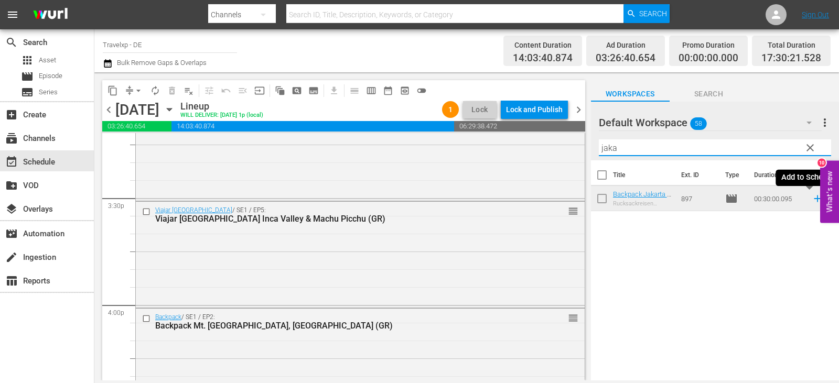
click at [812, 200] on icon at bounding box center [818, 199] width 12 height 12
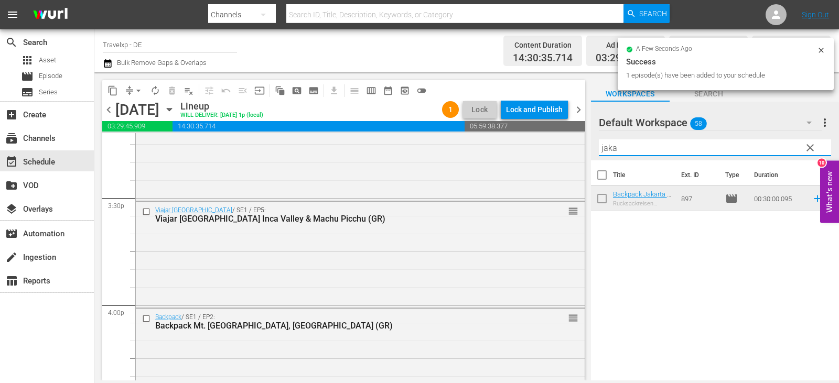
drag, startPoint x: 620, startPoint y: 149, endPoint x: 579, endPoint y: 148, distance: 42.0
click at [579, 148] on div "content_copy compress arrow_drop_down autorenew_outlined delete_forever_outline…" at bounding box center [466, 226] width 745 height 308
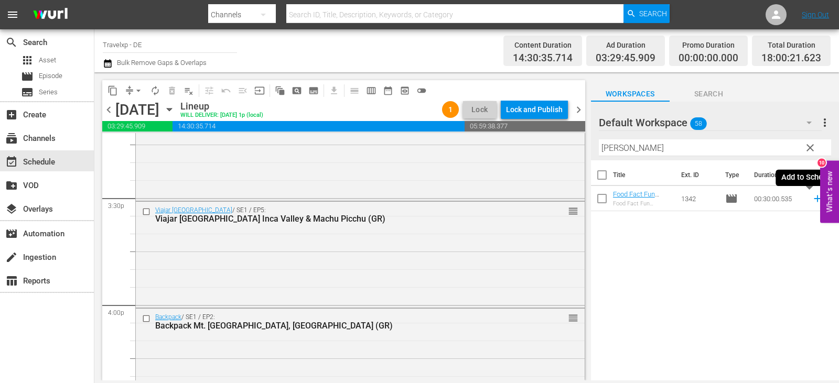
click at [814, 197] on icon at bounding box center [817, 199] width 7 height 7
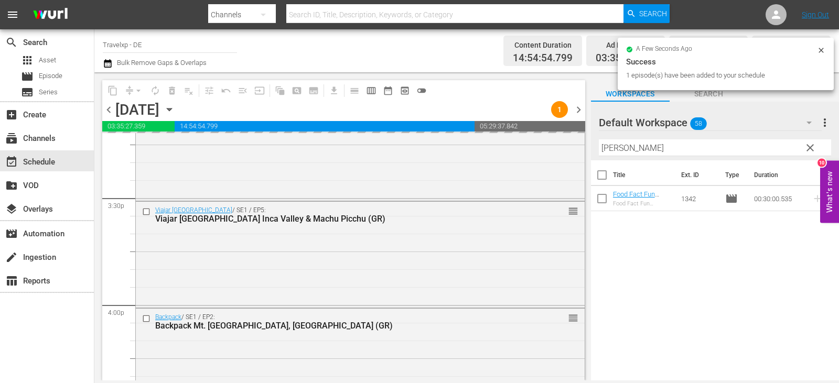
drag, startPoint x: 639, startPoint y: 154, endPoint x: 584, endPoint y: 155, distance: 55.1
click at [584, 155] on div "content_copy compress arrow_drop_down autorenew_outlined delete_forever_outline…" at bounding box center [466, 226] width 745 height 308
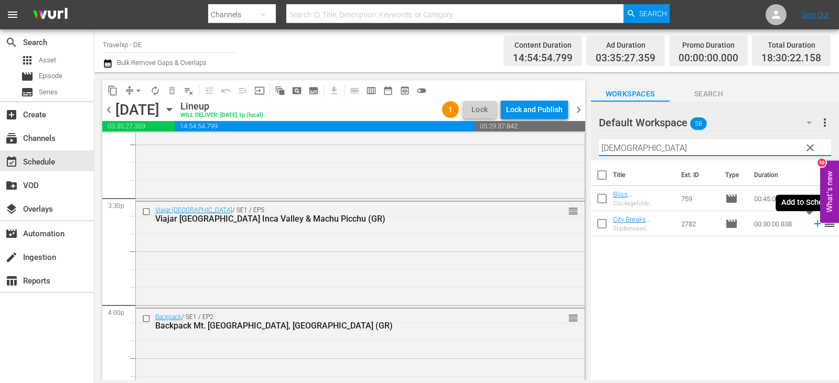
click at [814, 221] on icon at bounding box center [818, 224] width 12 height 12
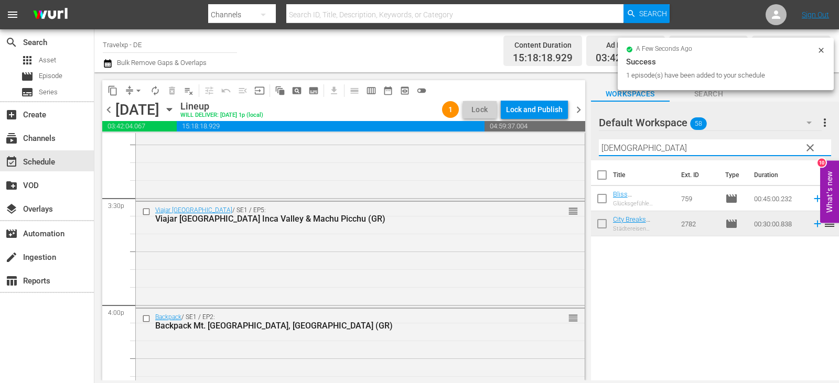
click at [594, 149] on div "Default Workspace 58 Default more_vert clear Filter by Title [PERSON_NAME]" at bounding box center [715, 131] width 248 height 59
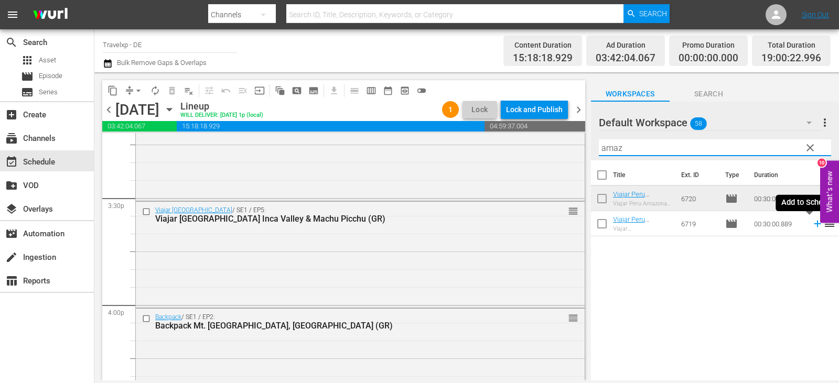
click at [812, 225] on icon at bounding box center [818, 224] width 12 height 12
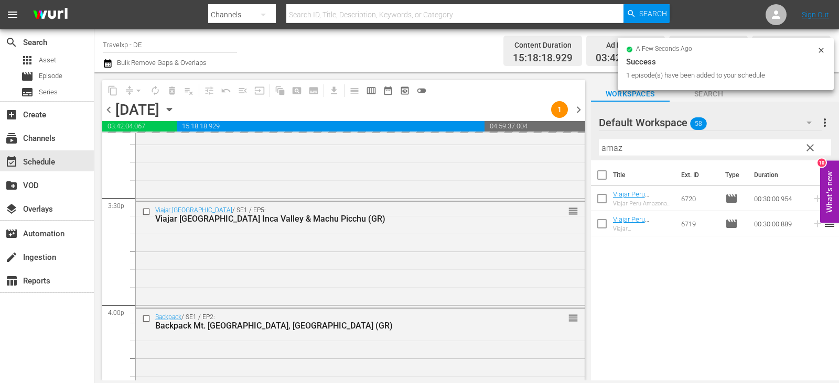
click at [529, 159] on div "content_copy compress arrow_drop_down autorenew_outlined delete_forever_outline…" at bounding box center [466, 226] width 745 height 308
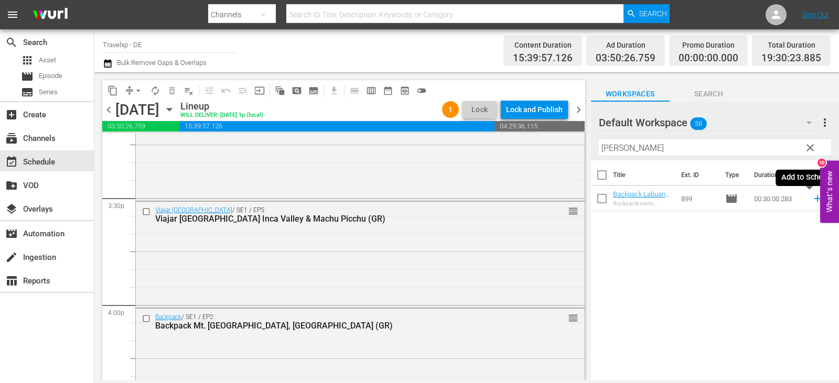
click at [812, 202] on icon at bounding box center [818, 199] width 12 height 12
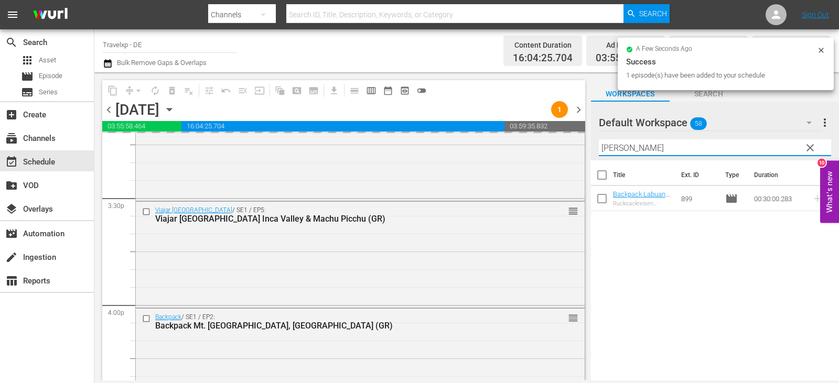
drag, startPoint x: 624, startPoint y: 152, endPoint x: 587, endPoint y: 155, distance: 37.4
click at [587, 155] on div "content_copy compress arrow_drop_down autorenew_outlined delete_forever_outline…" at bounding box center [466, 226] width 745 height 308
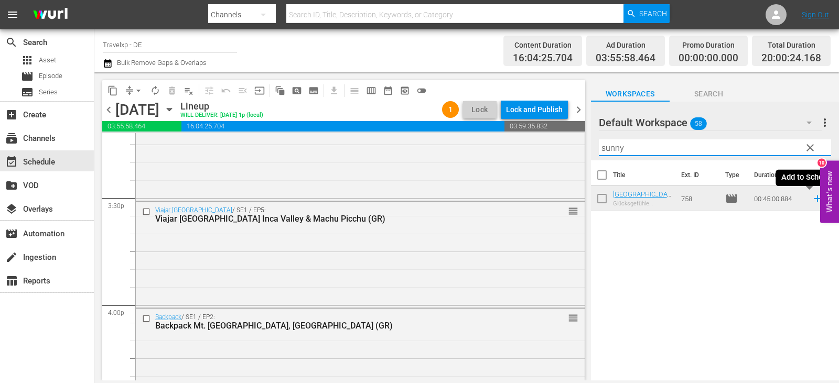
click at [812, 203] on icon at bounding box center [818, 199] width 12 height 12
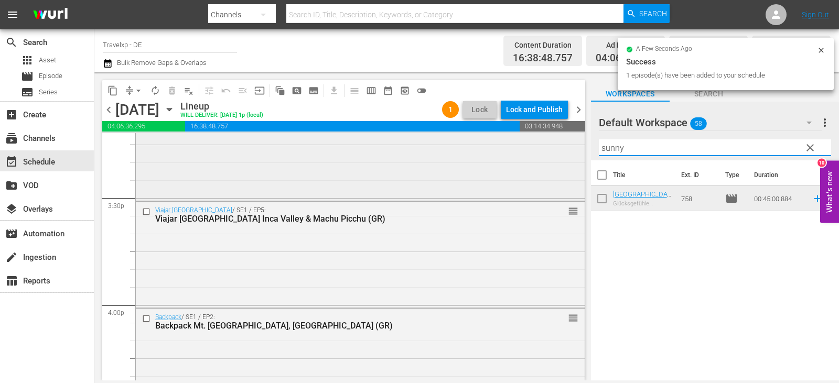
drag, startPoint x: 596, startPoint y: 149, endPoint x: 573, endPoint y: 150, distance: 23.1
click at [573, 150] on div "content_copy compress arrow_drop_down autorenew_outlined delete_forever_outline…" at bounding box center [466, 226] width 745 height 308
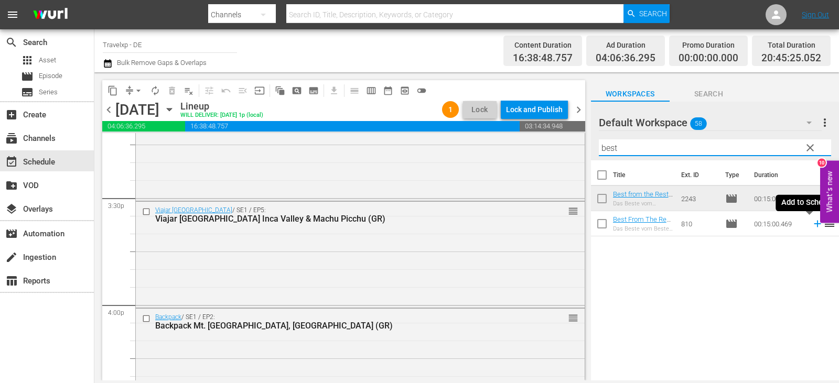
drag, startPoint x: 812, startPoint y: 225, endPoint x: 733, endPoint y: 254, distance: 84.0
click at [812, 225] on icon at bounding box center [818, 224] width 12 height 12
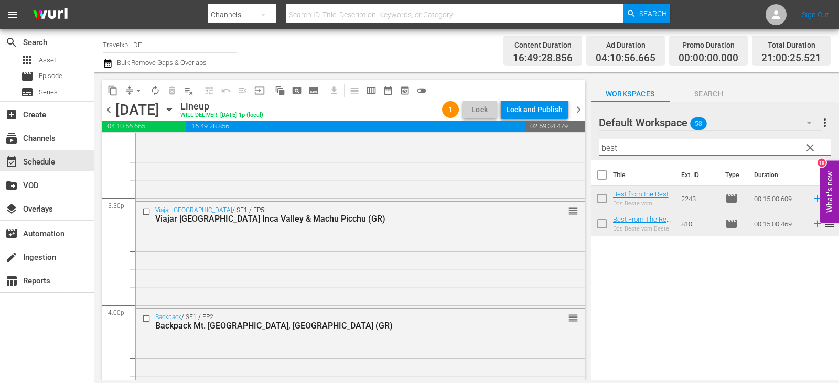
drag, startPoint x: 628, startPoint y: 154, endPoint x: 596, endPoint y: 153, distance: 31.5
click at [596, 153] on div "Default Workspace 58 Default more_vert clear Filter by Title best" at bounding box center [715, 131] width 248 height 59
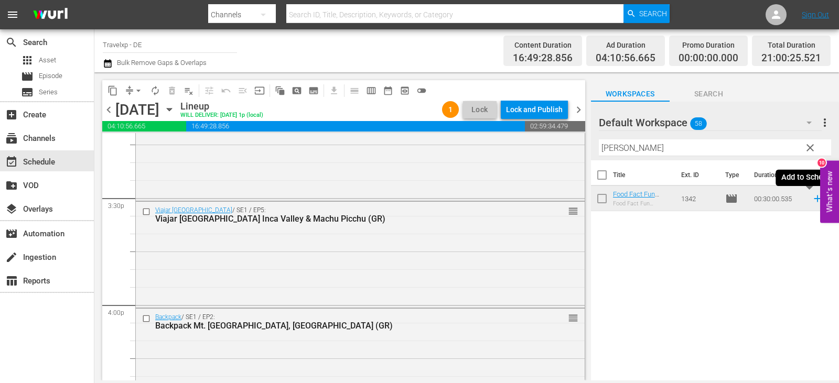
click at [812, 201] on icon at bounding box center [818, 199] width 12 height 12
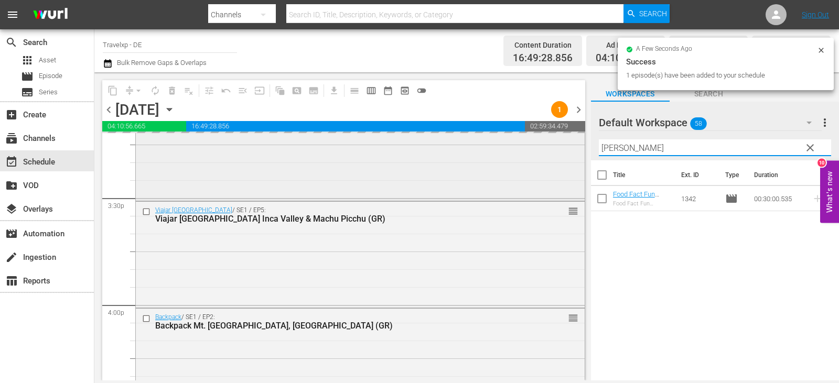
drag, startPoint x: 630, startPoint y: 150, endPoint x: 572, endPoint y: 148, distance: 58.8
click at [572, 148] on div "content_copy compress arrow_drop_down autorenew_outlined delete_forever_outline…" at bounding box center [466, 226] width 745 height 308
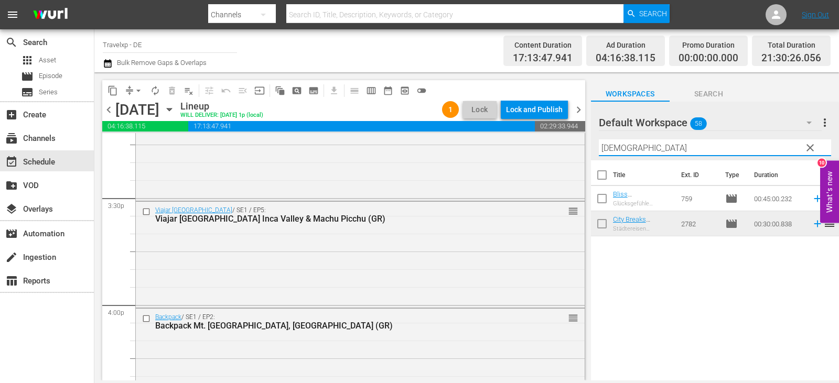
click at [812, 221] on icon at bounding box center [818, 224] width 12 height 12
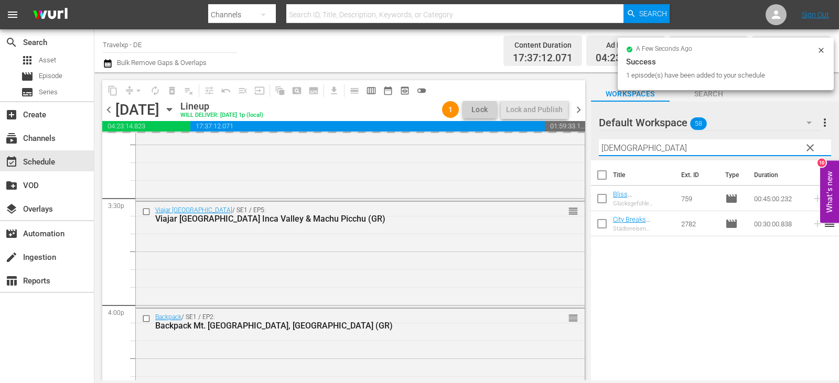
drag, startPoint x: 605, startPoint y: 152, endPoint x: 582, endPoint y: 156, distance: 24.0
click at [582, 156] on div "content_copy compress arrow_drop_down autorenew_outlined delete_forever_outline…" at bounding box center [466, 226] width 745 height 308
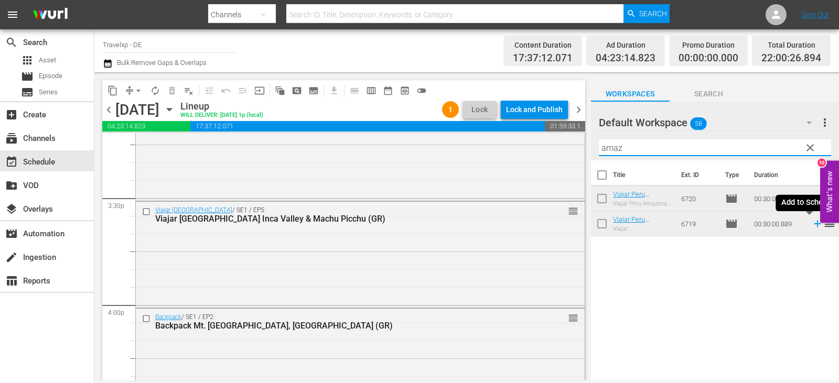
click at [812, 224] on icon at bounding box center [818, 224] width 12 height 12
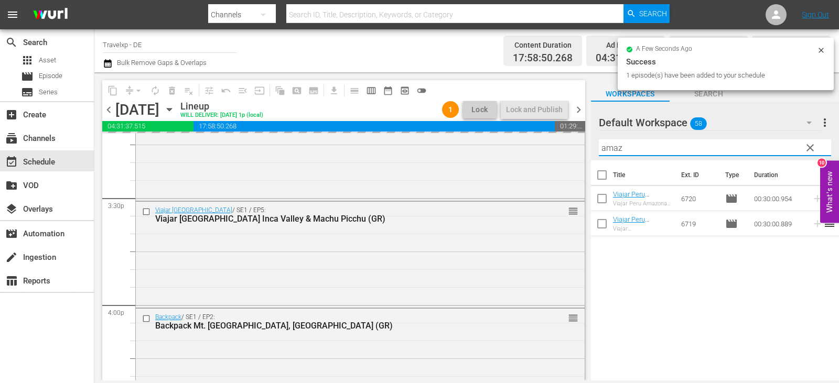
drag, startPoint x: 633, startPoint y: 147, endPoint x: 563, endPoint y: 155, distance: 70.2
click at [563, 155] on div "content_copy compress arrow_drop_down autorenew_outlined delete_forever_outline…" at bounding box center [466, 226] width 745 height 308
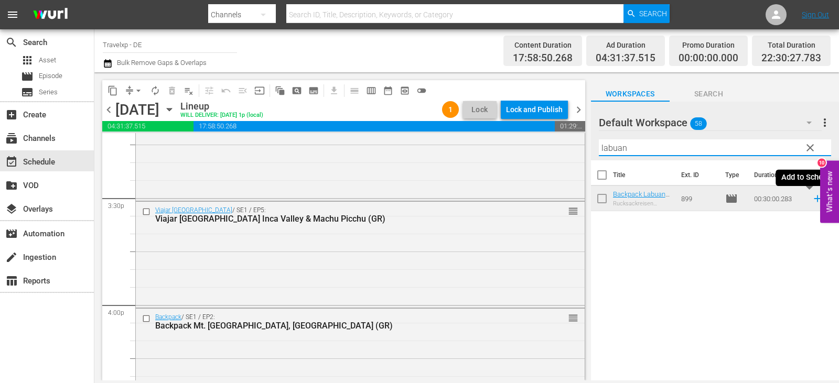
click at [812, 197] on icon at bounding box center [818, 199] width 12 height 12
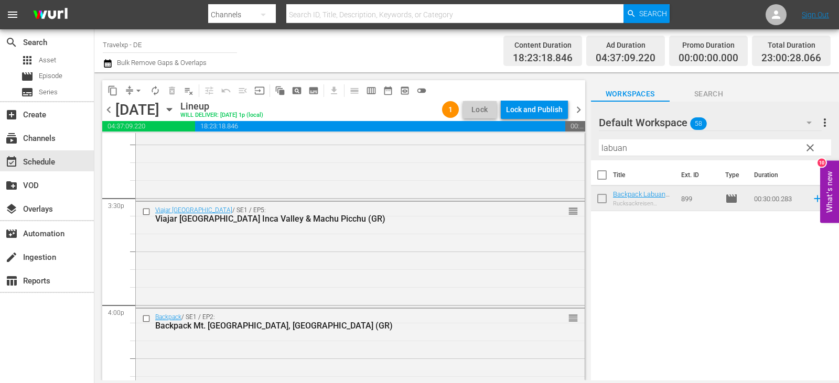
drag, startPoint x: 613, startPoint y: 150, endPoint x: 591, endPoint y: 150, distance: 22.0
click at [591, 150] on div "Default Workspace 58 Default more_vert clear Filter by Title labuan" at bounding box center [715, 131] width 248 height 59
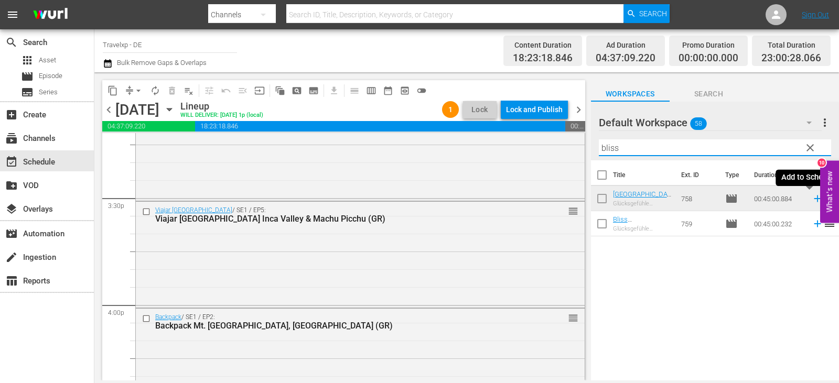
click at [812, 202] on icon at bounding box center [818, 199] width 12 height 12
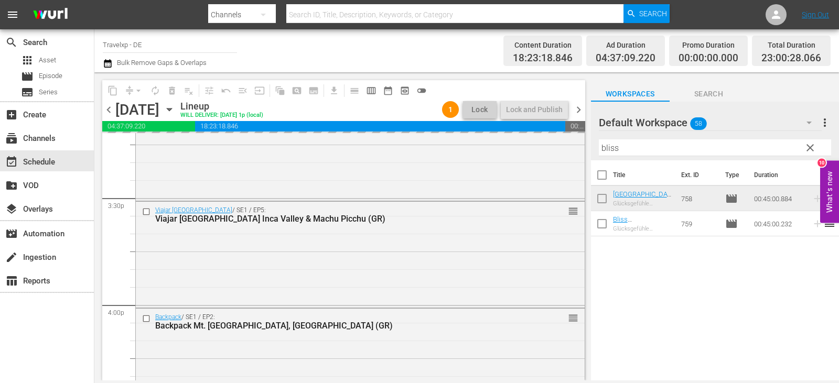
click at [607, 150] on input "bliss" at bounding box center [715, 148] width 232 height 17
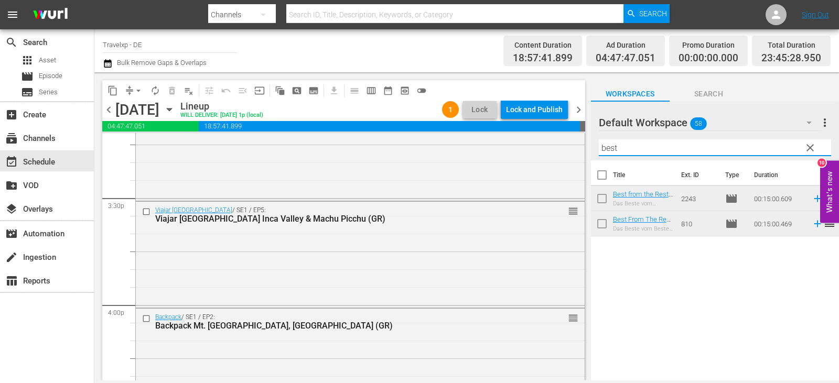
click at [812, 200] on icon at bounding box center [818, 199] width 12 height 12
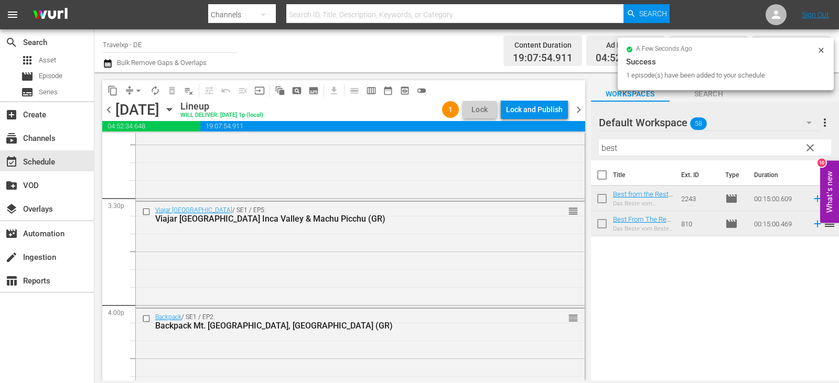
scroll to position [4888, 0]
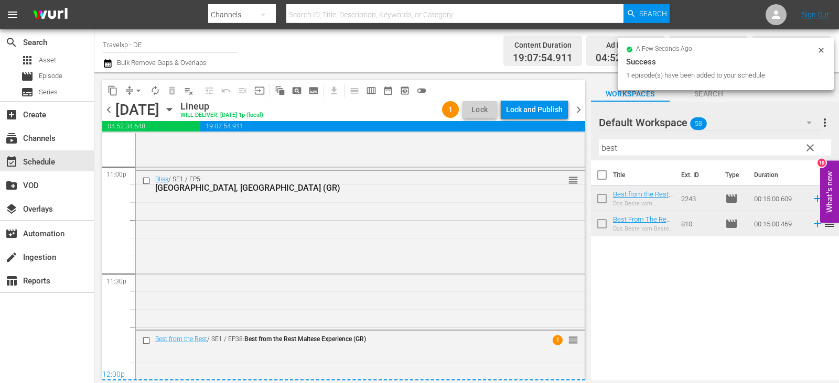
click at [543, 108] on div "Lock and Publish" at bounding box center [534, 109] width 57 height 19
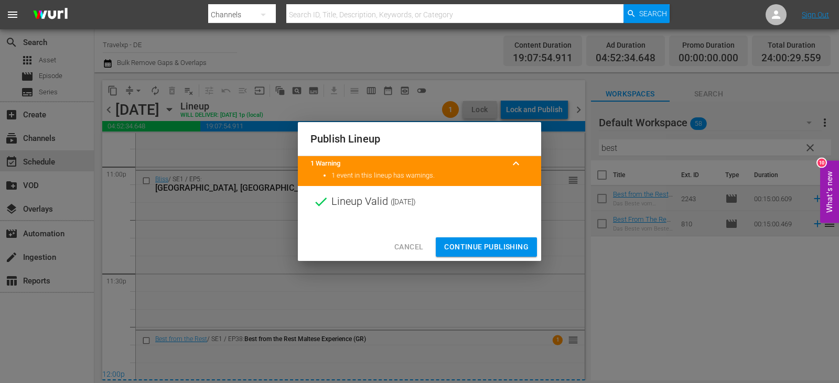
click at [484, 230] on div at bounding box center [419, 226] width 243 height 16
click at [489, 253] on span "Continue Publishing" at bounding box center [486, 247] width 84 height 13
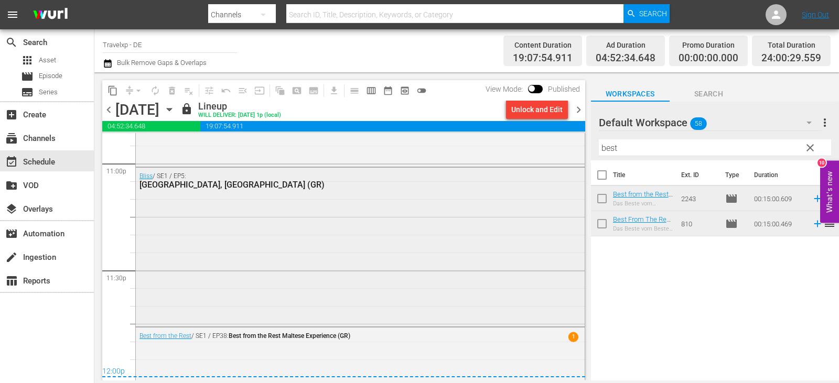
scroll to position [4892, 0]
click at [577, 110] on span "chevron_right" at bounding box center [578, 109] width 13 height 13
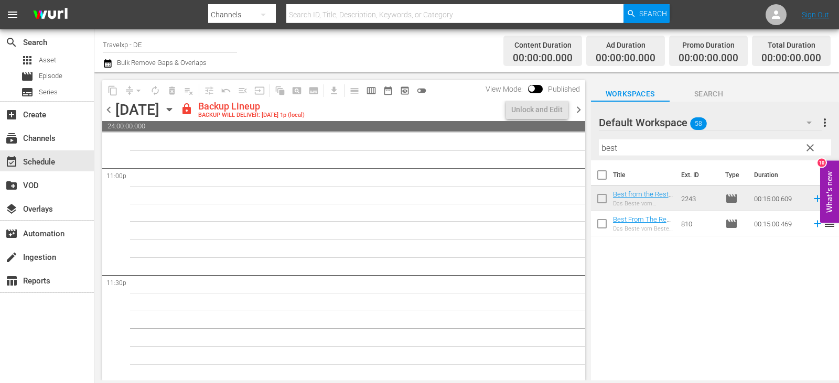
scroll to position [4888, 0]
click at [552, 104] on div "Unlock and Edit" at bounding box center [536, 109] width 51 height 19
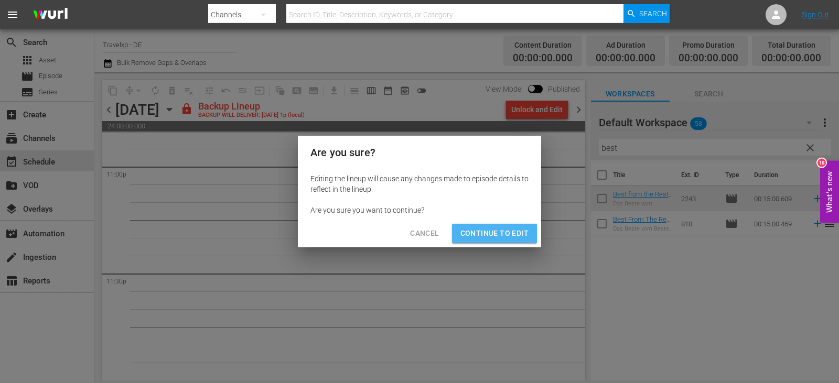
click at [503, 232] on span "Continue to Edit" at bounding box center [495, 233] width 68 height 13
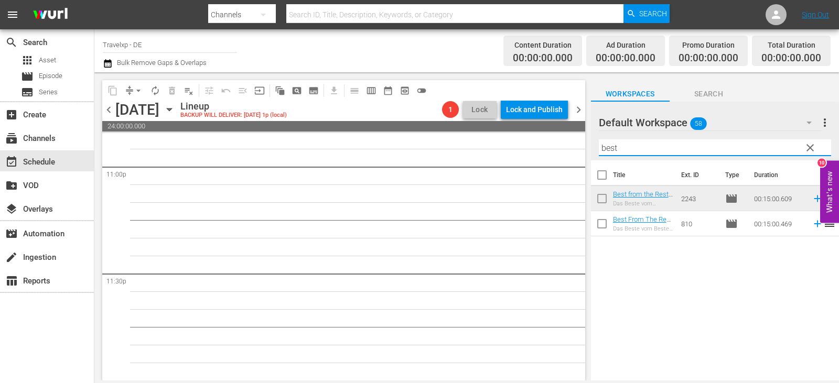
drag, startPoint x: 622, startPoint y: 143, endPoint x: 585, endPoint y: 152, distance: 37.7
click at [585, 152] on div "content_copy compress arrow_drop_down autorenew_outlined delete_forever_outline…" at bounding box center [466, 226] width 745 height 308
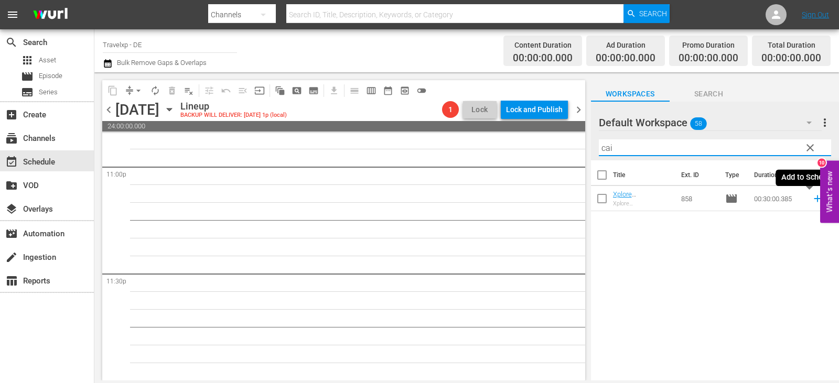
click at [814, 197] on icon at bounding box center [817, 199] width 7 height 7
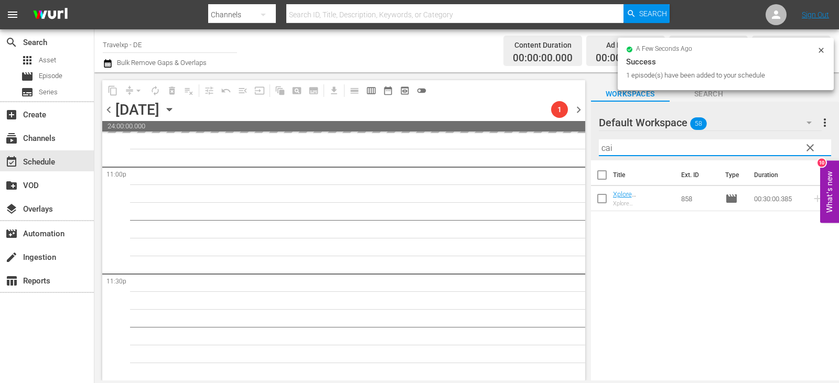
drag, startPoint x: 619, startPoint y: 146, endPoint x: 593, endPoint y: 154, distance: 27.7
click at [593, 154] on div "Default Workspace 58 Default more_vert clear Filter by Title cai" at bounding box center [715, 131] width 248 height 59
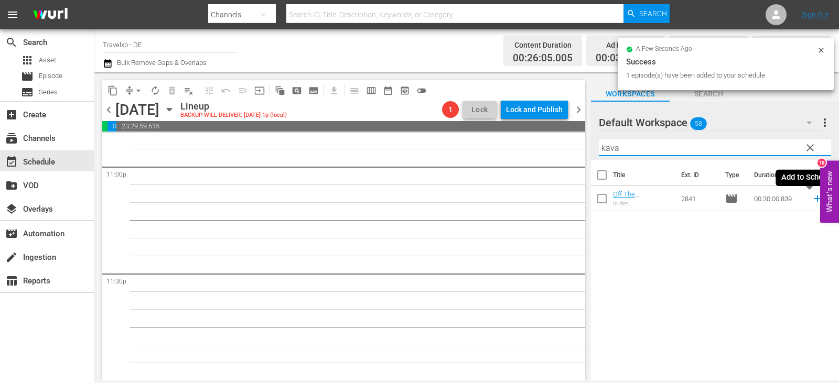
click at [813, 200] on icon at bounding box center [818, 199] width 12 height 12
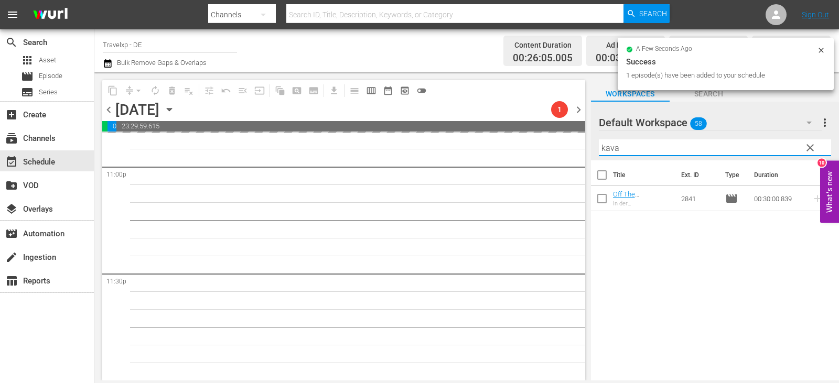
drag, startPoint x: 657, startPoint y: 152, endPoint x: 584, endPoint y: 149, distance: 72.4
click at [584, 149] on div "content_copy compress arrow_drop_down autorenew_outlined delete_forever_outline…" at bounding box center [466, 226] width 745 height 308
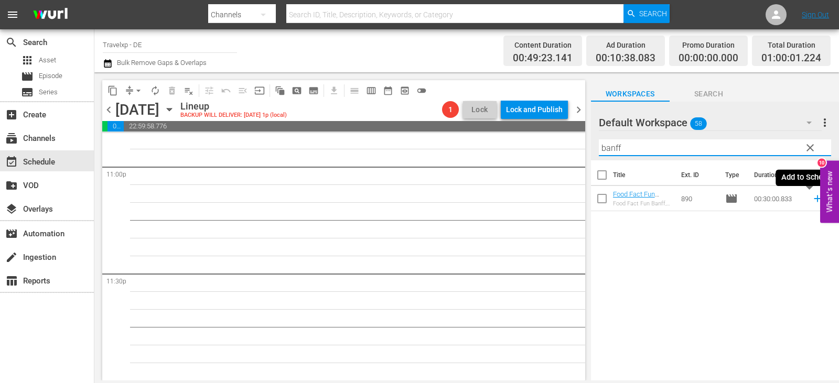
click at [812, 197] on icon at bounding box center [818, 199] width 12 height 12
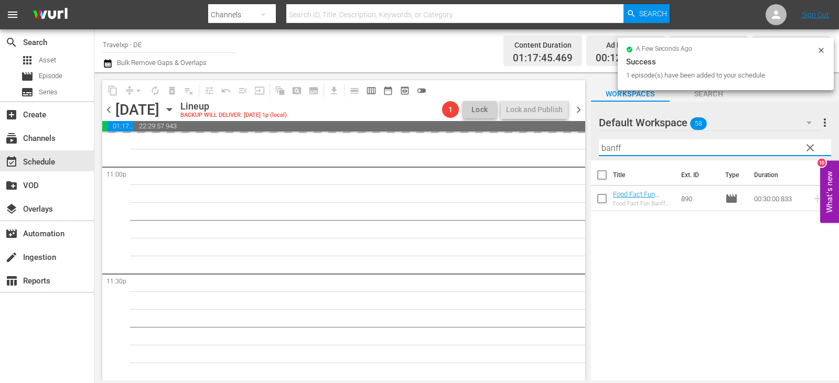
drag, startPoint x: 635, startPoint y: 145, endPoint x: 586, endPoint y: 150, distance: 49.5
click at [586, 150] on div "content_copy compress arrow_drop_down autorenew_outlined delete_forever_outline…" at bounding box center [466, 226] width 745 height 308
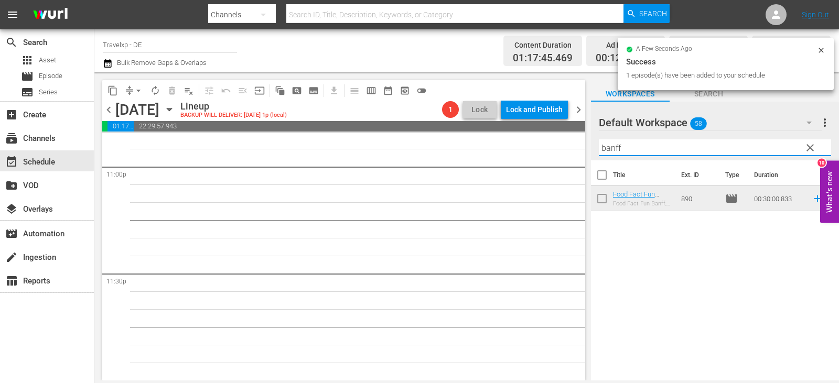
scroll to position [4875, 0]
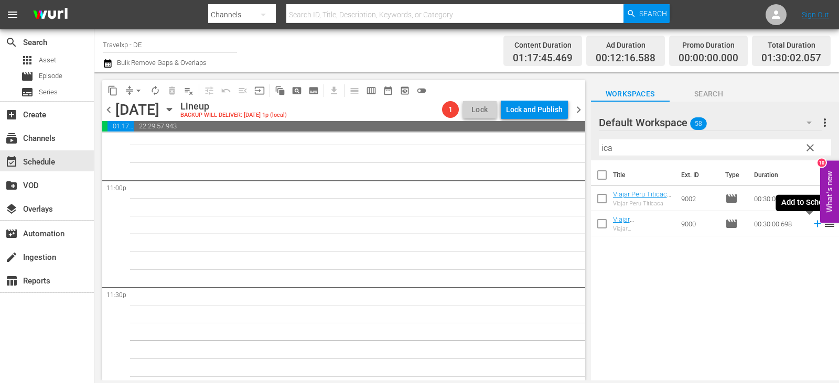
click at [814, 224] on icon at bounding box center [817, 224] width 7 height 7
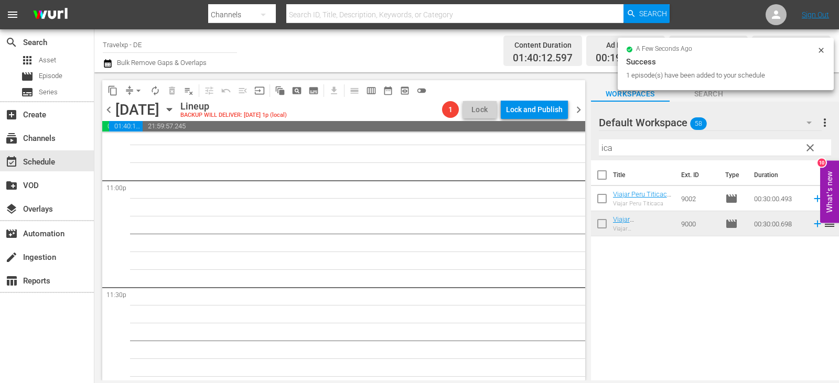
scroll to position [4857, 0]
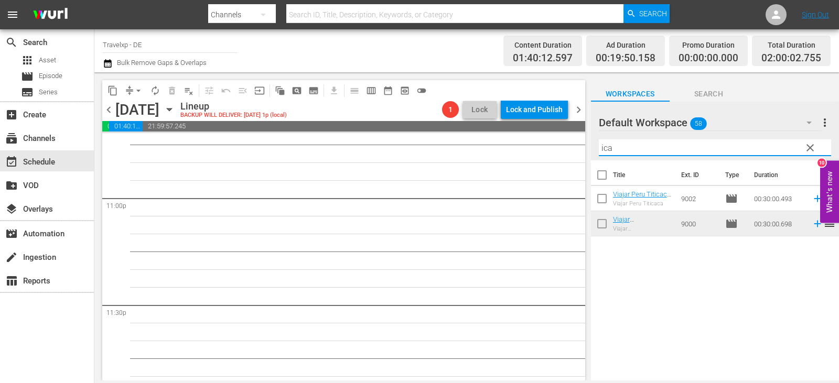
drag, startPoint x: 619, startPoint y: 149, endPoint x: 570, endPoint y: 150, distance: 49.8
click at [570, 150] on div "content_copy compress arrow_drop_down autorenew_outlined delete_forever_outline…" at bounding box center [466, 226] width 745 height 308
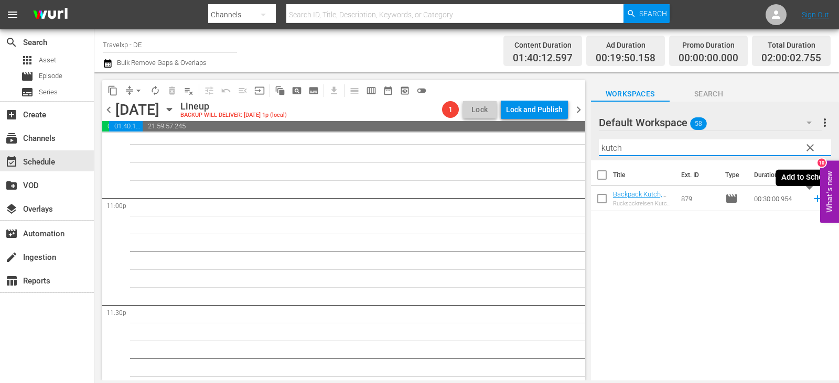
click at [812, 200] on icon at bounding box center [818, 199] width 12 height 12
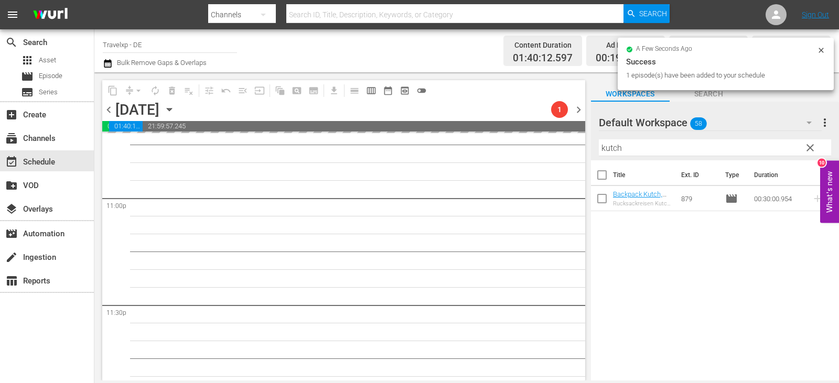
drag, startPoint x: 647, startPoint y: 146, endPoint x: 563, endPoint y: 146, distance: 83.9
click at [563, 146] on div "content_copy compress arrow_drop_down autorenew_outlined delete_forever_outline…" at bounding box center [466, 226] width 745 height 308
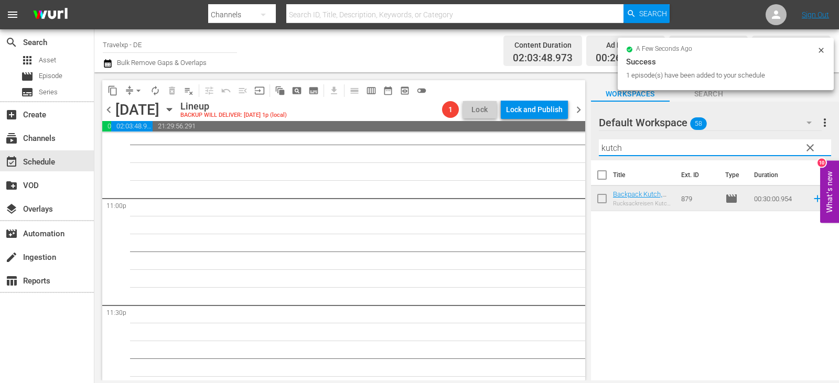
scroll to position [4839, 0]
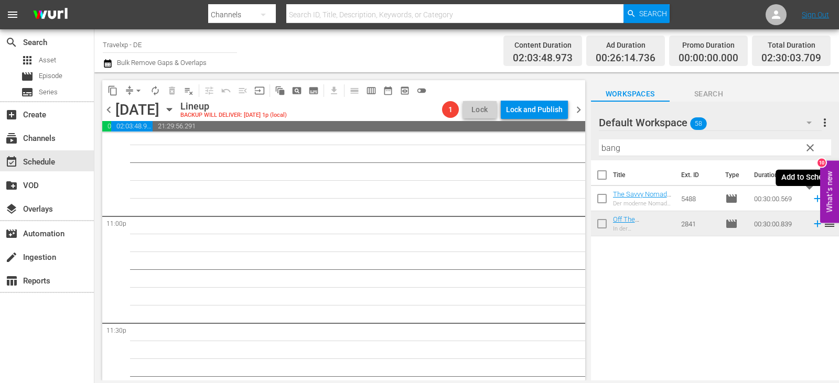
click at [812, 200] on icon at bounding box center [818, 199] width 12 height 12
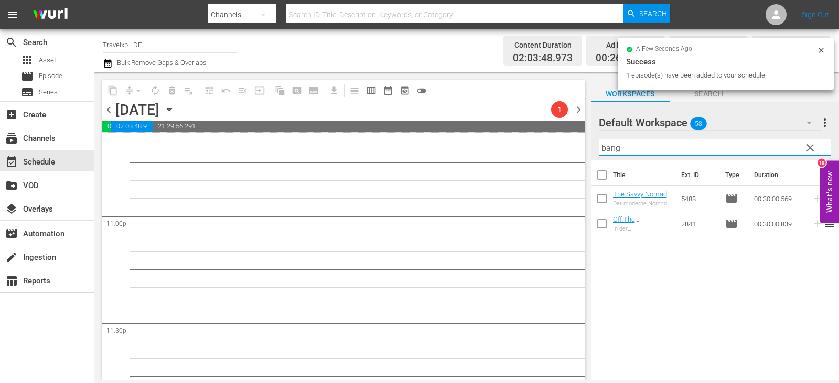
drag, startPoint x: 638, startPoint y: 153, endPoint x: 581, endPoint y: 155, distance: 57.2
click at [581, 155] on div "content_copy compress arrow_drop_down autorenew_outlined delete_forever_outline…" at bounding box center [466, 226] width 745 height 308
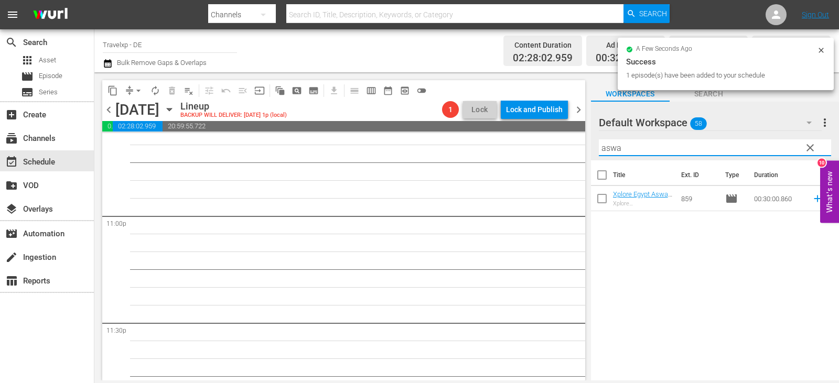
scroll to position [4821, 0]
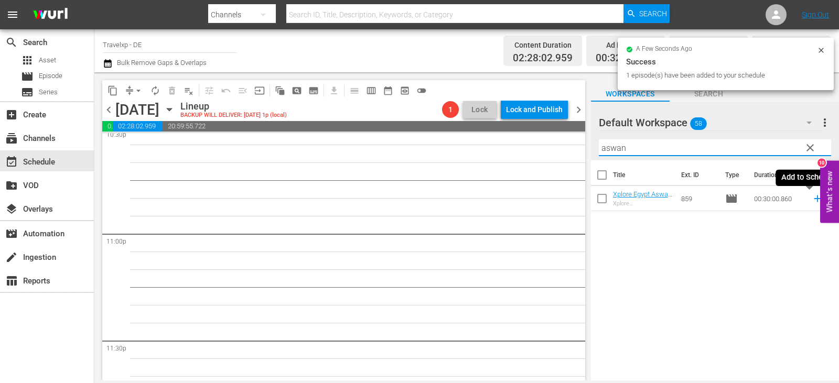
click at [812, 203] on icon at bounding box center [818, 199] width 12 height 12
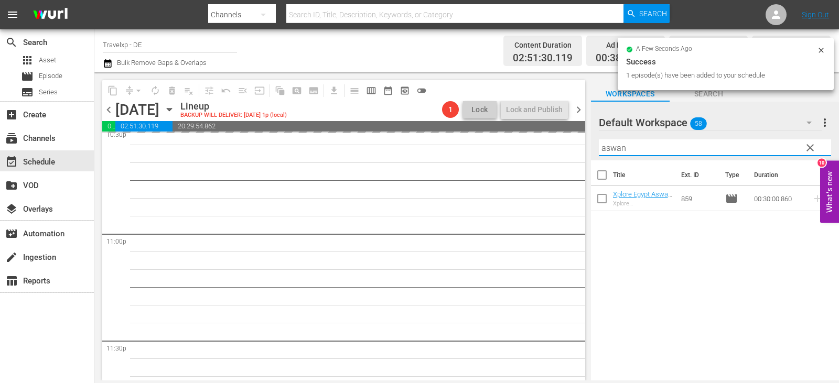
drag, startPoint x: 654, startPoint y: 149, endPoint x: 610, endPoint y: 152, distance: 43.6
click at [610, 152] on input "aswan" at bounding box center [715, 148] width 232 height 17
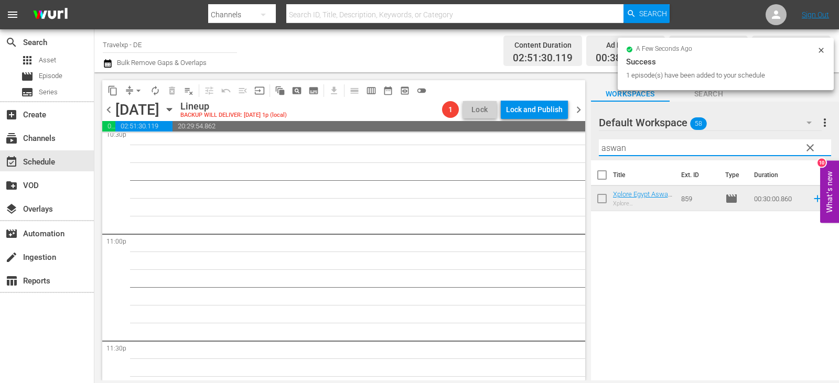
scroll to position [4803, 0]
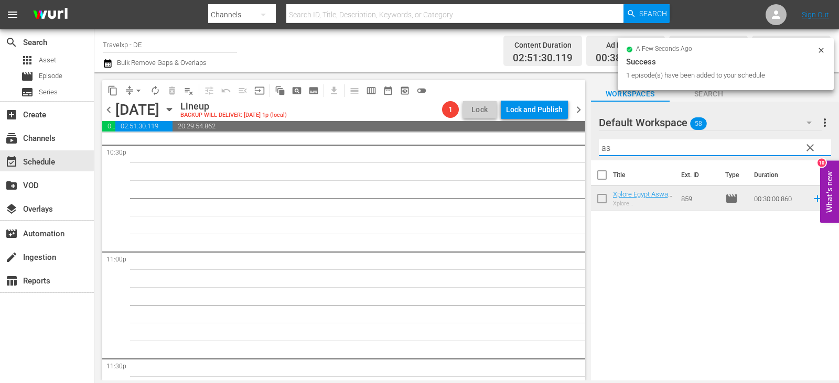
type input "a"
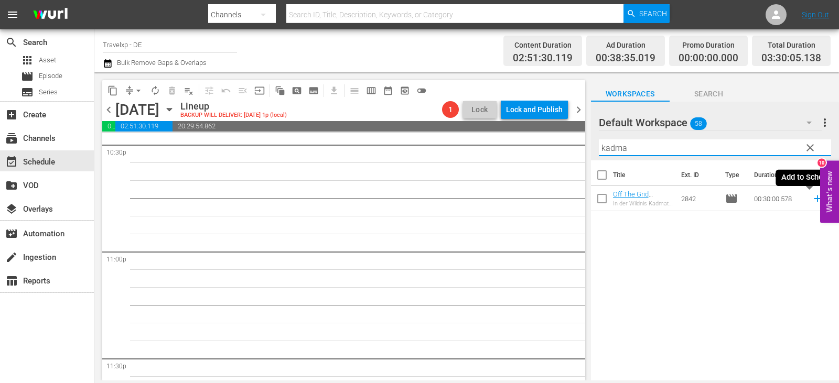
click at [812, 202] on icon at bounding box center [818, 199] width 12 height 12
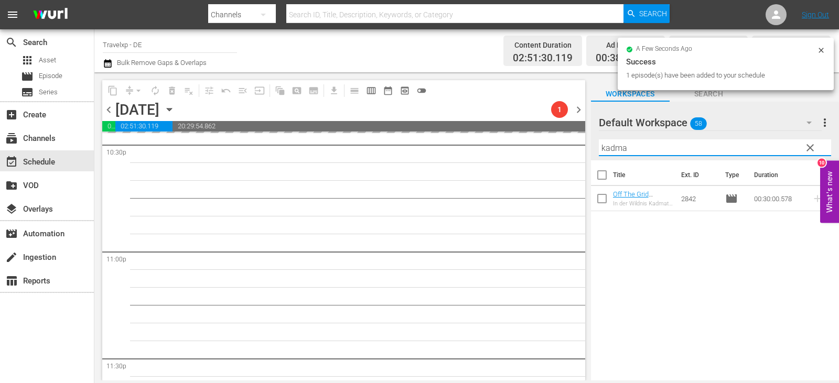
drag, startPoint x: 656, startPoint y: 148, endPoint x: 587, endPoint y: 156, distance: 69.1
click at [587, 156] on div "content_copy compress arrow_drop_down autorenew_outlined delete_forever_outline…" at bounding box center [466, 226] width 745 height 308
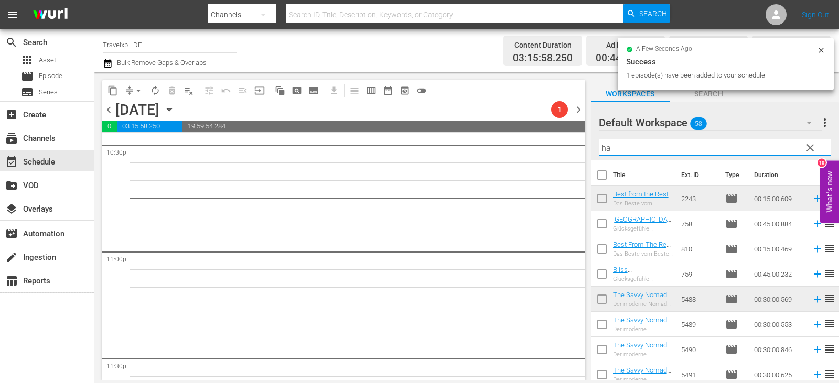
scroll to position [4786, 0]
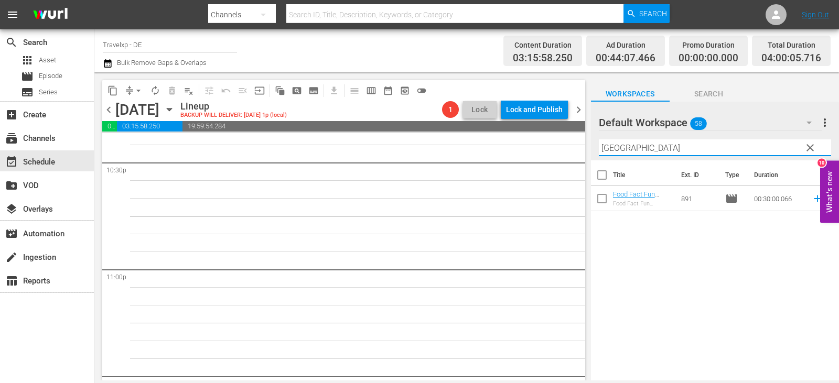
click at [812, 197] on icon at bounding box center [818, 199] width 12 height 12
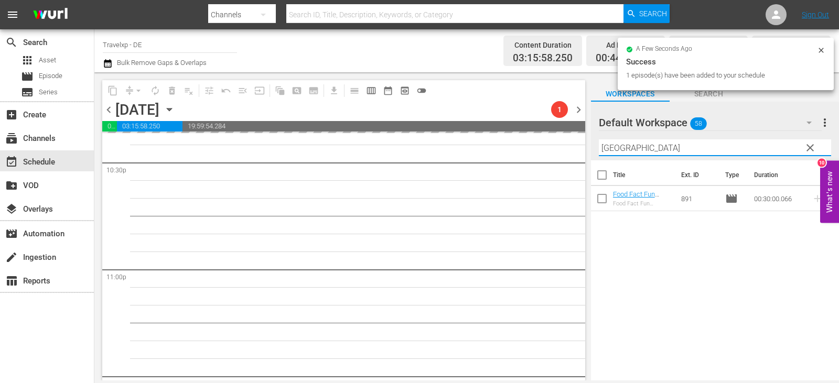
drag, startPoint x: 636, startPoint y: 146, endPoint x: 576, endPoint y: 148, distance: 59.3
click at [576, 148] on div "content_copy compress arrow_drop_down autorenew_outlined delete_forever_outline…" at bounding box center [466, 226] width 745 height 308
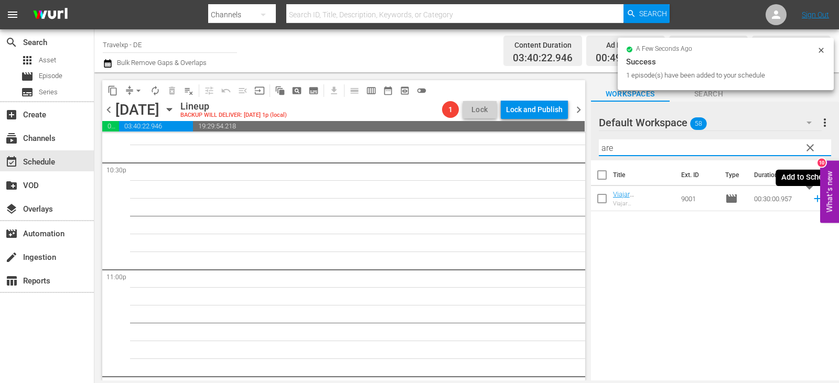
scroll to position [4768, 0]
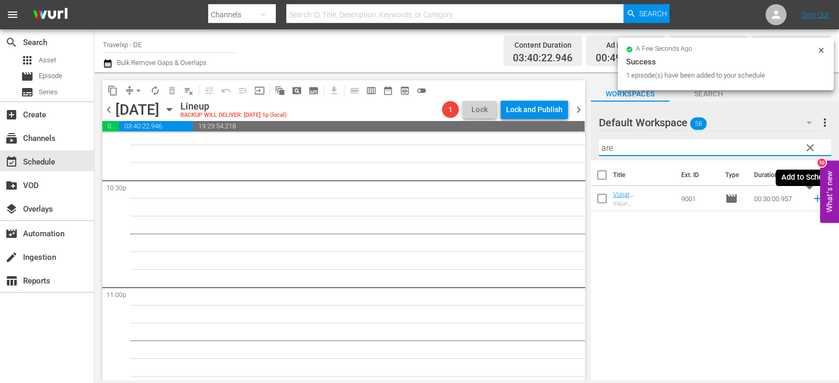
click at [813, 199] on icon at bounding box center [818, 199] width 12 height 12
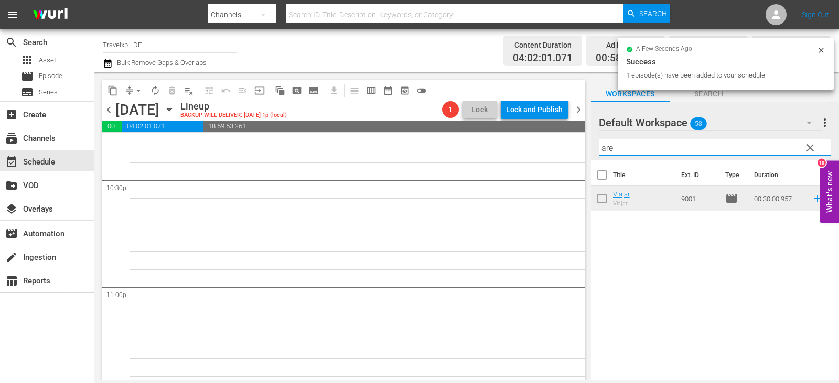
scroll to position [4750, 0]
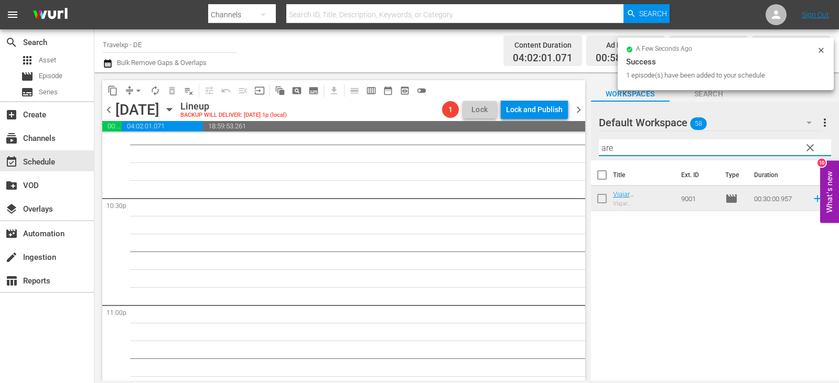
drag, startPoint x: 633, startPoint y: 154, endPoint x: 553, endPoint y: 154, distance: 79.2
click at [553, 154] on div "content_copy compress arrow_drop_down autorenew_outlined delete_forever_outline…" at bounding box center [466, 226] width 745 height 308
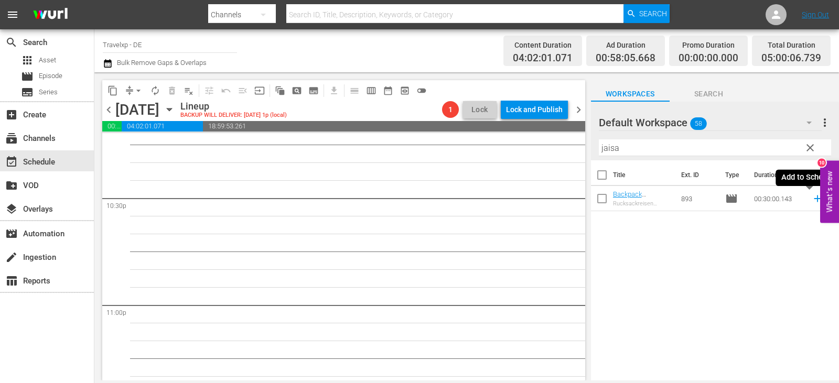
click at [812, 196] on icon at bounding box center [818, 199] width 12 height 12
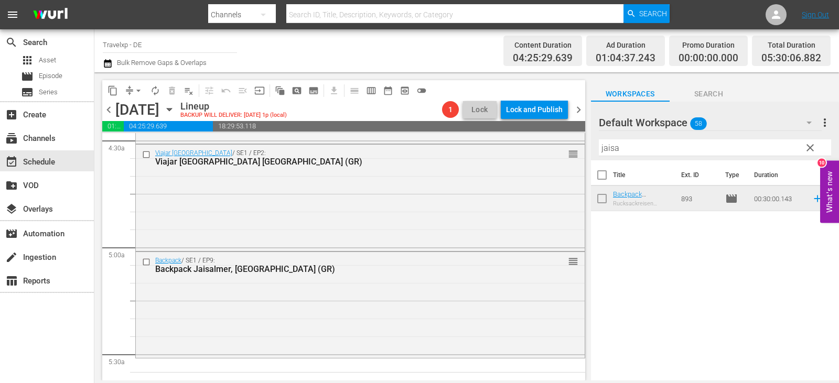
scroll to position [1061, 0]
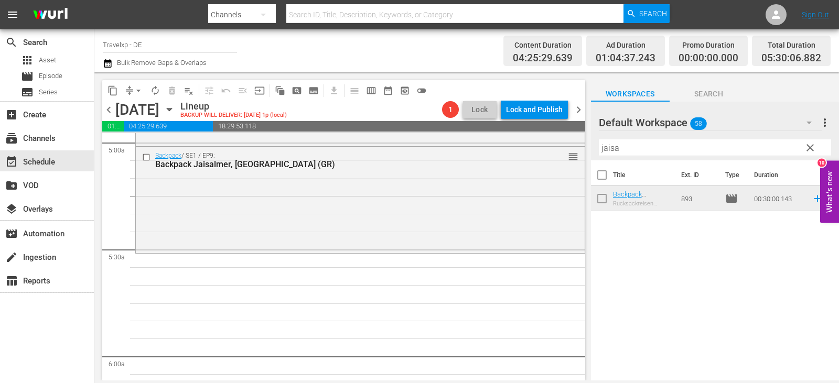
drag, startPoint x: 627, startPoint y: 148, endPoint x: 579, endPoint y: 152, distance: 48.4
click at [579, 152] on div "content_copy compress arrow_drop_down autorenew_outlined delete_forever_outline…" at bounding box center [466, 226] width 745 height 308
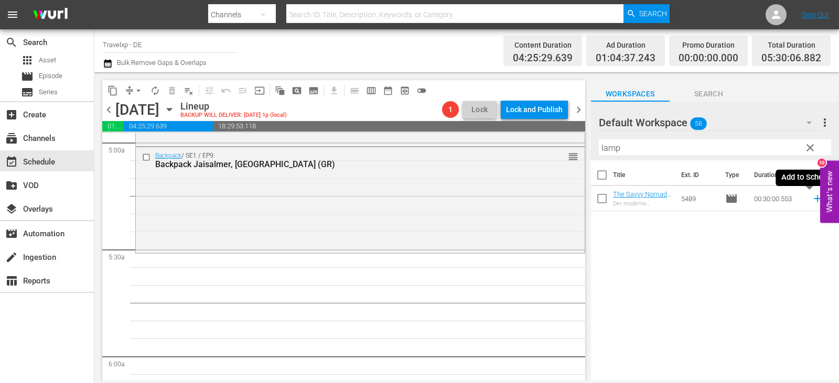
click at [814, 202] on icon at bounding box center [817, 199] width 7 height 7
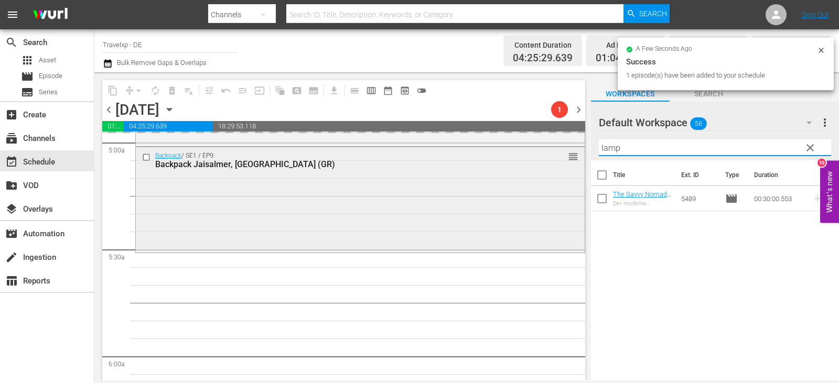
drag, startPoint x: 631, startPoint y: 152, endPoint x: 572, endPoint y: 146, distance: 59.0
click at [572, 146] on div "content_copy compress arrow_drop_down autorenew_outlined delete_forever_outline…" at bounding box center [466, 226] width 745 height 308
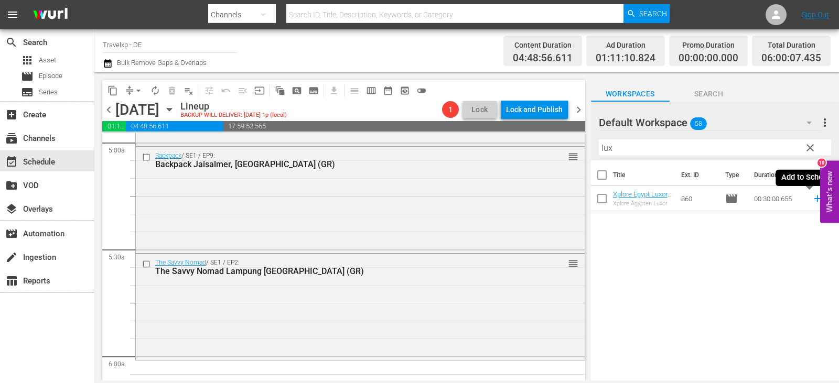
click at [812, 198] on icon at bounding box center [818, 199] width 12 height 12
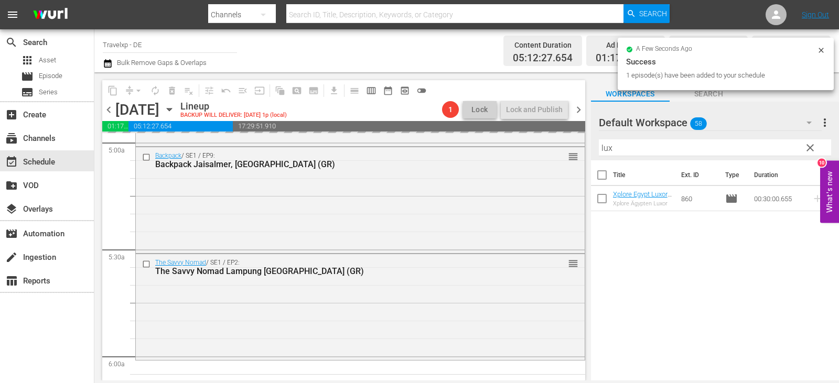
click at [570, 155] on div "content_copy compress arrow_drop_down autorenew_outlined delete_forever_outline…" at bounding box center [466, 226] width 745 height 308
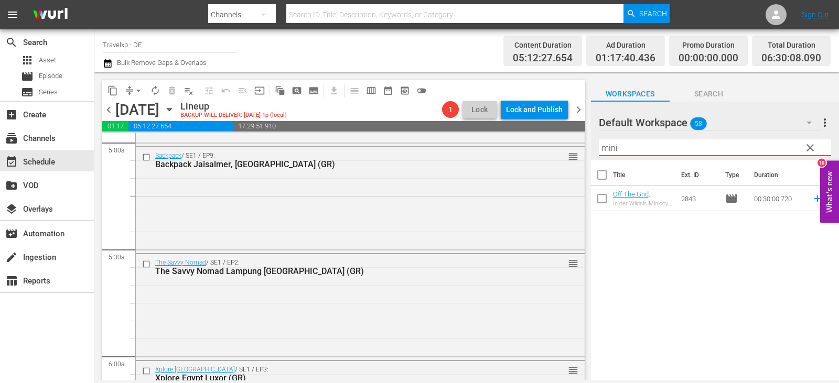
click at [812, 197] on icon at bounding box center [818, 199] width 12 height 12
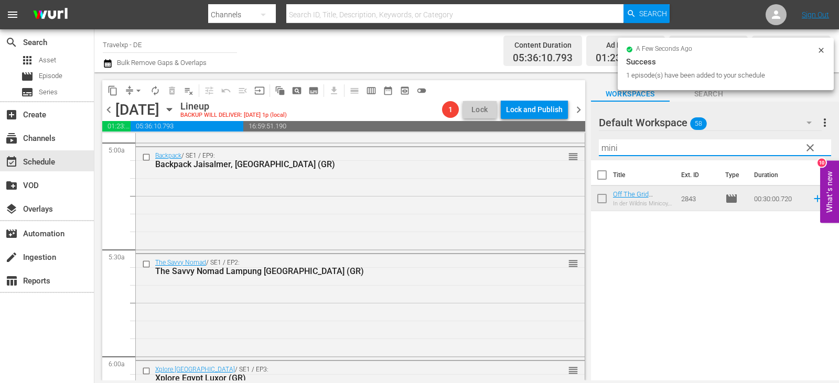
drag, startPoint x: 629, startPoint y: 152, endPoint x: 597, endPoint y: 149, distance: 32.1
click at [597, 149] on div "Default Workspace 58 Default more_vert clear Filter by Title mini" at bounding box center [715, 131] width 248 height 59
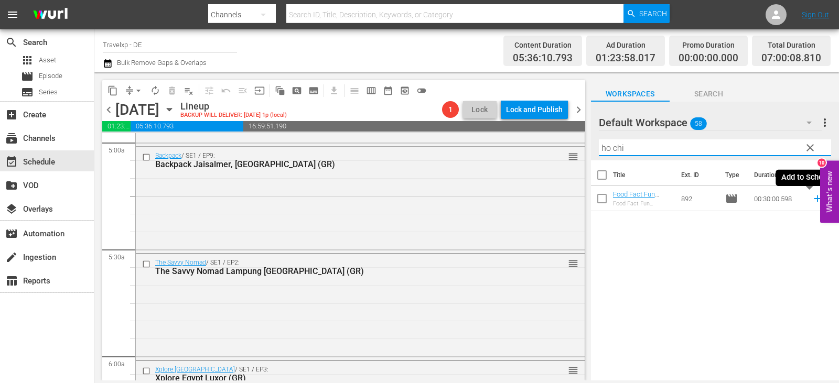
click at [812, 197] on icon at bounding box center [818, 199] width 12 height 12
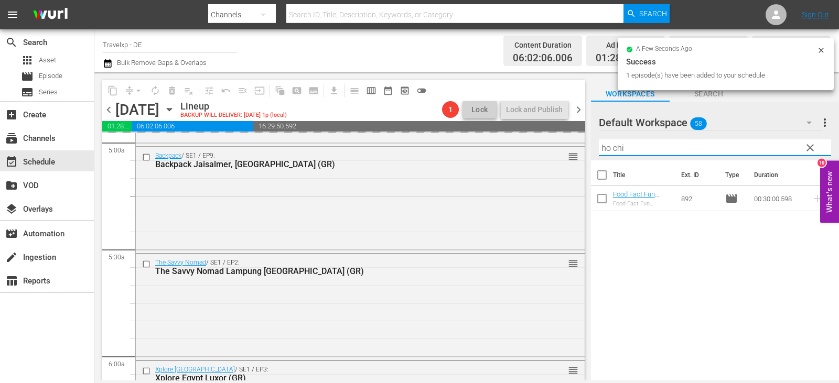
drag, startPoint x: 629, startPoint y: 150, endPoint x: 583, endPoint y: 150, distance: 46.7
click at [583, 150] on div "content_copy compress arrow_drop_down autorenew_outlined delete_forever_outline…" at bounding box center [466, 226] width 745 height 308
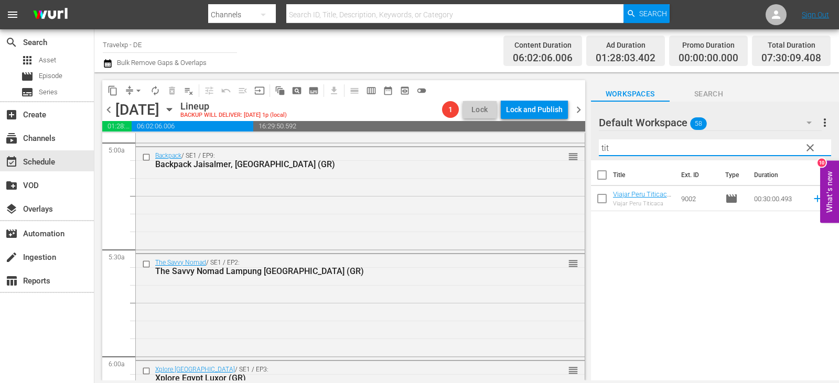
click at [812, 198] on icon at bounding box center [818, 199] width 12 height 12
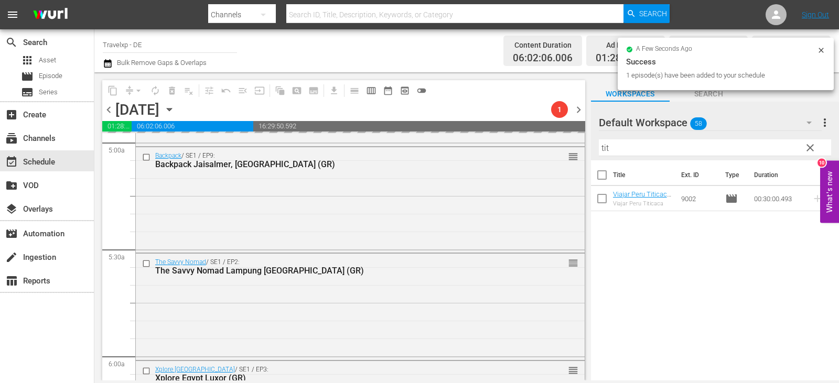
drag, startPoint x: 646, startPoint y: 148, endPoint x: 592, endPoint y: 157, distance: 55.4
click at [592, 157] on div "Default Workspace 58 Default more_vert clear Filter by Title tit" at bounding box center [715, 131] width 248 height 59
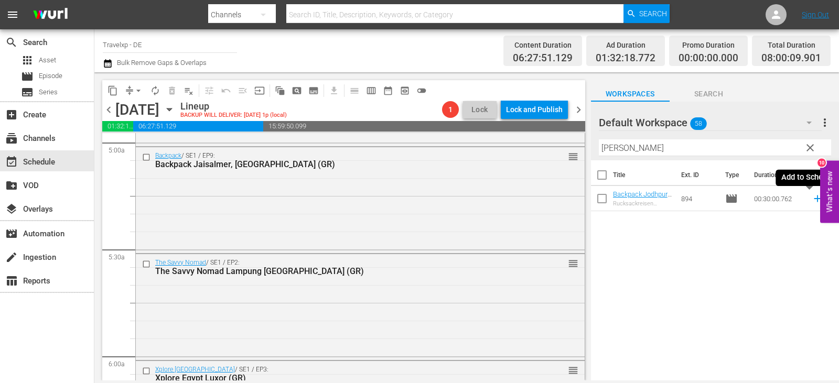
click at [812, 203] on icon at bounding box center [818, 199] width 12 height 12
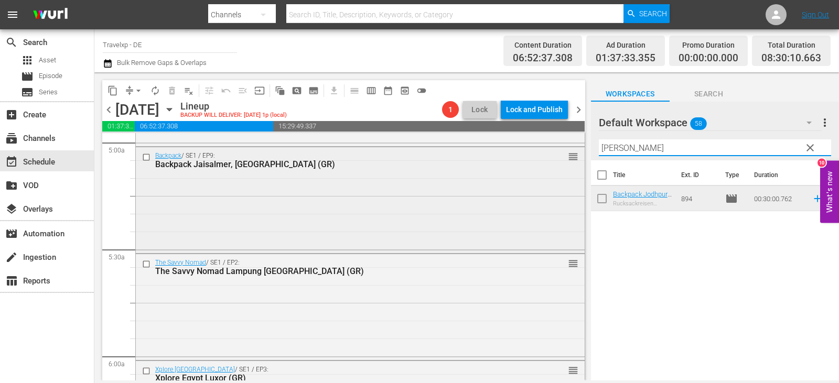
drag, startPoint x: 626, startPoint y: 147, endPoint x: 570, endPoint y: 146, distance: 56.6
click at [570, 146] on div "content_copy compress arrow_drop_down autorenew_outlined delete_forever_outline…" at bounding box center [466, 226] width 745 height 308
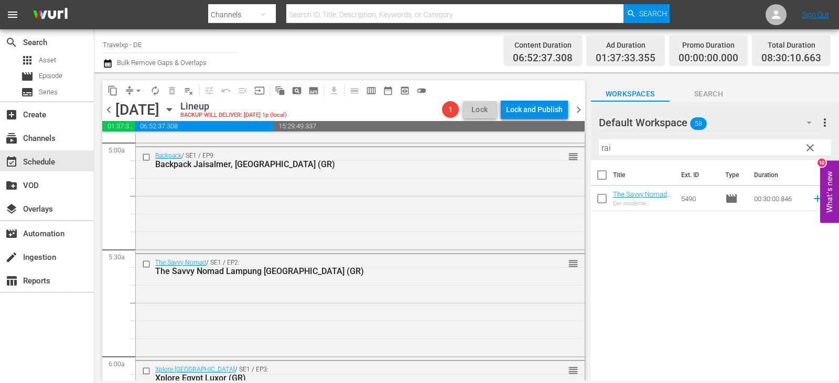
click at [808, 195] on td at bounding box center [816, 198] width 16 height 25
click at [812, 200] on icon at bounding box center [818, 199] width 12 height 12
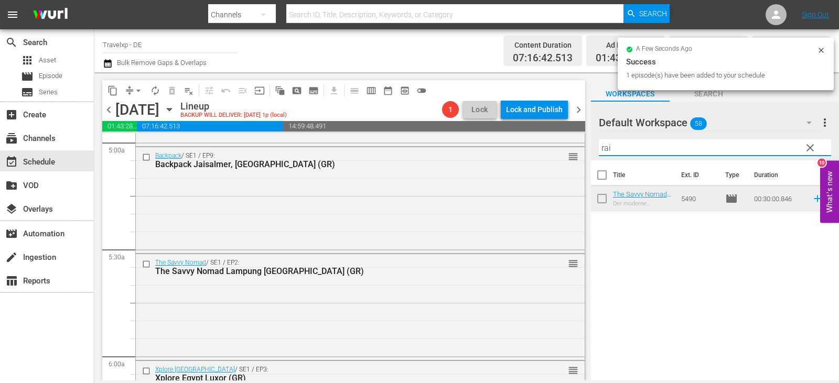
drag, startPoint x: 619, startPoint y: 149, endPoint x: 591, endPoint y: 148, distance: 27.8
click at [568, 148] on div "content_copy compress arrow_drop_down autorenew_outlined delete_forever_outline…" at bounding box center [466, 226] width 745 height 308
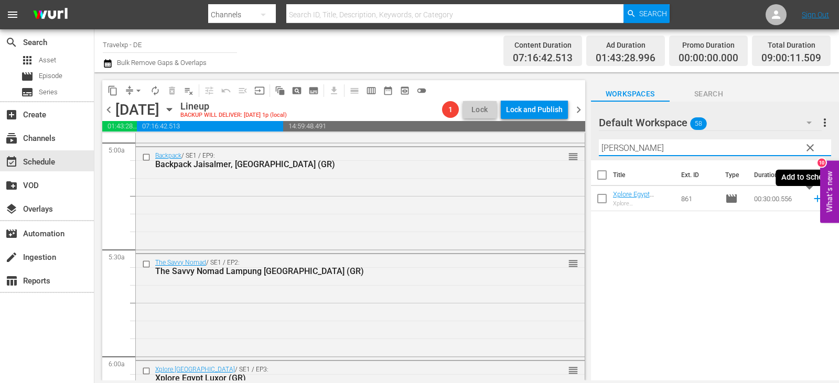
click at [812, 200] on icon at bounding box center [818, 199] width 12 height 12
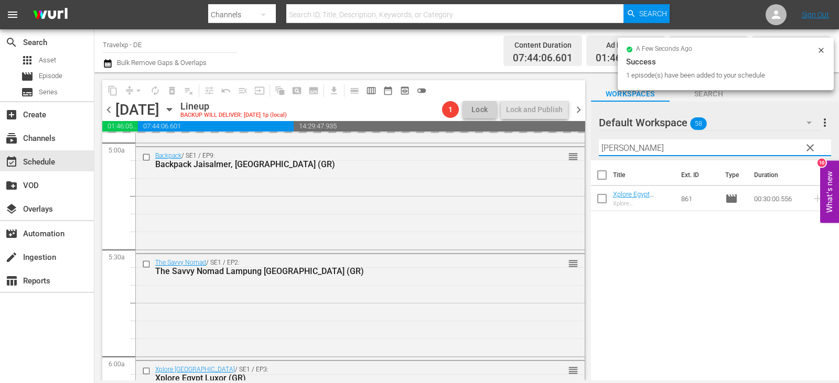
drag, startPoint x: 627, startPoint y: 150, endPoint x: 586, endPoint y: 154, distance: 41.1
click at [586, 154] on div "content_copy compress arrow_drop_down autorenew_outlined delete_forever_outline…" at bounding box center [466, 226] width 745 height 308
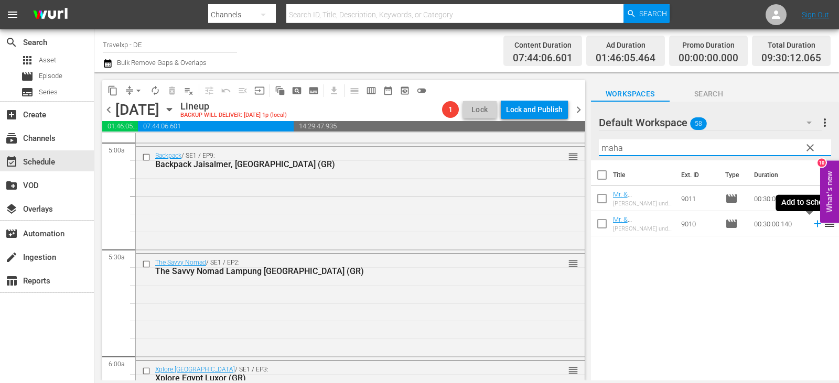
click at [812, 227] on icon at bounding box center [818, 224] width 12 height 12
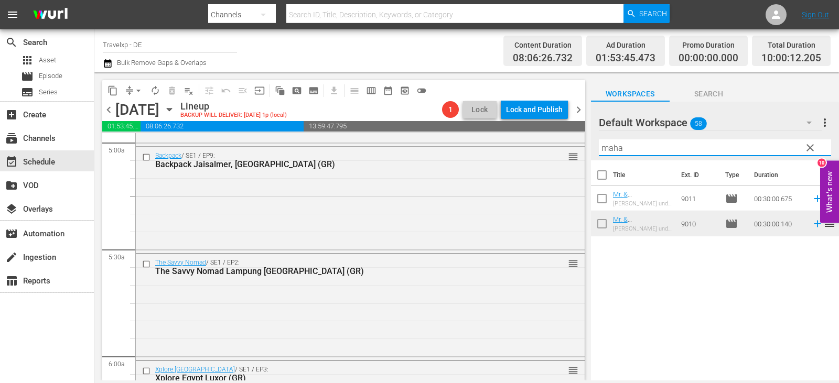
drag, startPoint x: 622, startPoint y: 149, endPoint x: 587, endPoint y: 153, distance: 34.8
click at [587, 153] on div "content_copy compress arrow_drop_down autorenew_outlined delete_forever_outline…" at bounding box center [466, 226] width 745 height 308
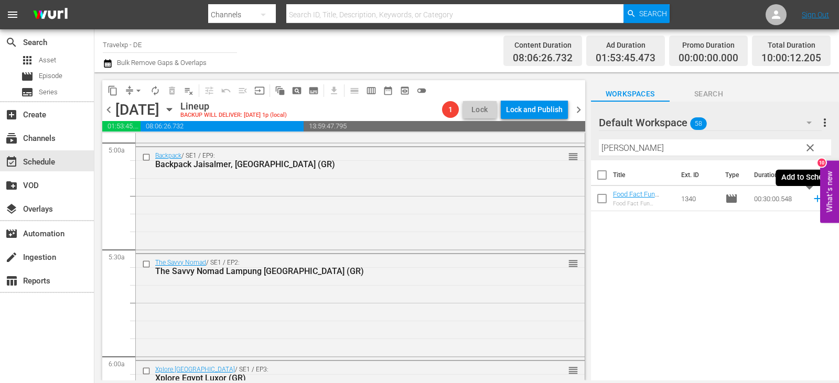
click at [812, 201] on icon at bounding box center [818, 199] width 12 height 12
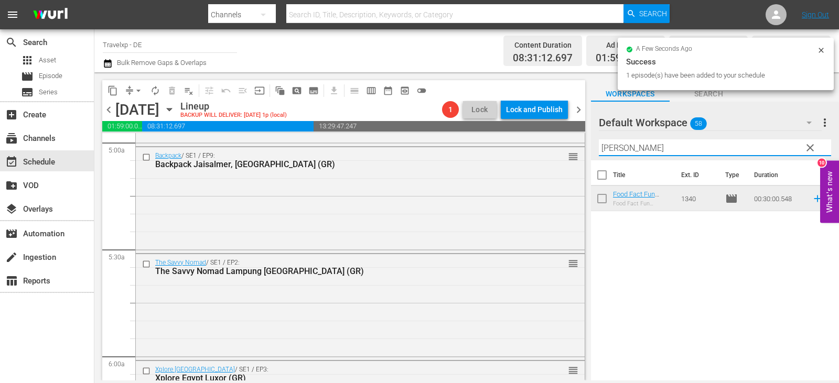
drag, startPoint x: 636, startPoint y: 147, endPoint x: 607, endPoint y: 153, distance: 29.0
click at [607, 153] on input "[PERSON_NAME]" at bounding box center [715, 148] width 232 height 17
type input "a"
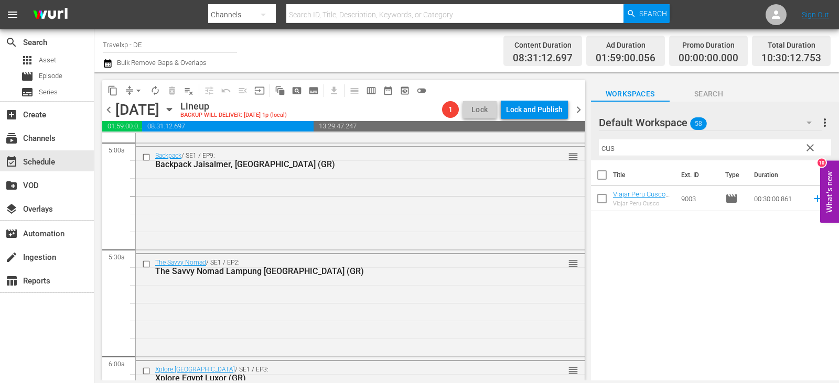
click at [815, 200] on icon at bounding box center [818, 199] width 12 height 12
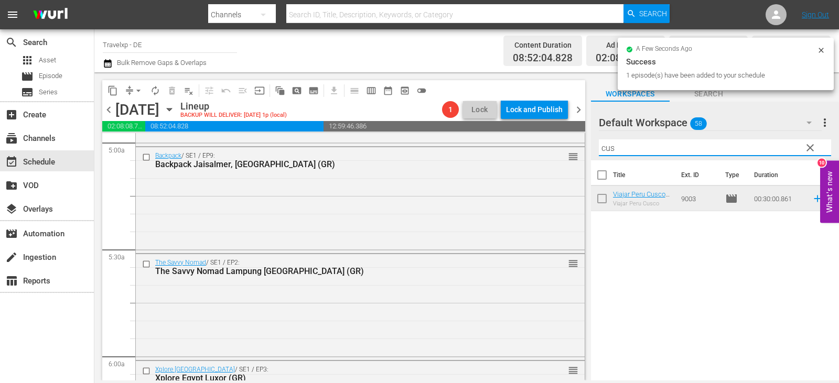
click at [579, 158] on div "content_copy compress arrow_drop_down autorenew_outlined delete_forever_outline…" at bounding box center [466, 226] width 745 height 308
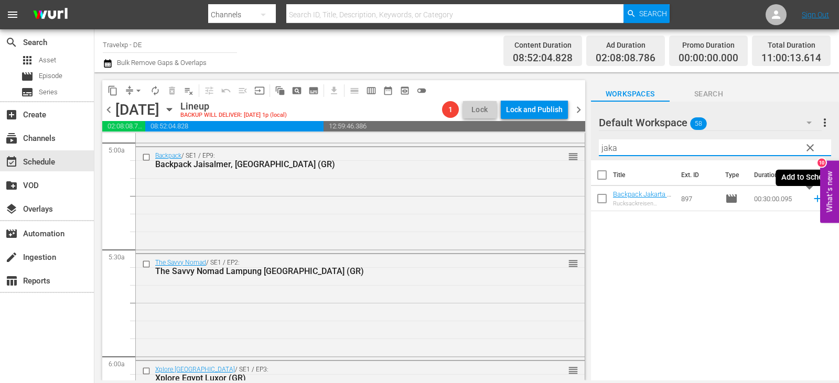
click at [812, 202] on icon at bounding box center [818, 199] width 12 height 12
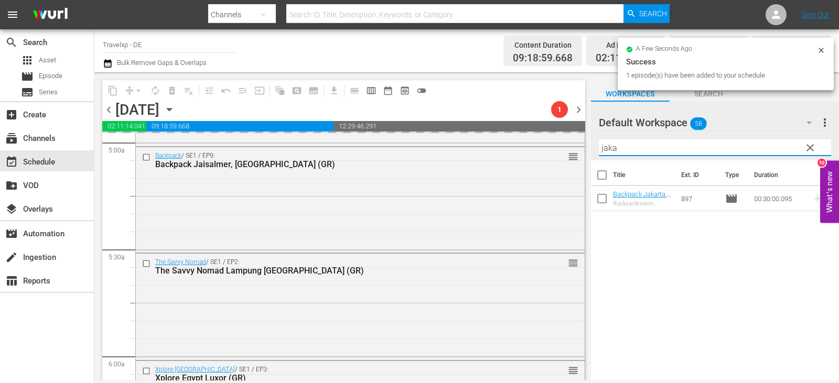
click at [574, 151] on div "content_copy compress arrow_drop_down autorenew_outlined delete_forever_outline…" at bounding box center [466, 226] width 745 height 308
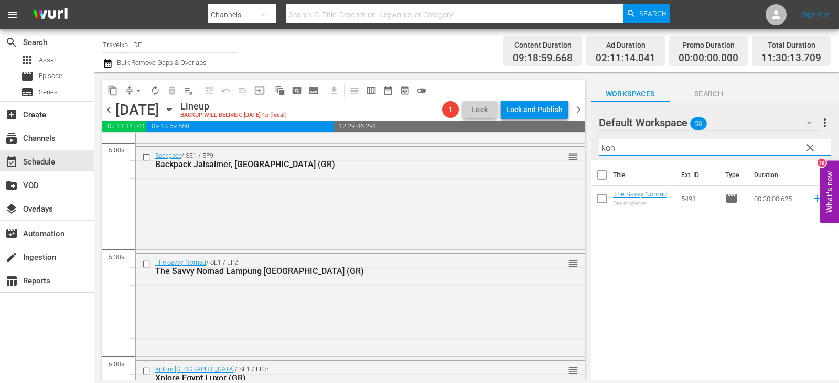
click at [814, 199] on icon at bounding box center [817, 199] width 7 height 7
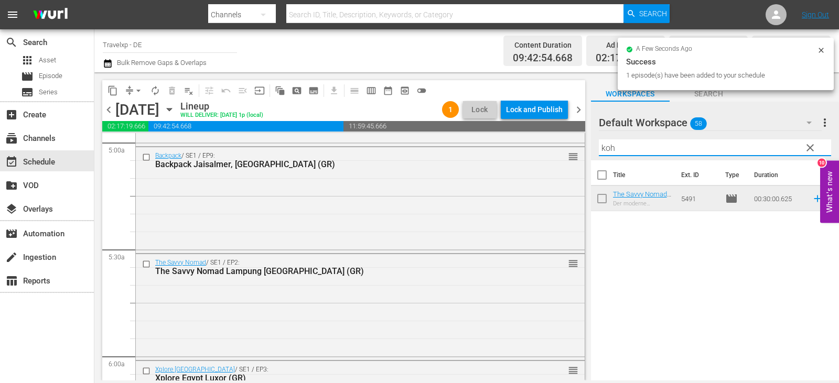
drag, startPoint x: 640, startPoint y: 143, endPoint x: 593, endPoint y: 149, distance: 47.0
click at [593, 149] on div "Default Workspace 58 Default more_vert clear Filter by Title koh" at bounding box center [715, 131] width 248 height 59
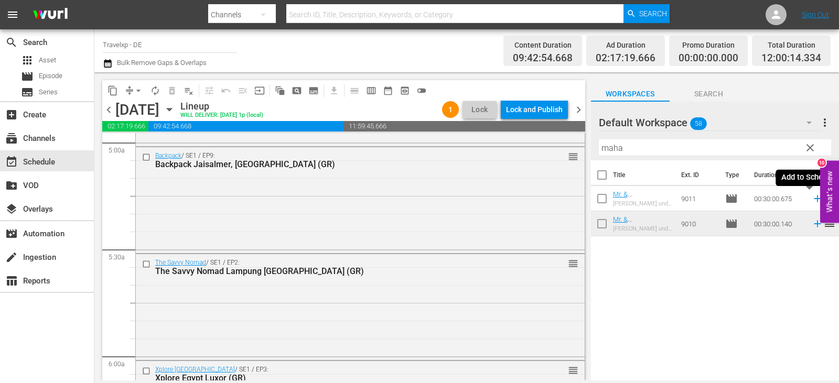
click at [814, 202] on icon at bounding box center [817, 199] width 7 height 7
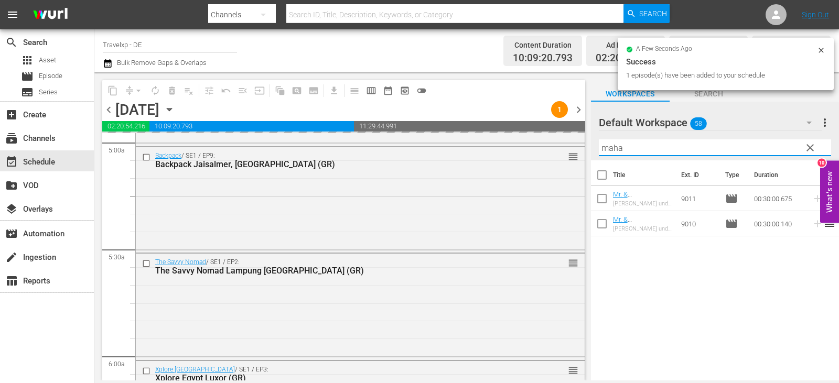
click at [541, 151] on div "content_copy compress arrow_drop_down autorenew_outlined delete_forever_outline…" at bounding box center [466, 226] width 745 height 308
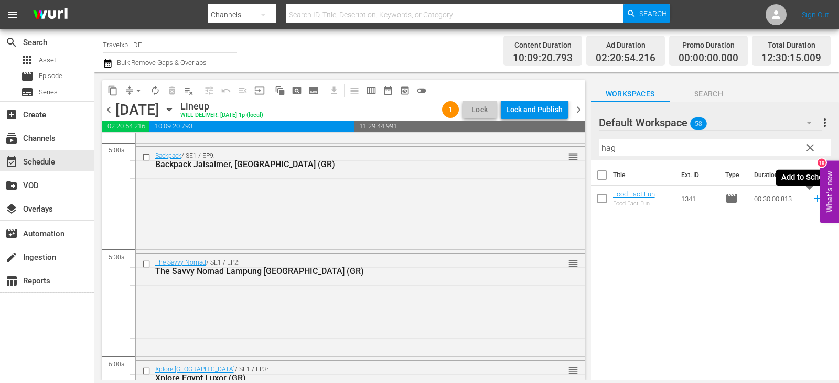
click at [812, 203] on icon at bounding box center [818, 199] width 12 height 12
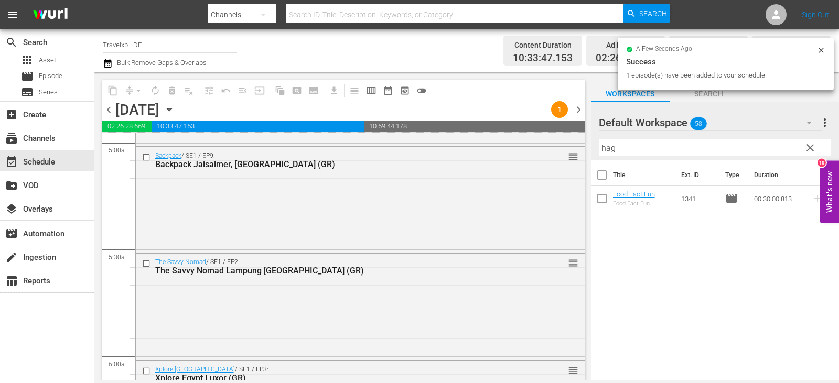
click at [567, 148] on div "content_copy compress arrow_drop_down autorenew_outlined delete_forever_outline…" at bounding box center [466, 226] width 745 height 308
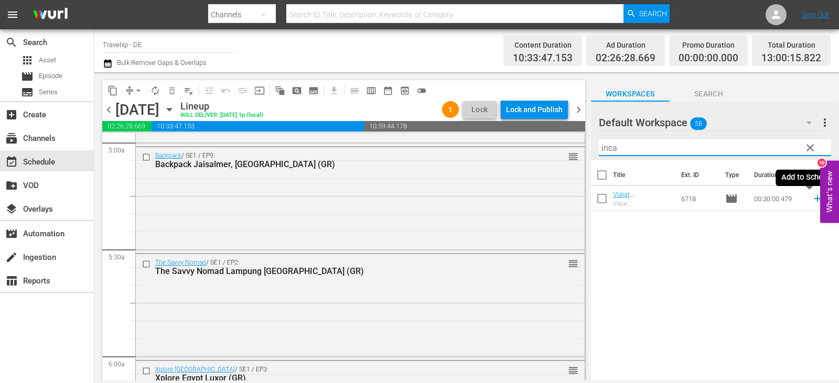
click at [812, 202] on icon at bounding box center [818, 199] width 12 height 12
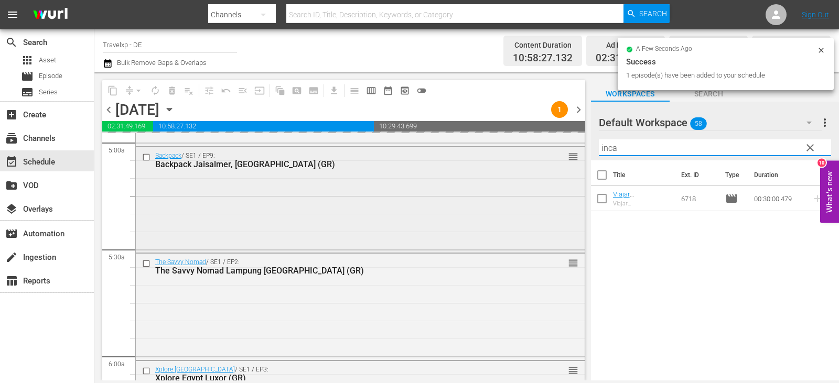
drag, startPoint x: 659, startPoint y: 149, endPoint x: 570, endPoint y: 152, distance: 89.2
click at [570, 152] on div "content_copy compress arrow_drop_down autorenew_outlined delete_forever_outline…" at bounding box center [466, 226] width 745 height 308
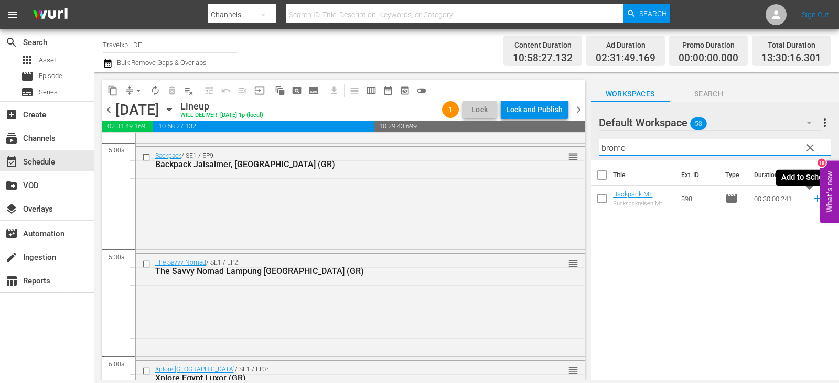
click at [812, 200] on icon at bounding box center [818, 199] width 12 height 12
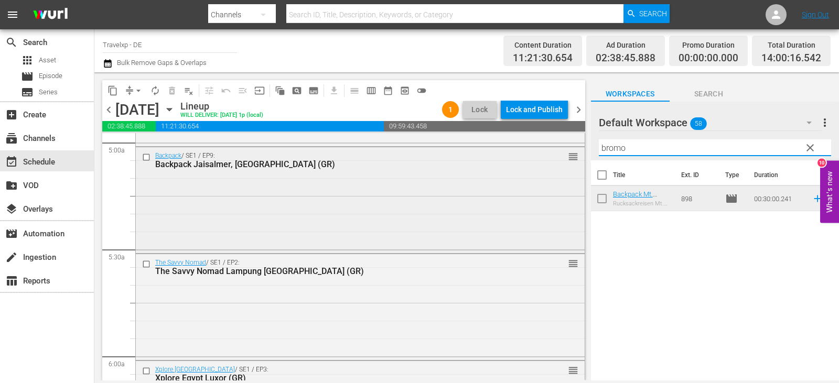
drag, startPoint x: 643, startPoint y: 149, endPoint x: 573, endPoint y: 153, distance: 70.4
click at [573, 153] on div "content_copy compress arrow_drop_down autorenew_outlined delete_forever_outline…" at bounding box center [466, 226] width 745 height 308
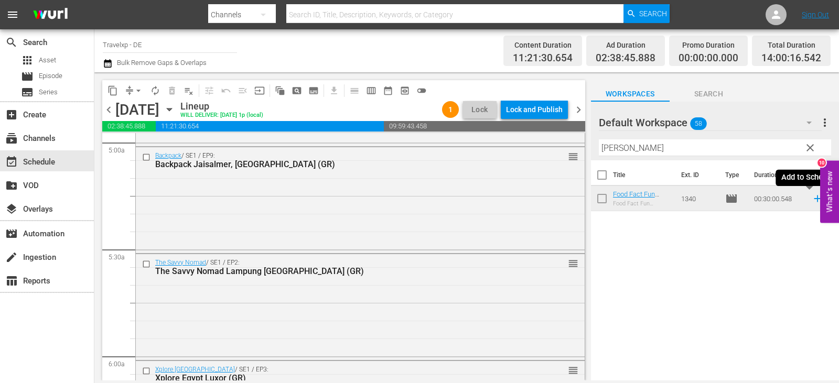
click at [812, 199] on icon at bounding box center [818, 199] width 12 height 12
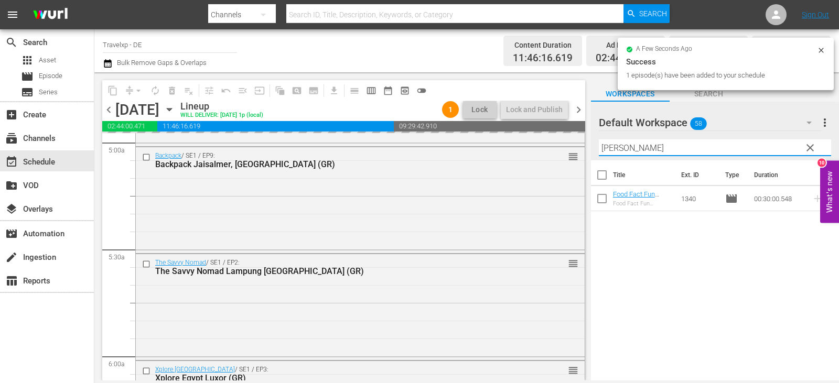
drag, startPoint x: 643, startPoint y: 149, endPoint x: 579, endPoint y: 149, distance: 64.0
click at [579, 149] on div "content_copy compress arrow_drop_down autorenew_outlined delete_forever_outline…" at bounding box center [466, 226] width 745 height 308
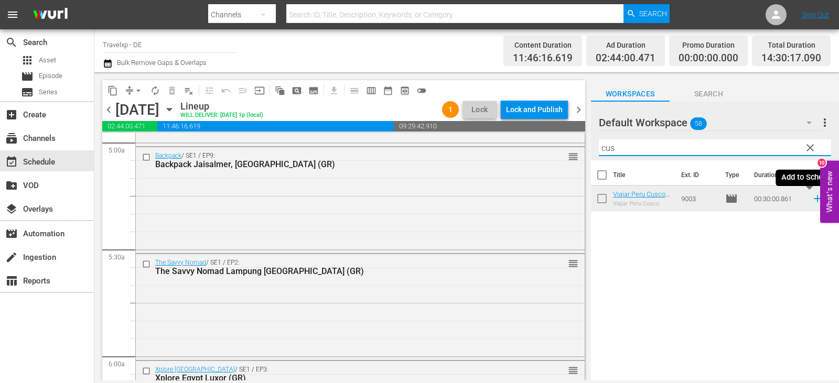
click at [812, 201] on icon at bounding box center [818, 199] width 12 height 12
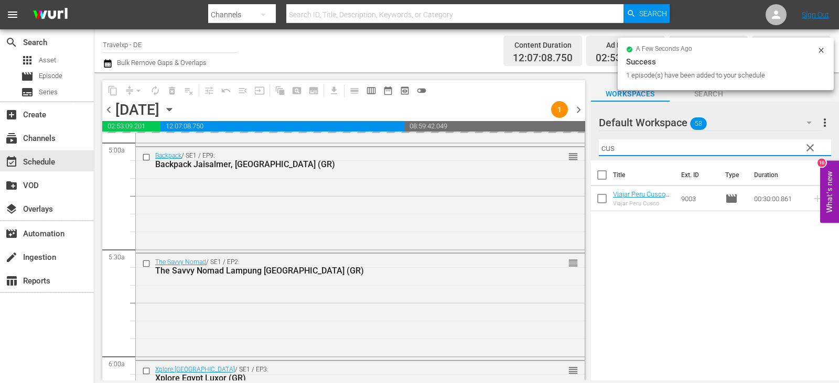
click at [570, 150] on div "content_copy compress arrow_drop_down autorenew_outlined delete_forever_outline…" at bounding box center [466, 226] width 745 height 308
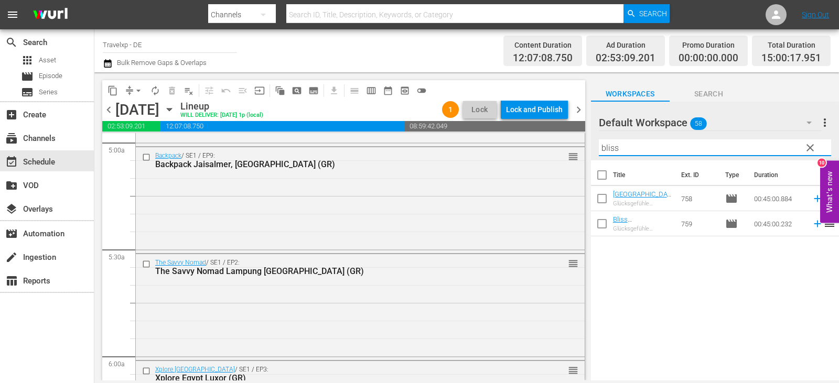
click at [812, 198] on icon at bounding box center [818, 199] width 12 height 12
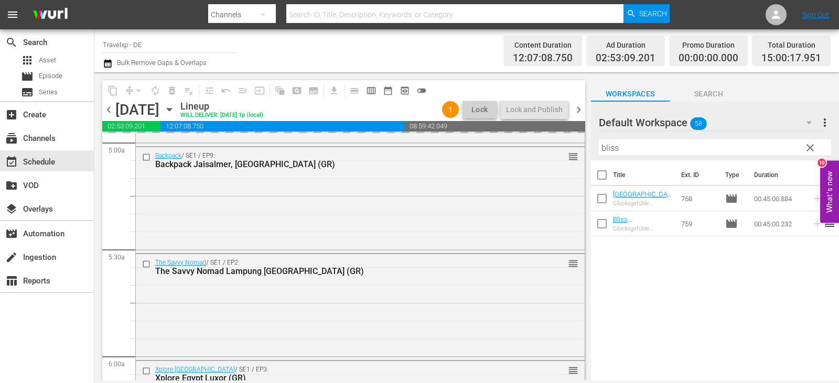
click at [570, 155] on div "content_copy compress arrow_drop_down autorenew_outlined delete_forever_outline…" at bounding box center [466, 226] width 745 height 308
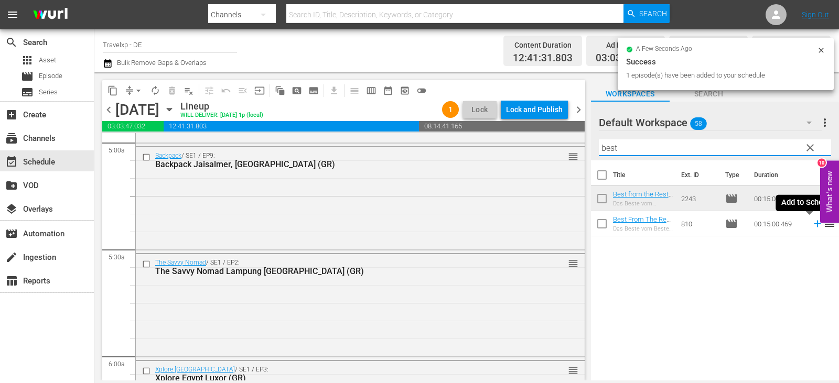
click at [814, 223] on icon at bounding box center [817, 224] width 7 height 7
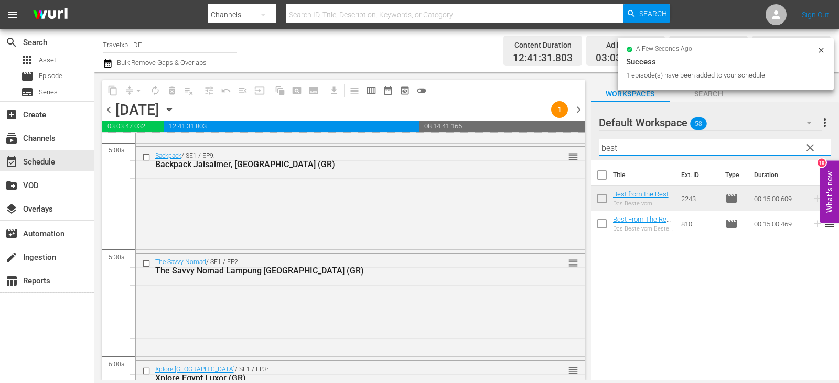
drag, startPoint x: 627, startPoint y: 150, endPoint x: 595, endPoint y: 147, distance: 32.1
click at [595, 147] on div "Default Workspace 58 Default more_vert clear Filter by Title best" at bounding box center [715, 131] width 248 height 59
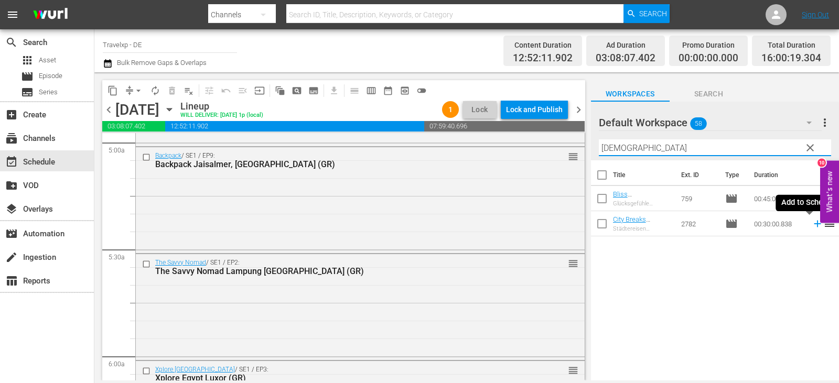
click at [814, 225] on icon at bounding box center [817, 224] width 7 height 7
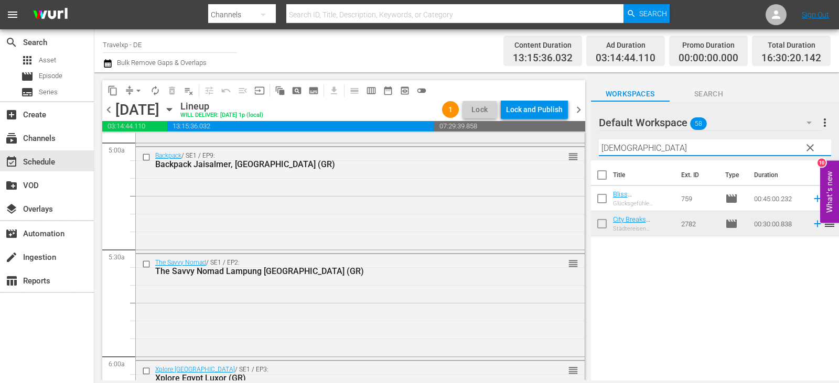
drag, startPoint x: 630, startPoint y: 145, endPoint x: 542, endPoint y: 146, distance: 87.6
click at [542, 146] on div "content_copy compress arrow_drop_down autorenew_outlined delete_forever_outline…" at bounding box center [466, 226] width 745 height 308
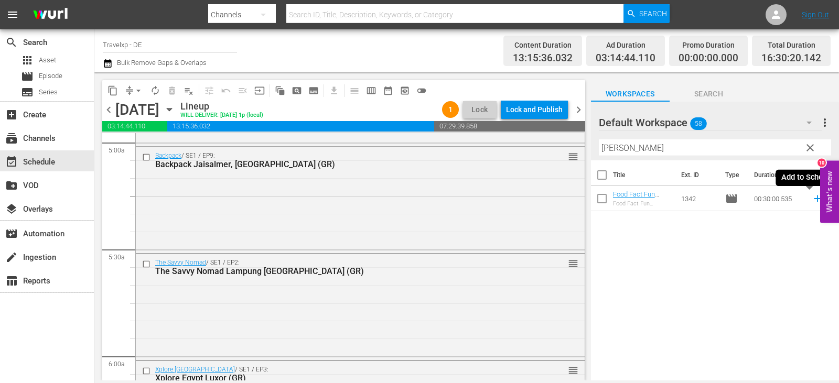
click at [812, 204] on icon at bounding box center [818, 199] width 12 height 12
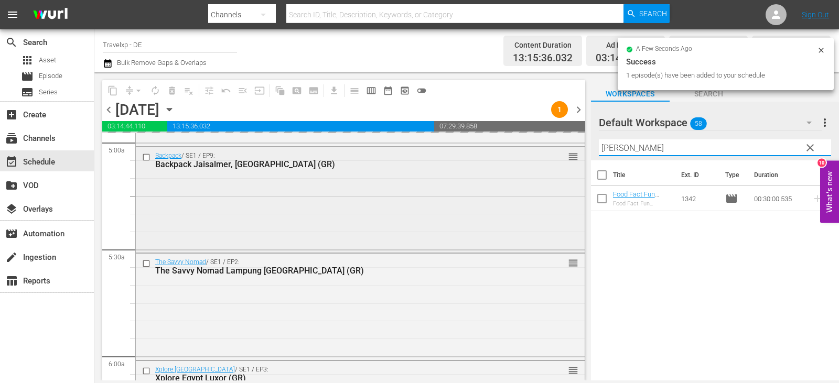
drag, startPoint x: 636, startPoint y: 149, endPoint x: 552, endPoint y: 148, distance: 83.9
click at [552, 148] on div "content_copy compress arrow_drop_down autorenew_outlined delete_forever_outline…" at bounding box center [466, 226] width 745 height 308
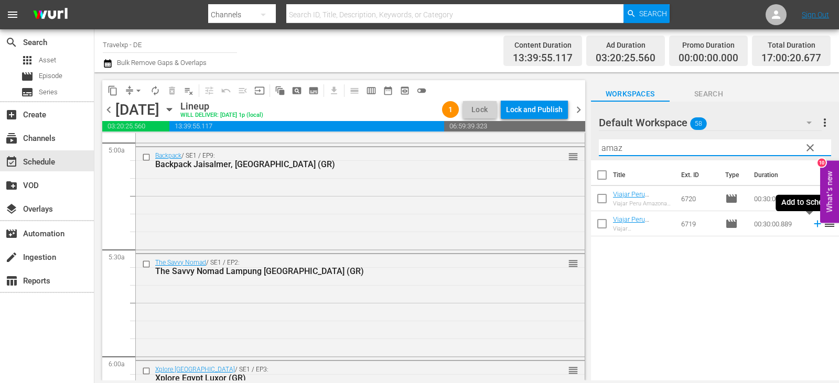
click at [812, 226] on icon at bounding box center [818, 224] width 12 height 12
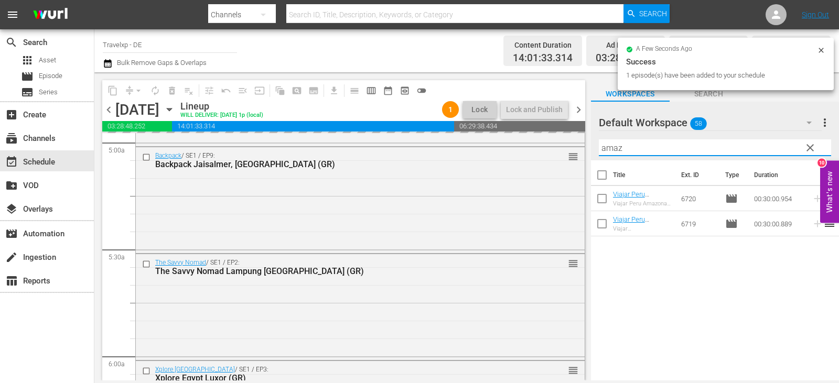
click at [529, 144] on div "content_copy compress arrow_drop_down autorenew_outlined delete_forever_outline…" at bounding box center [466, 226] width 745 height 308
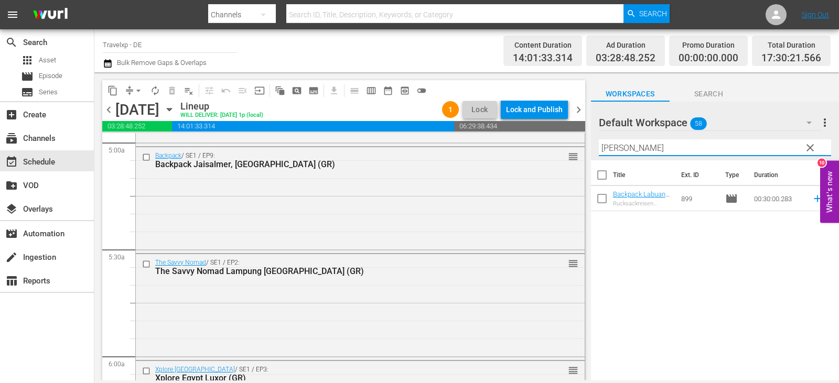
click at [812, 200] on icon at bounding box center [818, 199] width 12 height 12
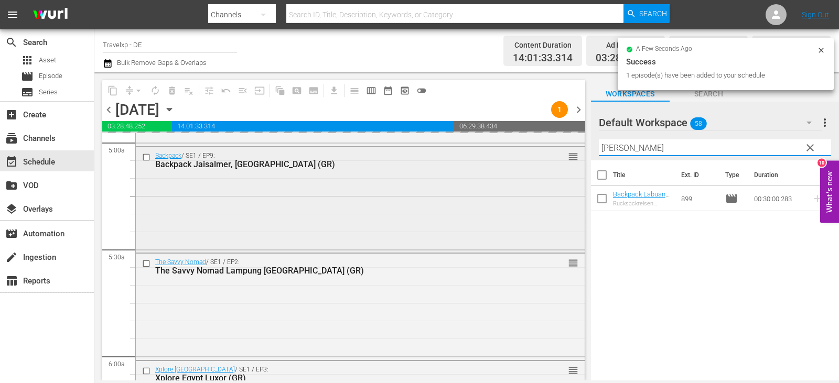
click at [573, 153] on div "content_copy compress arrow_drop_down autorenew_outlined delete_forever_outline…" at bounding box center [466, 226] width 745 height 308
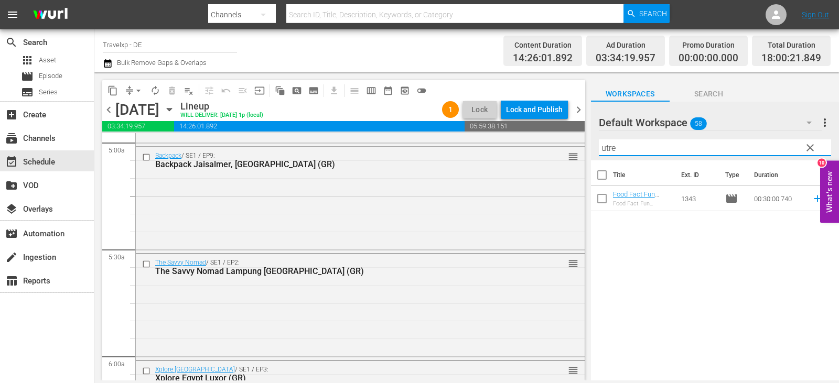
click at [812, 198] on icon at bounding box center [818, 199] width 12 height 12
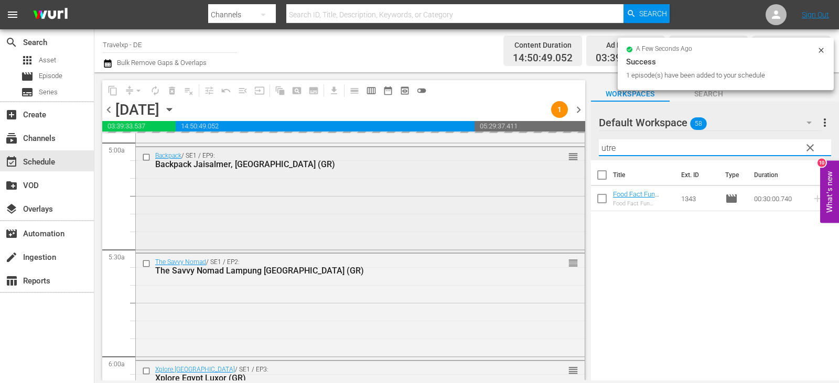
drag, startPoint x: 628, startPoint y: 148, endPoint x: 556, endPoint y: 149, distance: 71.9
click at [556, 149] on div "content_copy compress arrow_drop_down autorenew_outlined delete_forever_outline…" at bounding box center [466, 226] width 745 height 308
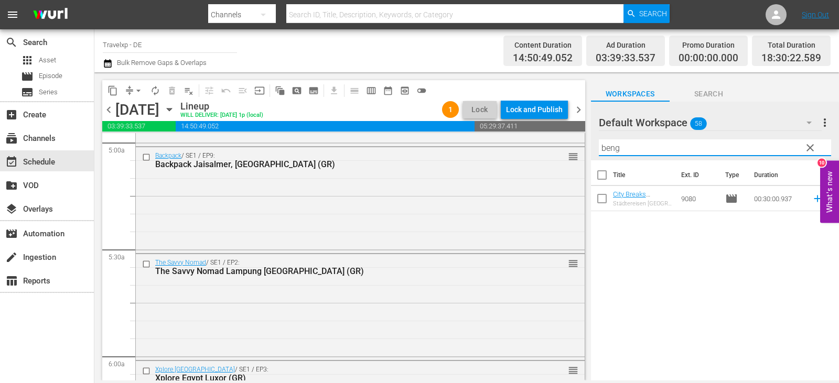
click at [812, 203] on icon at bounding box center [818, 199] width 12 height 12
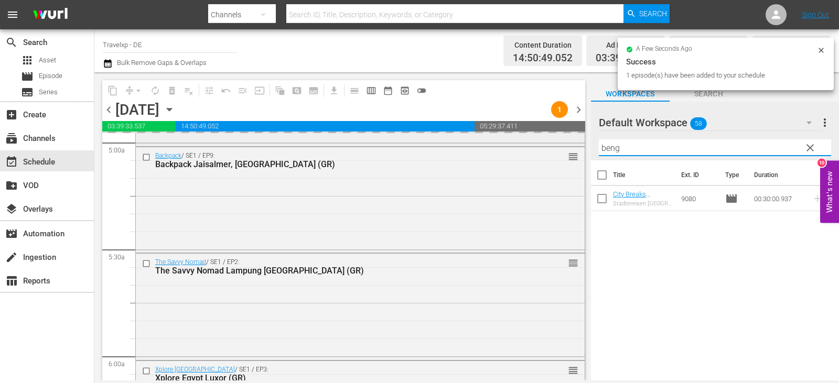
drag, startPoint x: 638, startPoint y: 145, endPoint x: 567, endPoint y: 145, distance: 70.8
click at [567, 145] on div "content_copy compress arrow_drop_down autorenew_outlined delete_forever_outline…" at bounding box center [466, 226] width 745 height 308
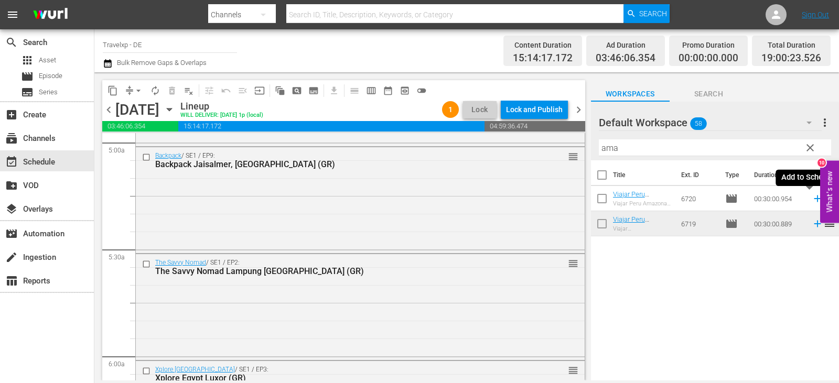
click at [812, 199] on icon at bounding box center [818, 199] width 12 height 12
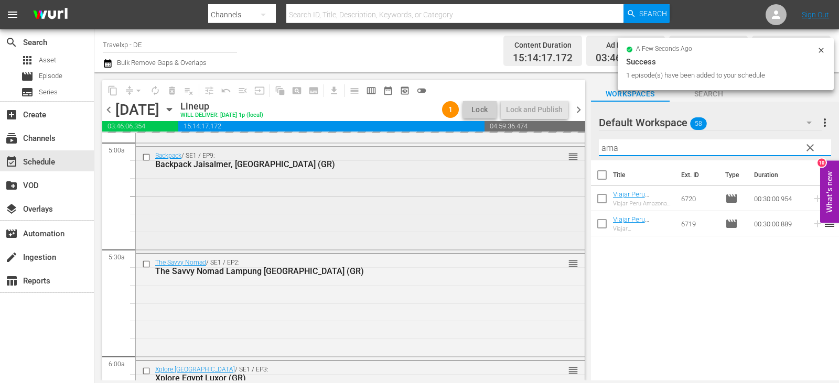
drag, startPoint x: 647, startPoint y: 144, endPoint x: 567, endPoint y: 156, distance: 80.6
click at [567, 156] on div "content_copy compress arrow_drop_down autorenew_outlined delete_forever_outline…" at bounding box center [466, 226] width 745 height 308
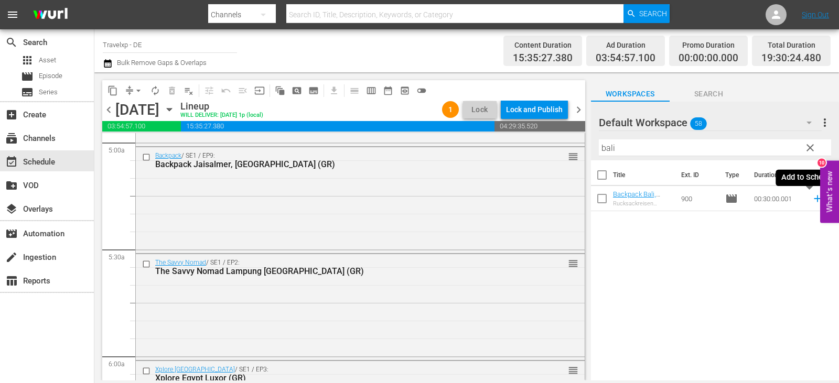
click at [812, 202] on icon at bounding box center [818, 199] width 12 height 12
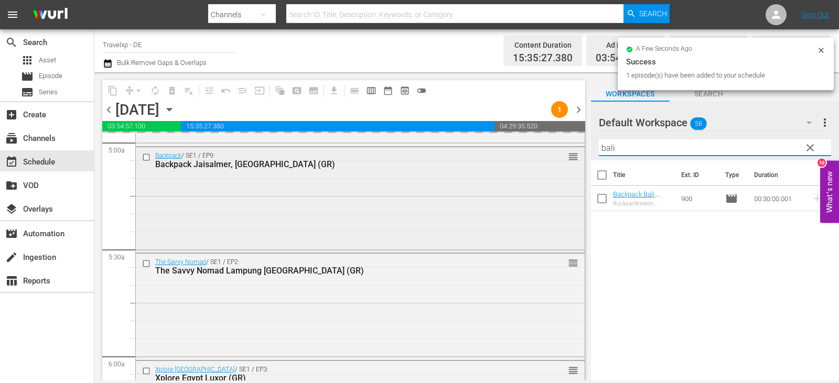
drag, startPoint x: 624, startPoint y: 145, endPoint x: 568, endPoint y: 152, distance: 56.1
click at [568, 152] on div "content_copy compress arrow_drop_down autorenew_outlined delete_forever_outline…" at bounding box center [466, 226] width 745 height 308
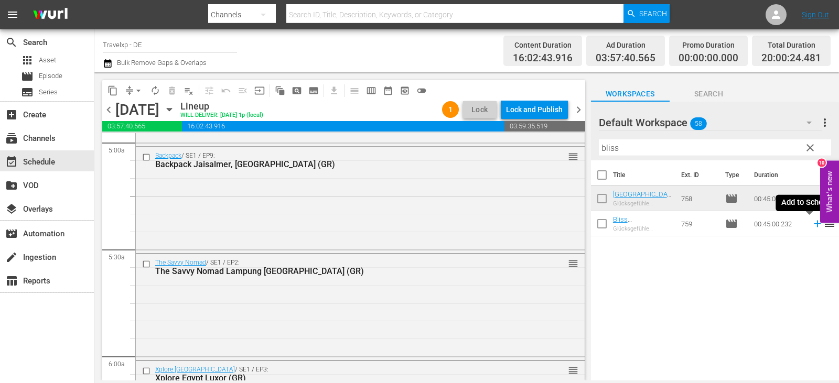
click at [814, 226] on icon at bounding box center [817, 224] width 7 height 7
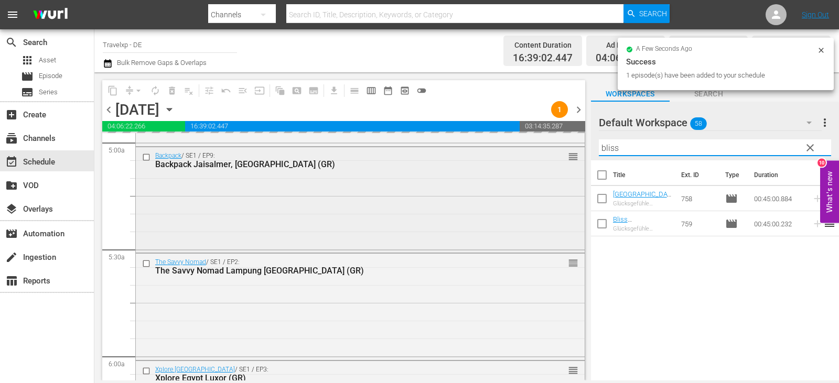
click at [564, 159] on div "content_copy compress arrow_drop_down autorenew_outlined delete_forever_outline…" at bounding box center [466, 226] width 745 height 308
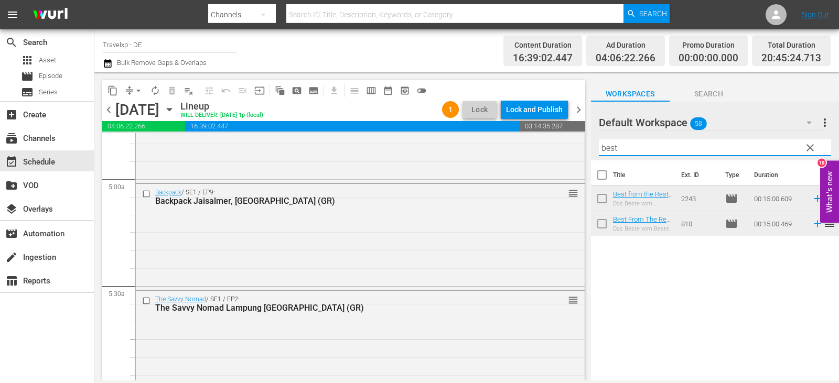
scroll to position [1008, 0]
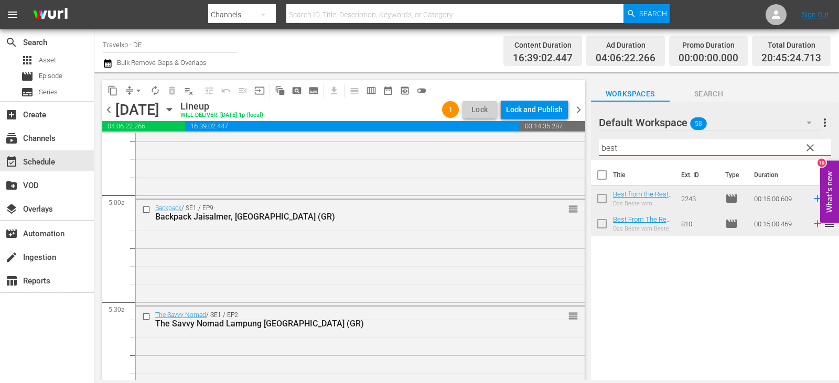
click at [814, 200] on icon at bounding box center [817, 199] width 7 height 7
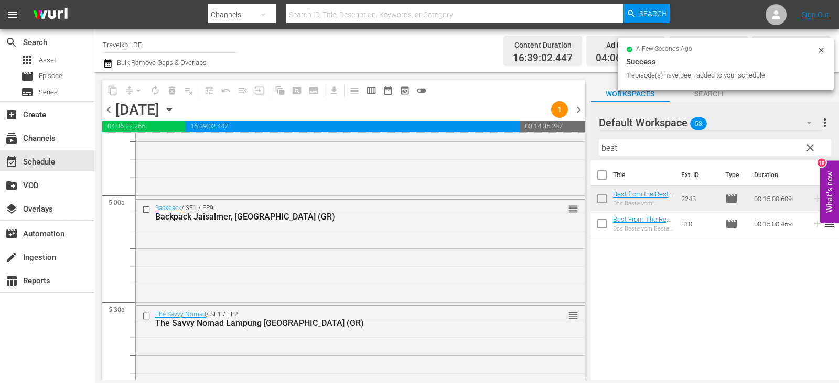
drag, startPoint x: 624, startPoint y: 152, endPoint x: 584, endPoint y: 149, distance: 39.4
click at [584, 149] on div "content_copy compress arrow_drop_down autorenew_outlined delete_forever_outline…" at bounding box center [466, 226] width 745 height 308
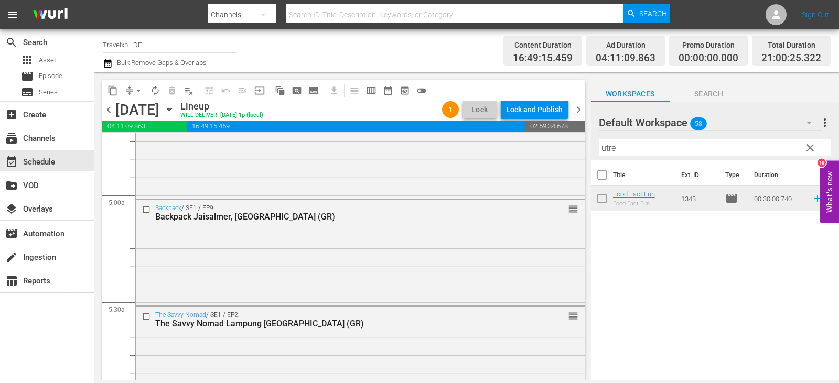
click at [812, 199] on icon at bounding box center [818, 199] width 12 height 12
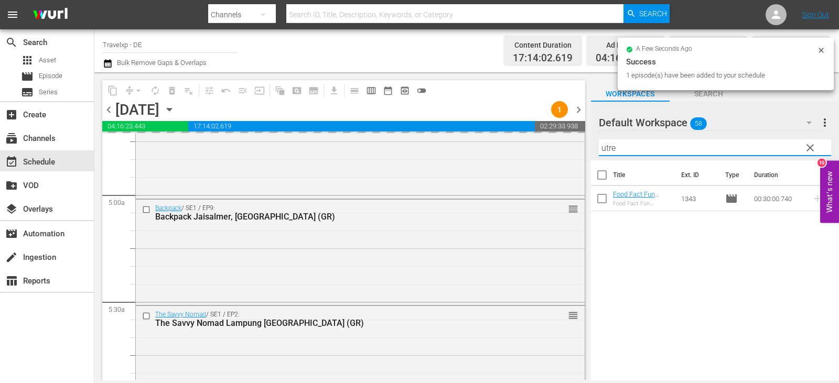
click at [573, 150] on div "content_copy compress arrow_drop_down autorenew_outlined delete_forever_outline…" at bounding box center [466, 226] width 745 height 308
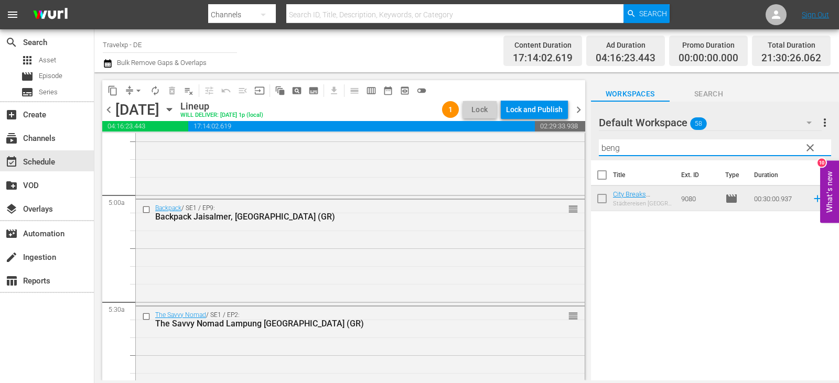
click at [814, 197] on icon at bounding box center [818, 199] width 12 height 12
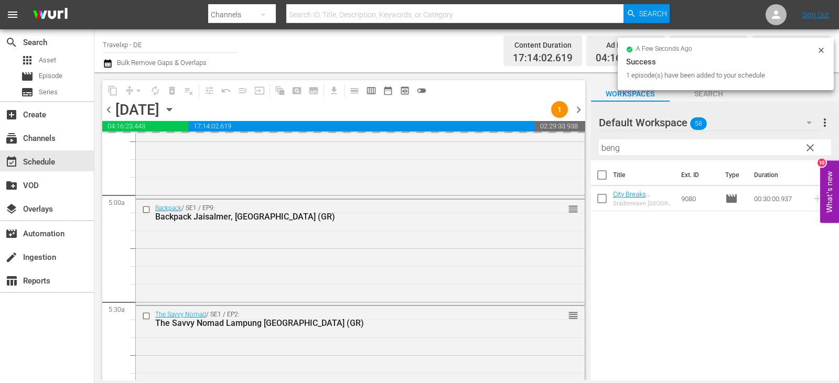
drag, startPoint x: 643, startPoint y: 151, endPoint x: 598, endPoint y: 157, distance: 45.5
click at [598, 157] on div "Default Workspace 58 Default more_vert clear Filter by Title beng" at bounding box center [715, 131] width 248 height 59
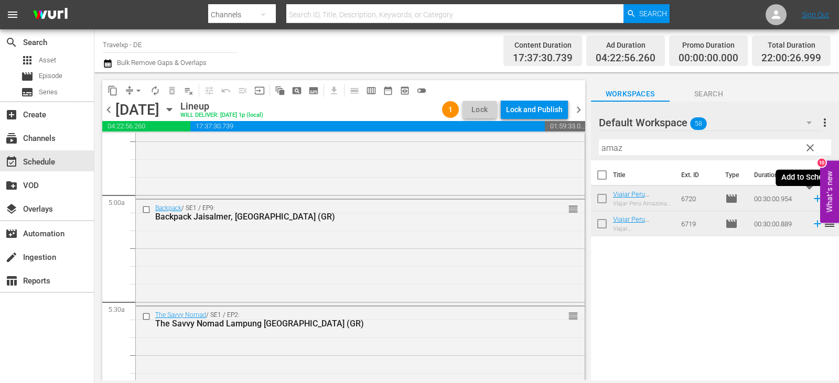
click at [814, 202] on icon at bounding box center [817, 199] width 7 height 7
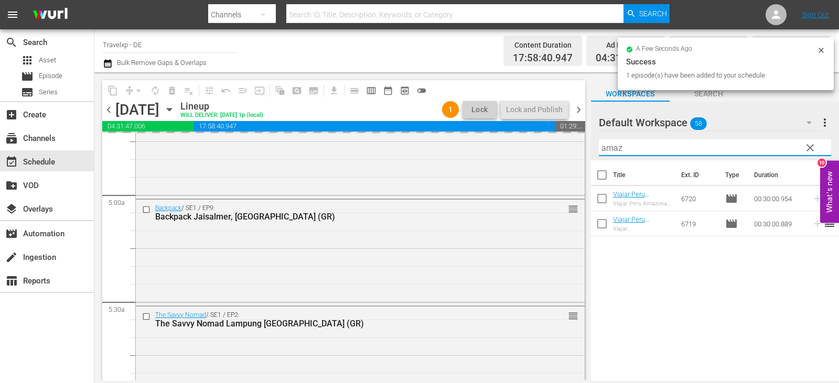
drag, startPoint x: 627, startPoint y: 150, endPoint x: 592, endPoint y: 151, distance: 34.6
click at [592, 151] on div "Default Workspace 58 Default more_vert clear Filter by Title amaz" at bounding box center [715, 131] width 248 height 59
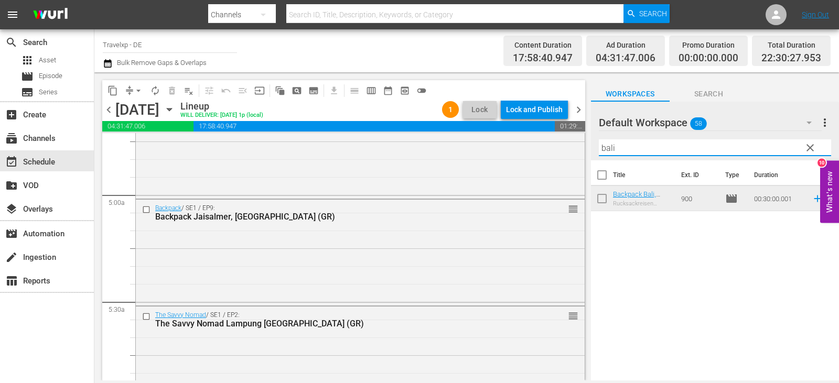
click at [823, 205] on span "reorder" at bounding box center [829, 198] width 13 height 13
click at [812, 199] on icon at bounding box center [818, 199] width 12 height 12
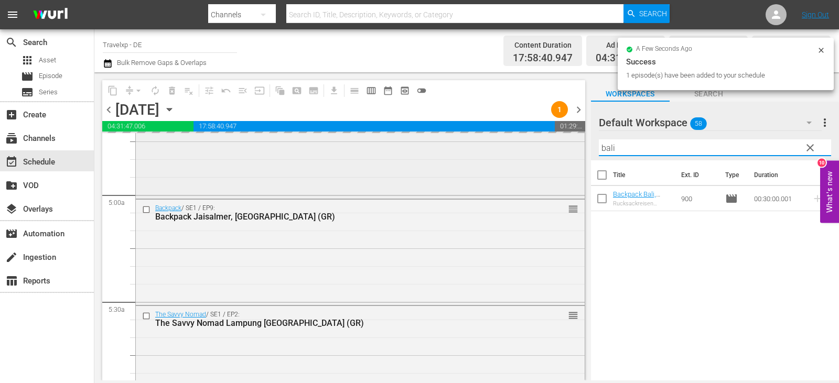
drag, startPoint x: 630, startPoint y: 146, endPoint x: 564, endPoint y: 157, distance: 66.6
click at [564, 157] on div "content_copy compress arrow_drop_down autorenew_outlined delete_forever_outline…" at bounding box center [466, 226] width 745 height 308
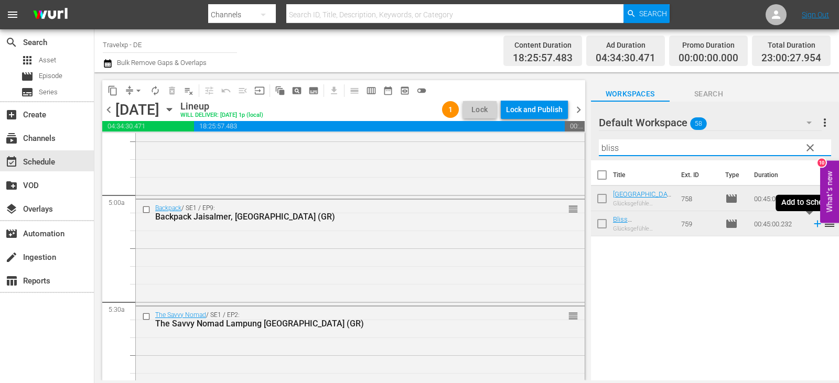
click at [812, 227] on icon at bounding box center [818, 224] width 12 height 12
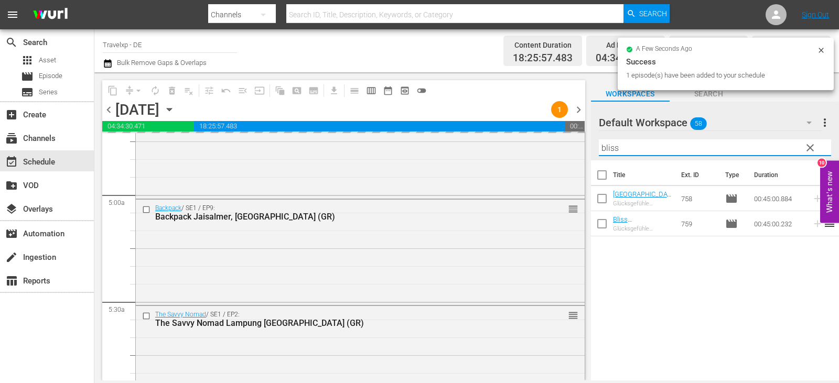
drag, startPoint x: 628, startPoint y: 152, endPoint x: 578, endPoint y: 148, distance: 50.0
click at [578, 148] on div "content_copy compress arrow_drop_down autorenew_outlined delete_forever_outline…" at bounding box center [466, 226] width 745 height 308
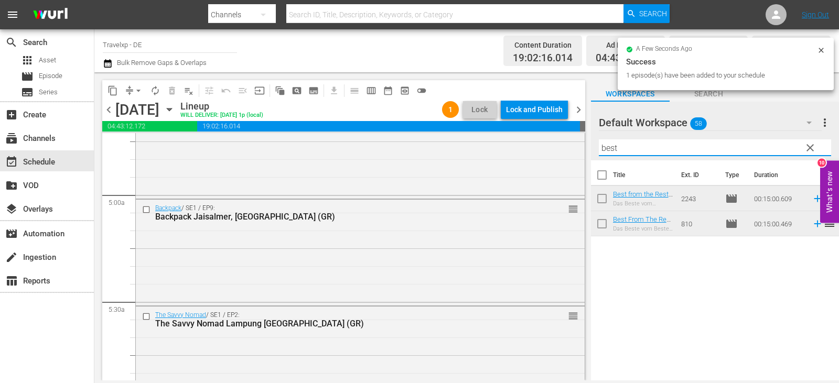
type input "best"
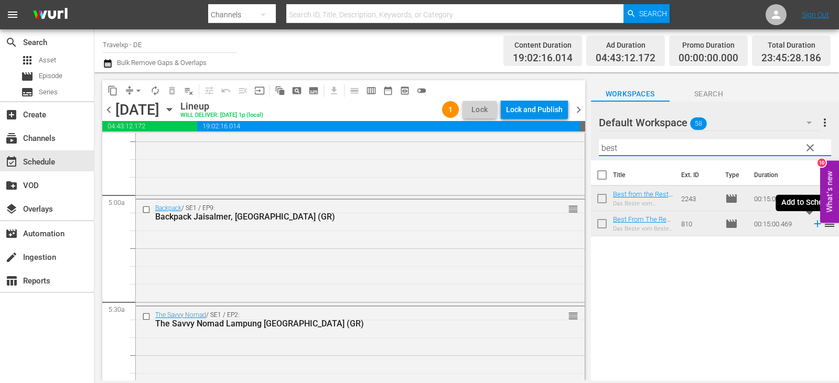
click at [814, 223] on icon at bounding box center [817, 224] width 7 height 7
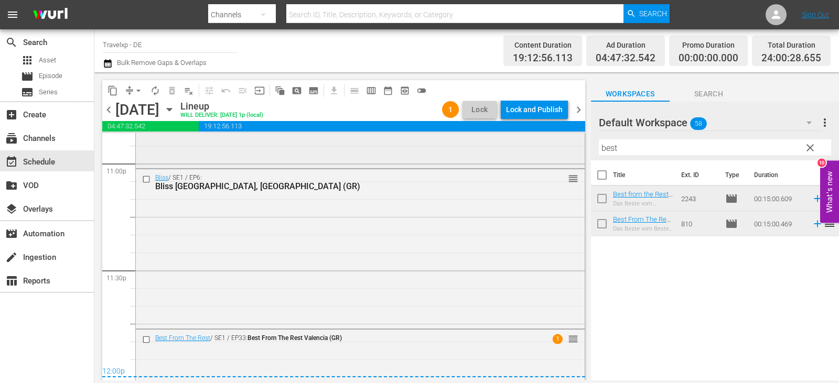
scroll to position [4894, 0]
click at [543, 113] on div "Lock and Publish" at bounding box center [534, 109] width 57 height 19
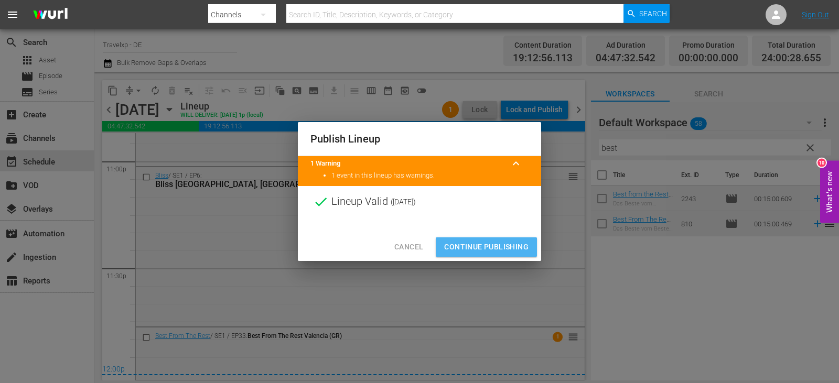
click at [504, 245] on span "Continue Publishing" at bounding box center [486, 247] width 84 height 13
